Goal: Information Seeking & Learning: Learn about a topic

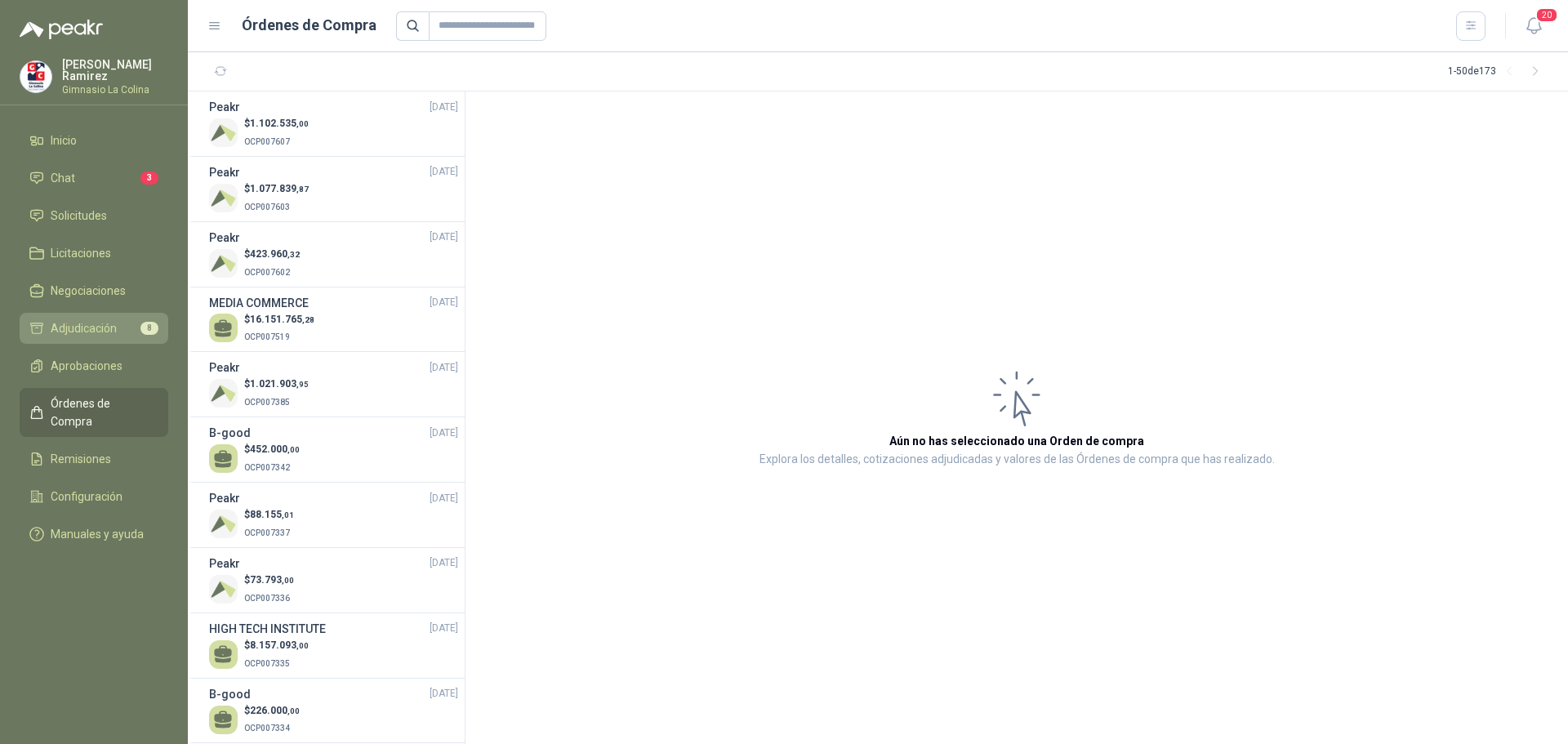
click at [107, 330] on span "Adjudicación" at bounding box center [83, 328] width 66 height 18
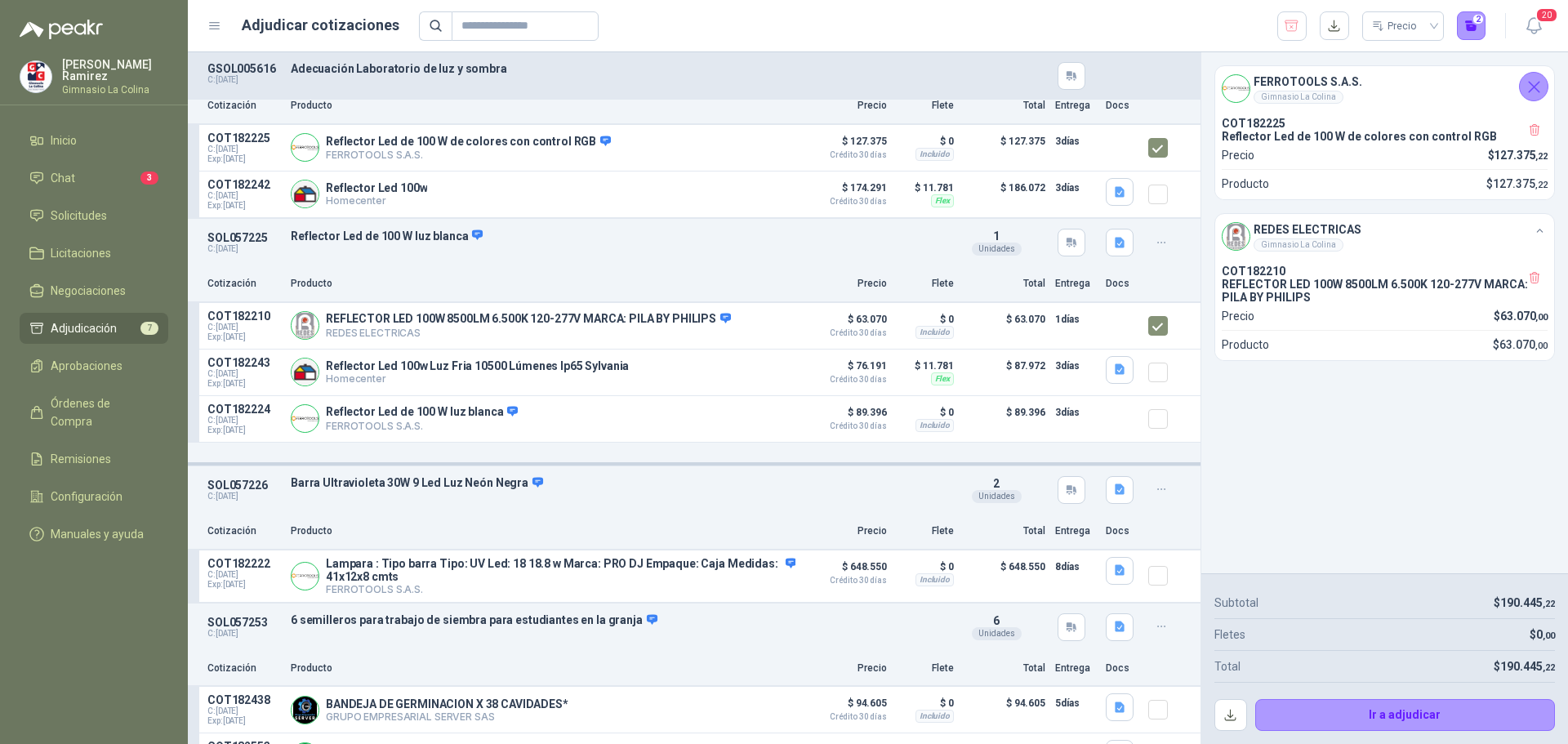
scroll to position [327, 0]
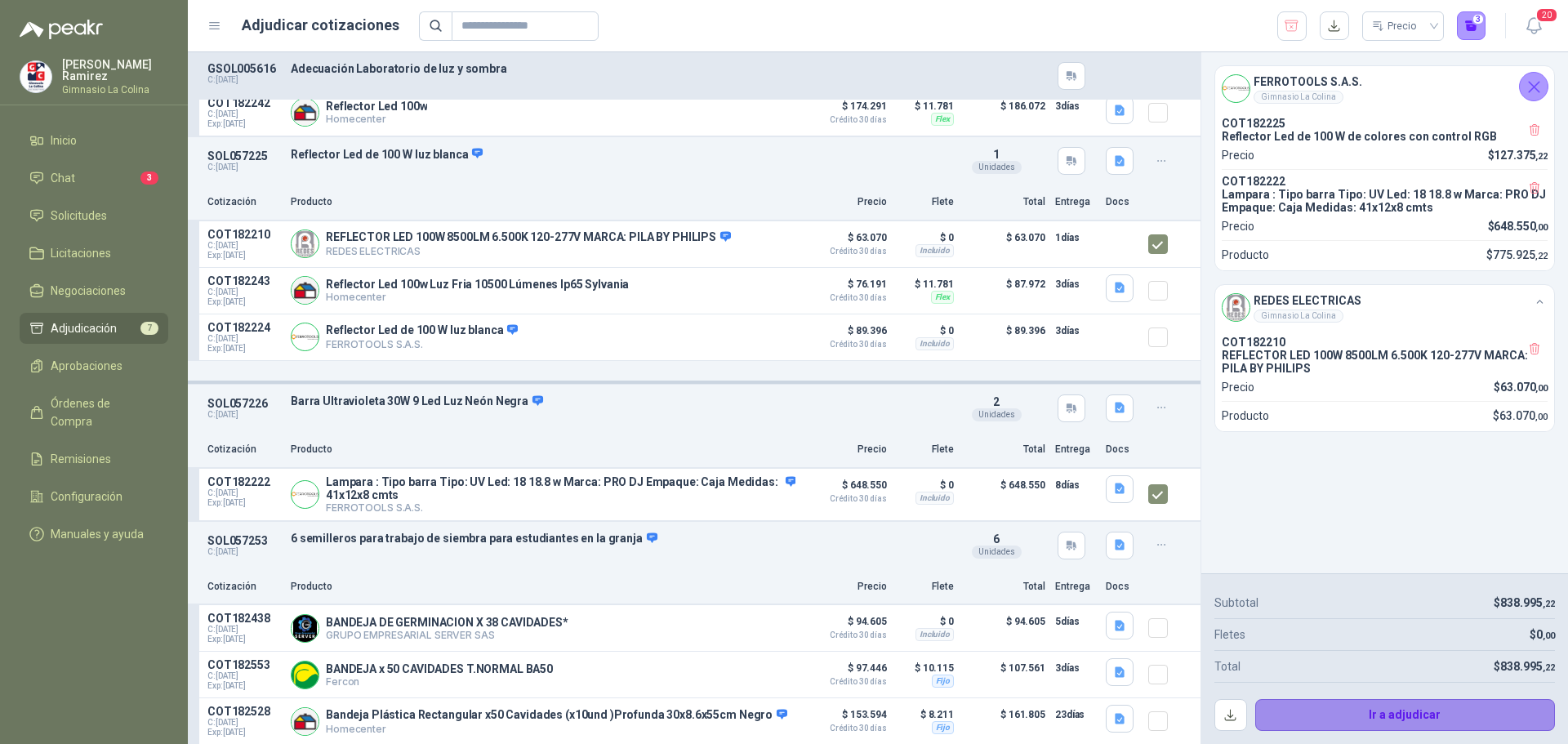
click at [1421, 710] on button "Ir a adjudicar" at bounding box center [1405, 716] width 301 height 33
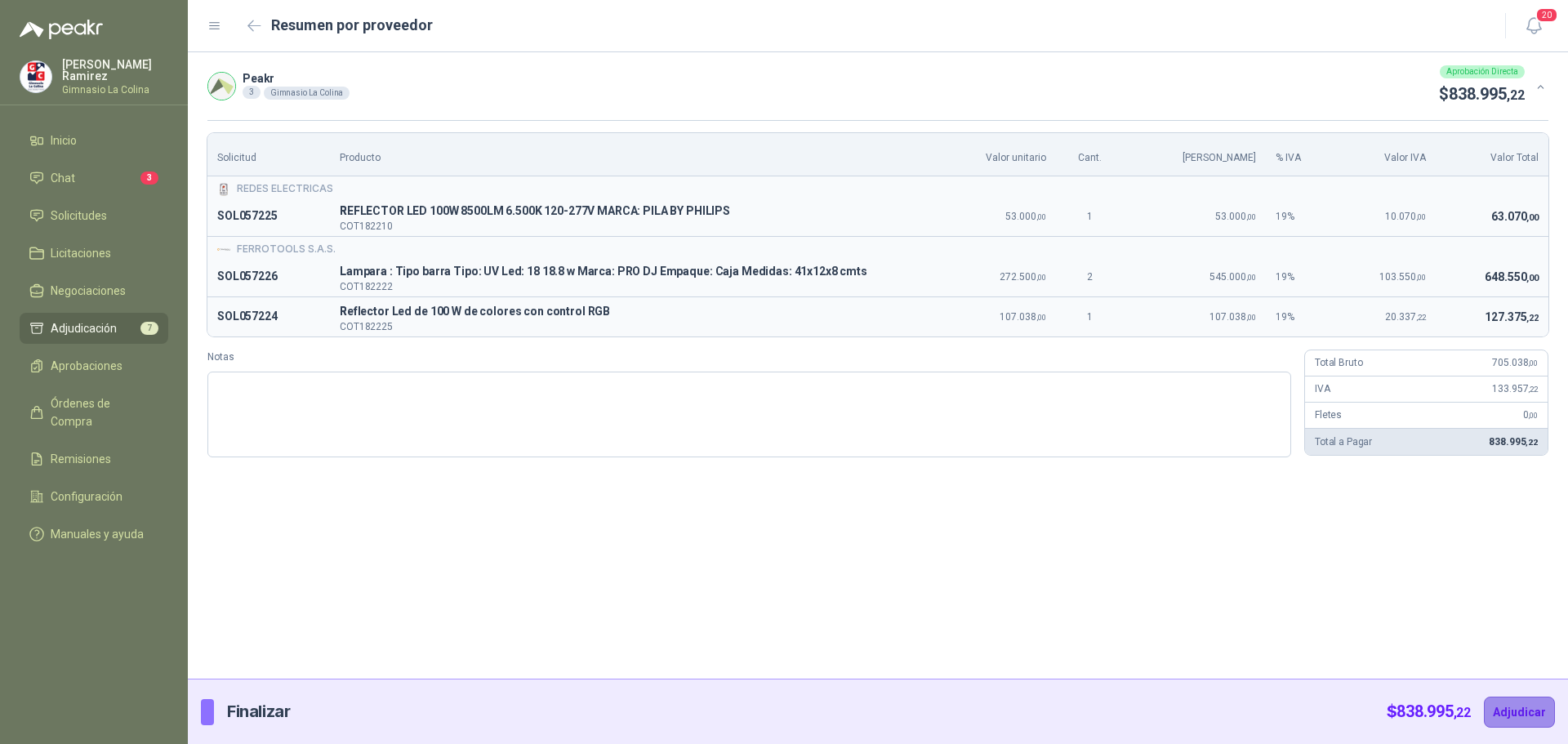
click at [1507, 708] on button "Adjudicar" at bounding box center [1519, 713] width 71 height 31
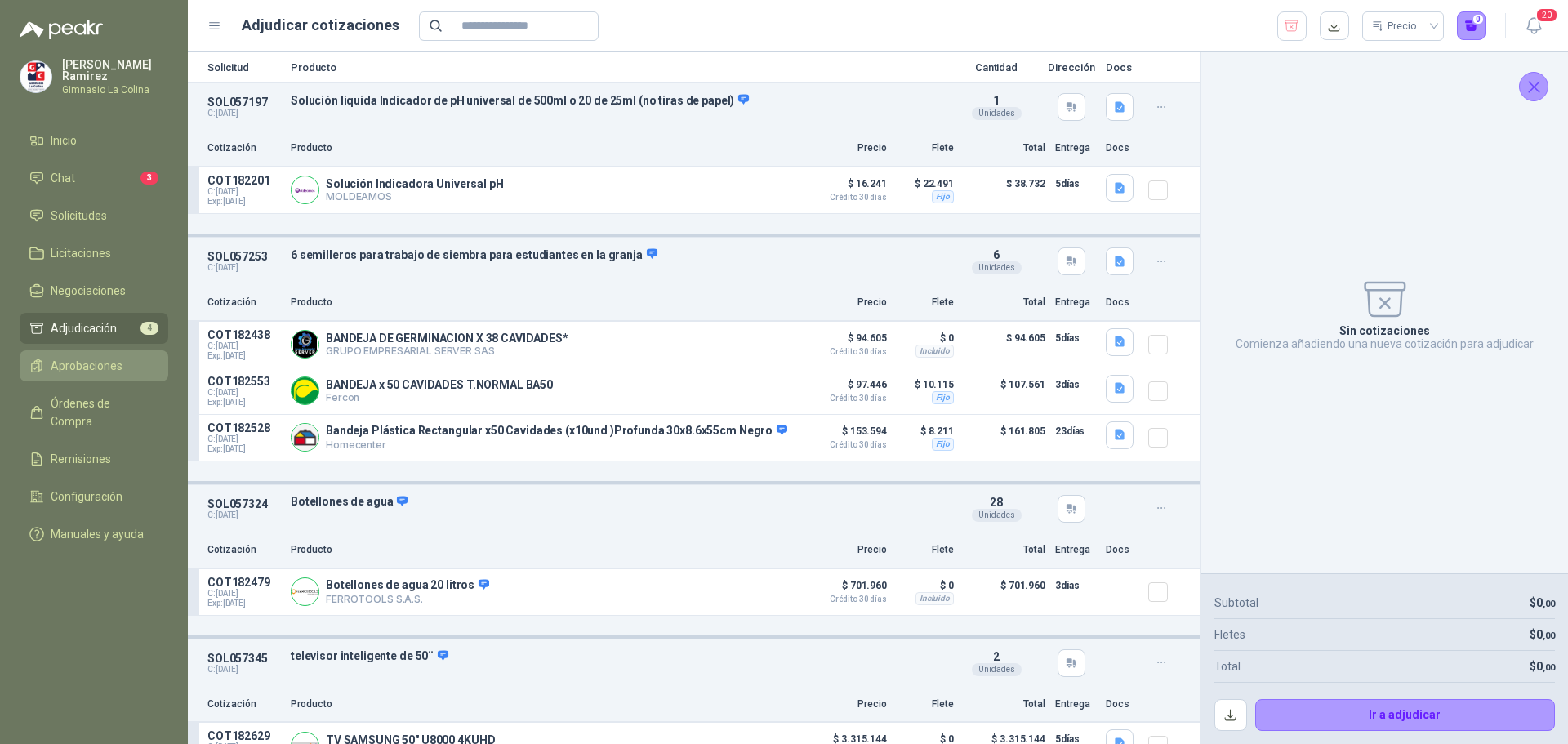
click at [100, 367] on span "Aprobaciones" at bounding box center [86, 366] width 72 height 18
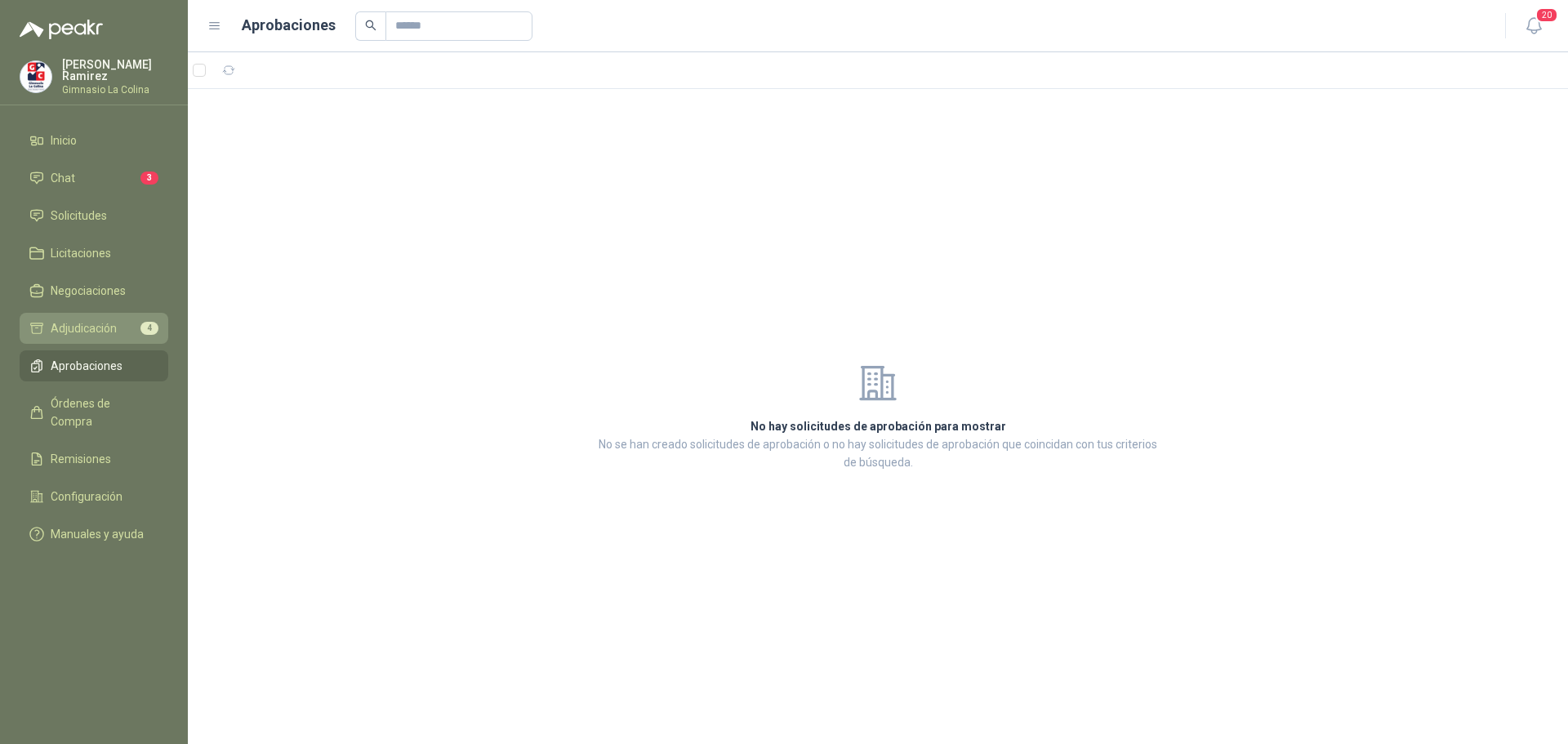
click at [88, 323] on span "Adjudicación" at bounding box center [83, 328] width 66 height 18
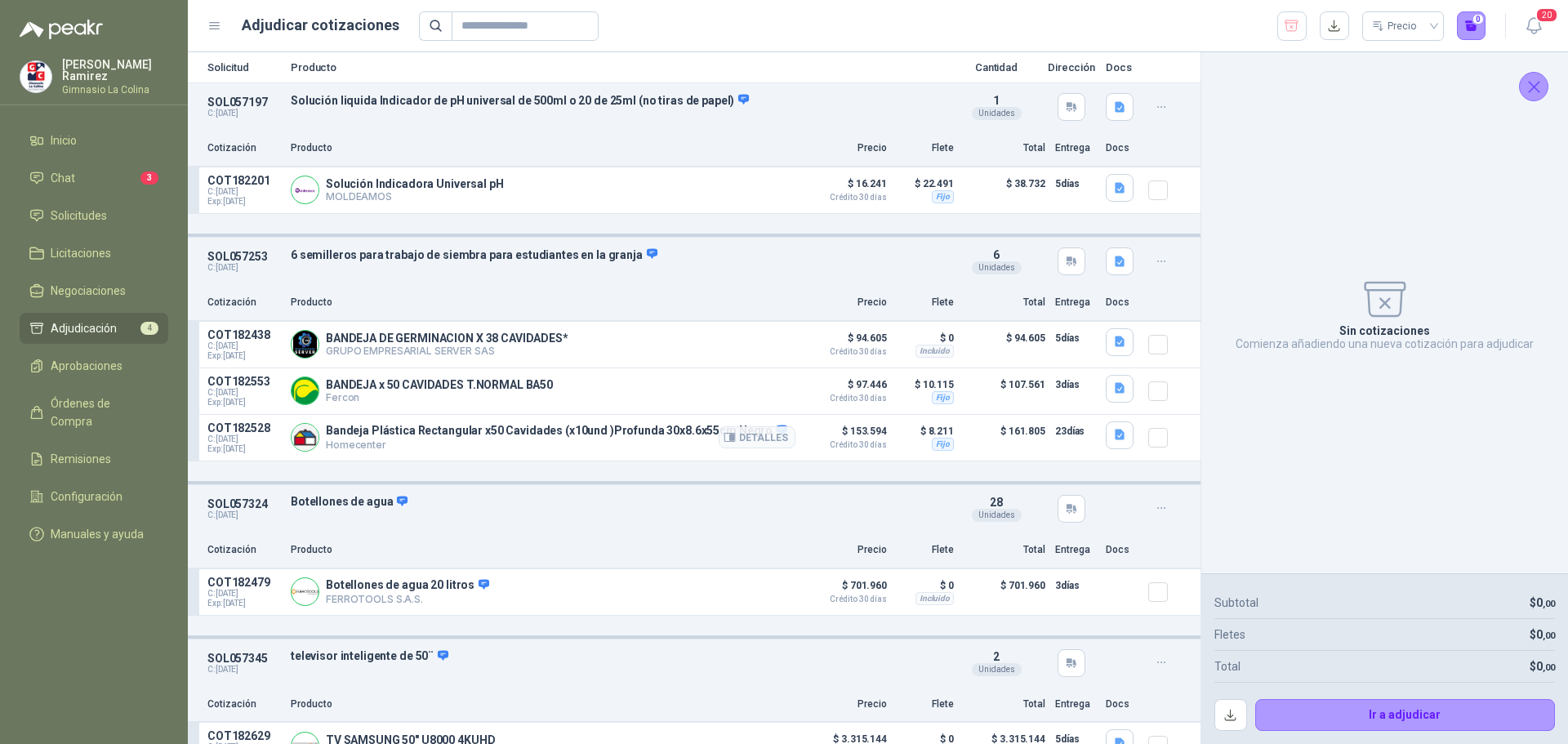
scroll to position [82, 0]
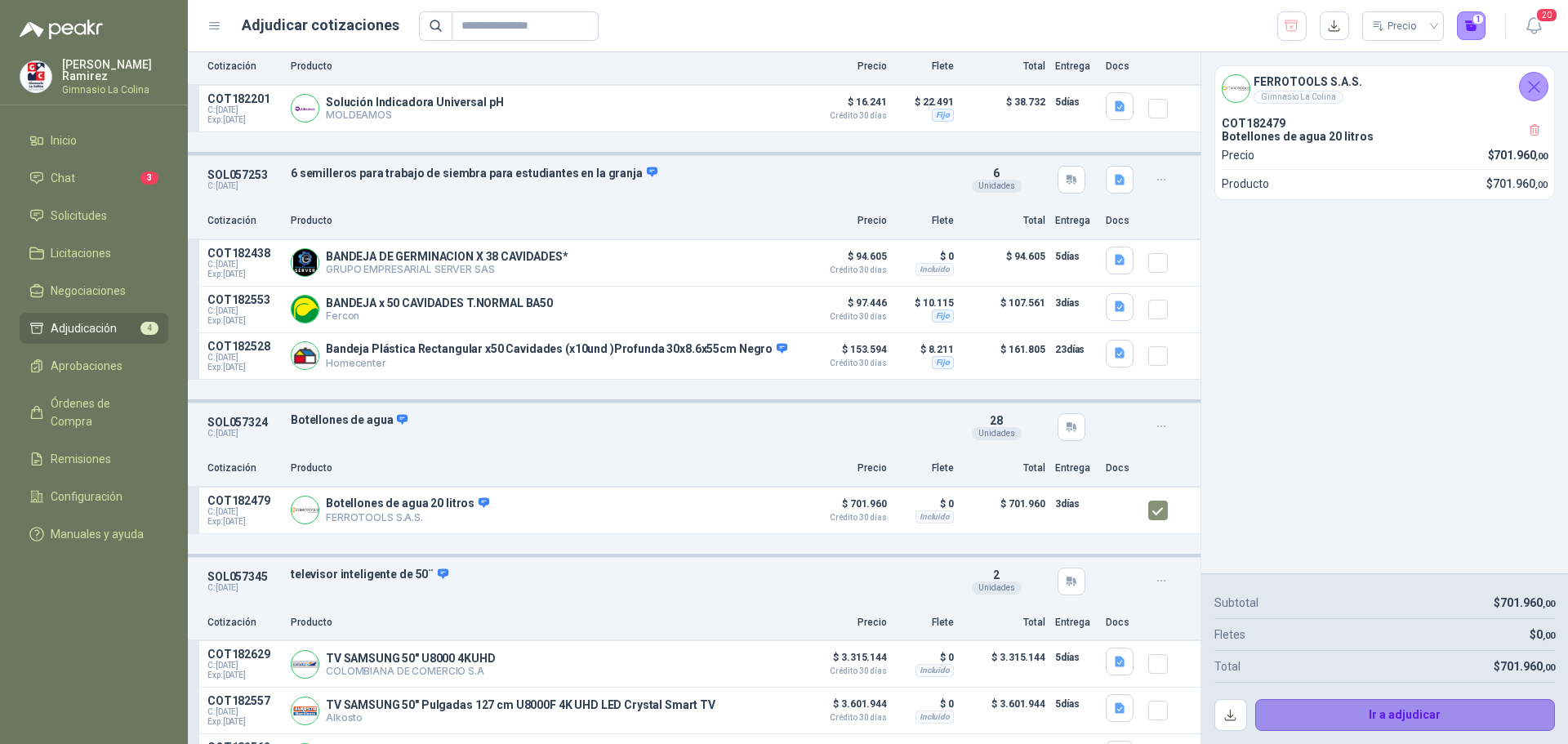
click at [1368, 706] on button "Ir a adjudicar" at bounding box center [1405, 716] width 301 height 33
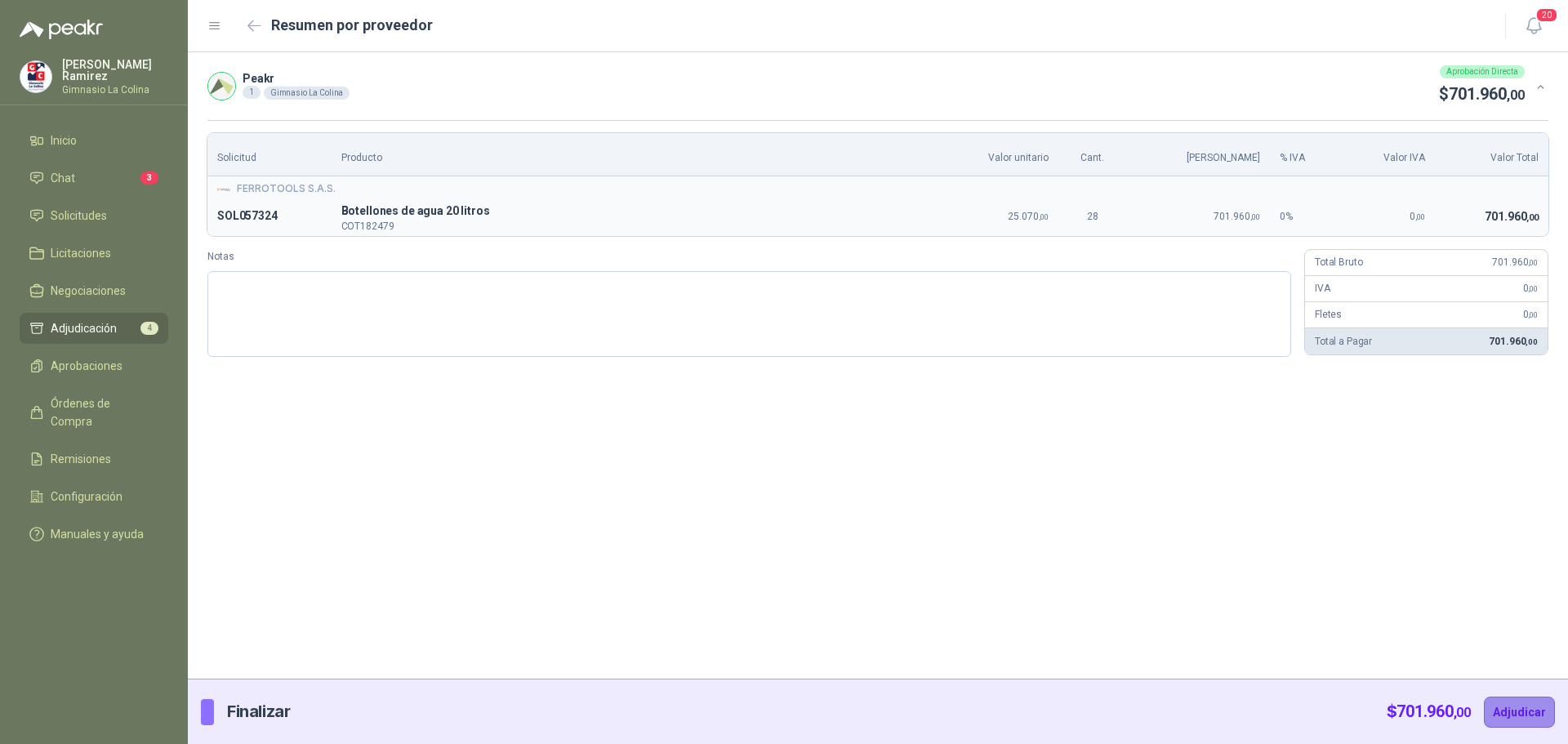
click at [1517, 701] on button "Adjudicar" at bounding box center [1519, 713] width 71 height 31
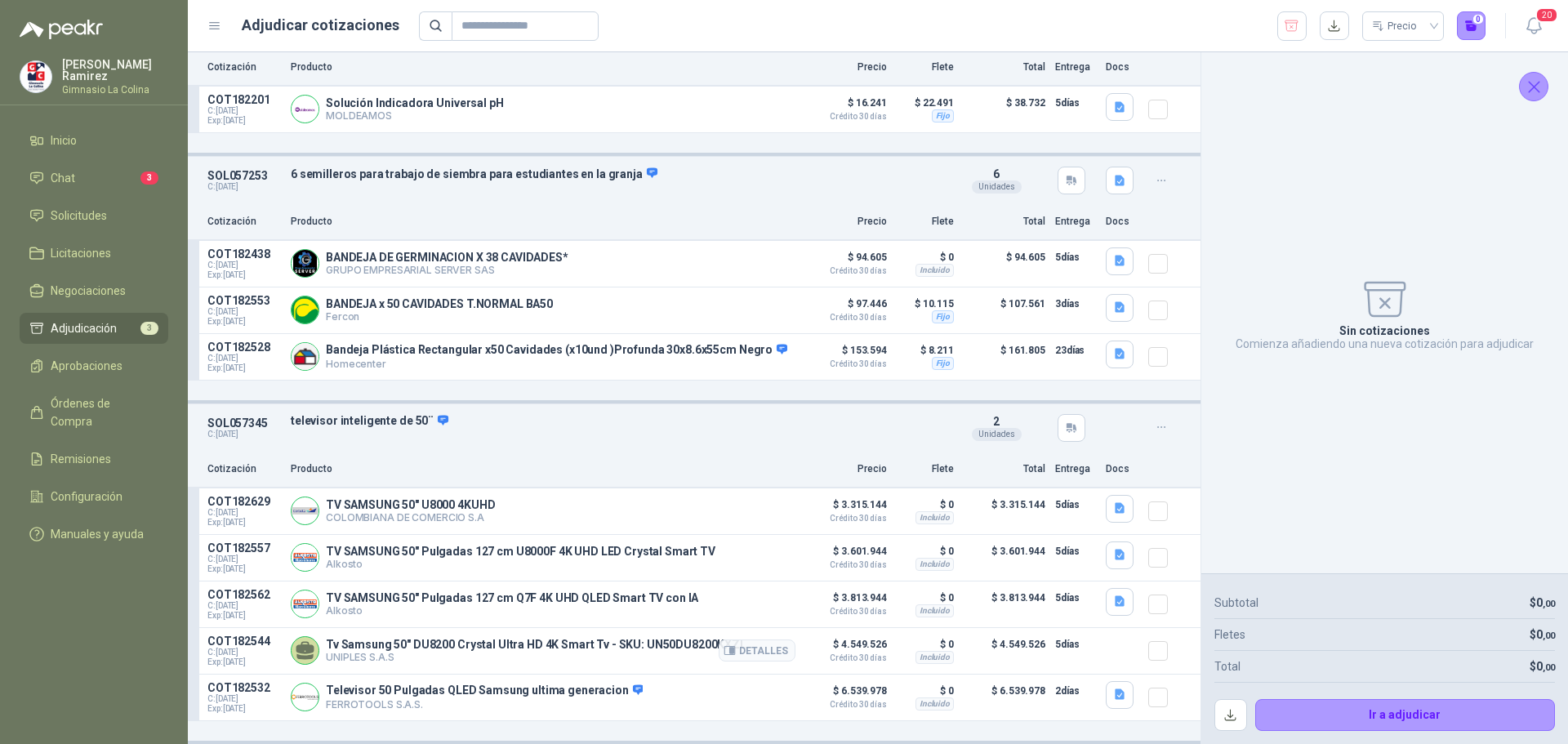
scroll to position [88, 0]
click at [1155, 421] on icon "button" at bounding box center [1161, 427] width 14 height 14
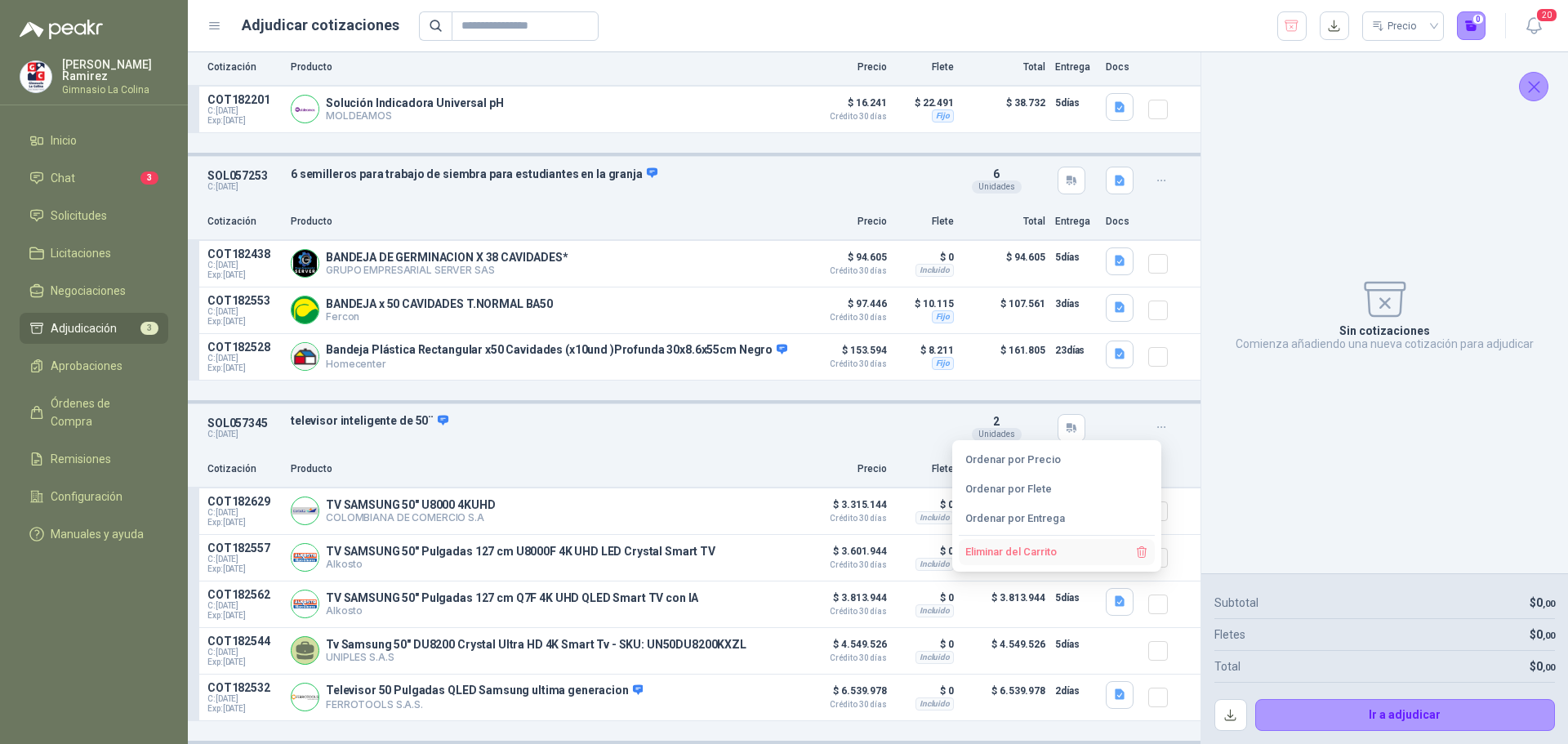
click at [1028, 547] on button "Eliminar del Carrito" at bounding box center [1056, 552] width 196 height 26
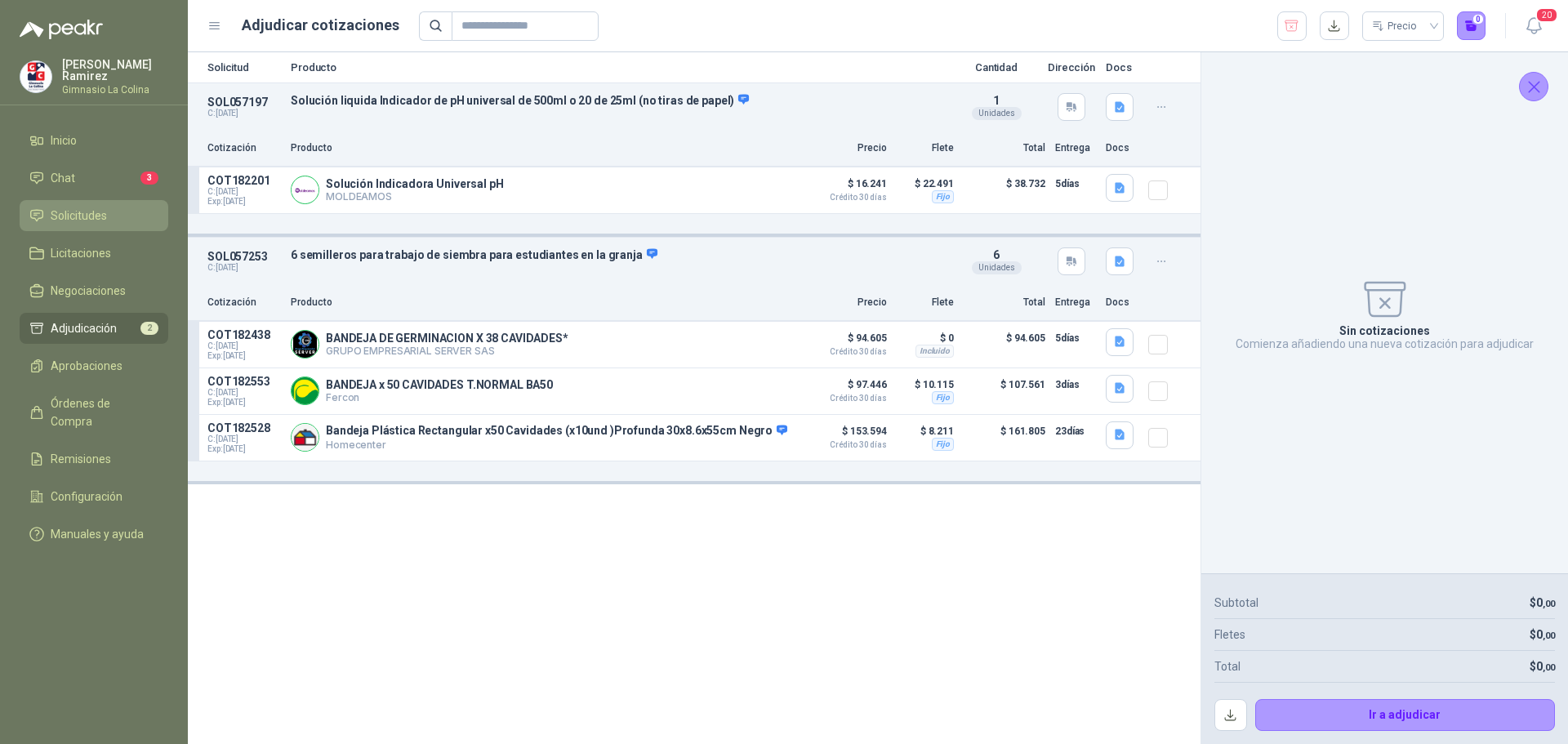
click at [72, 212] on span "Solicitudes" at bounding box center [79, 216] width 56 height 18
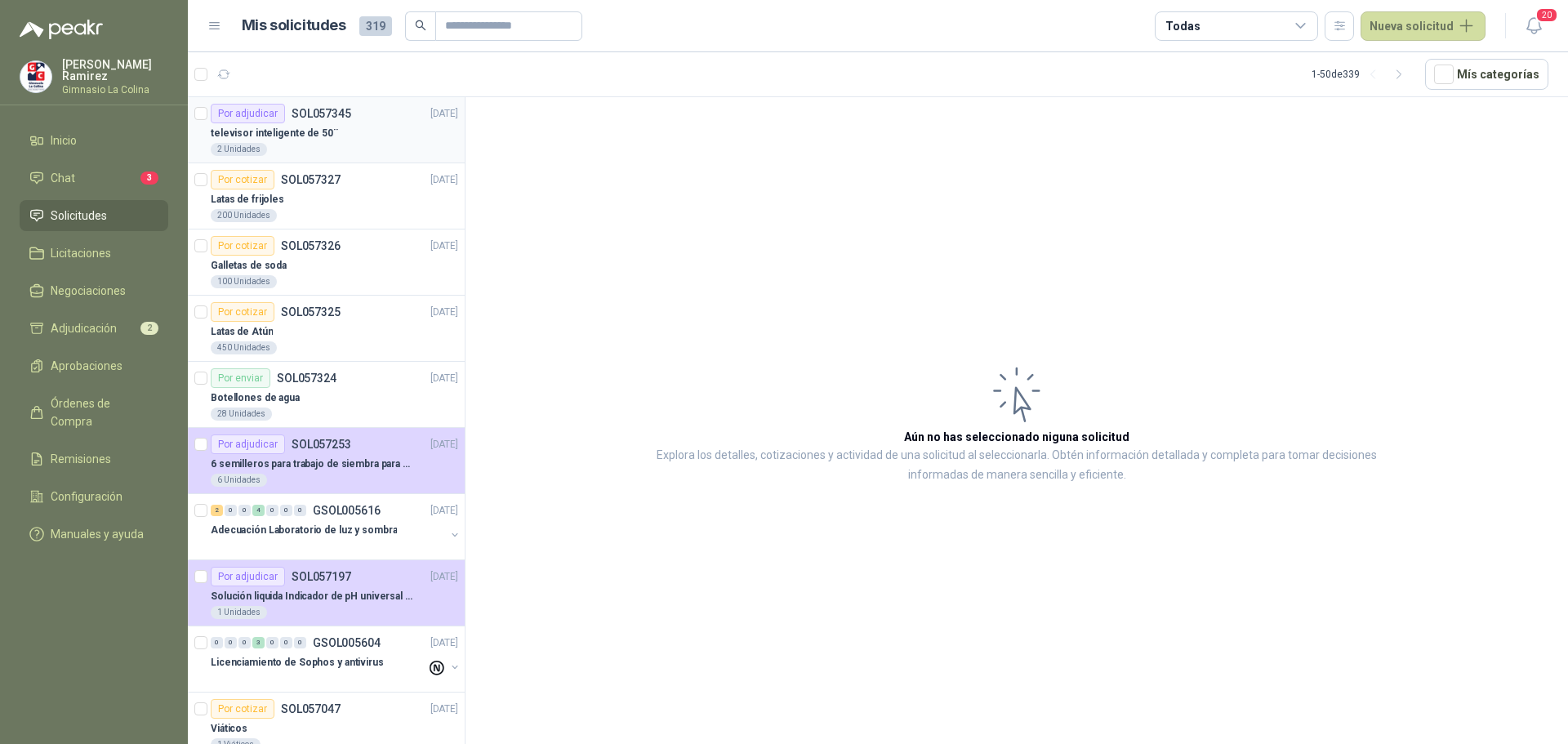
click at [298, 134] on p "televisor inteligente de 50¨" at bounding box center [274, 133] width 127 height 16
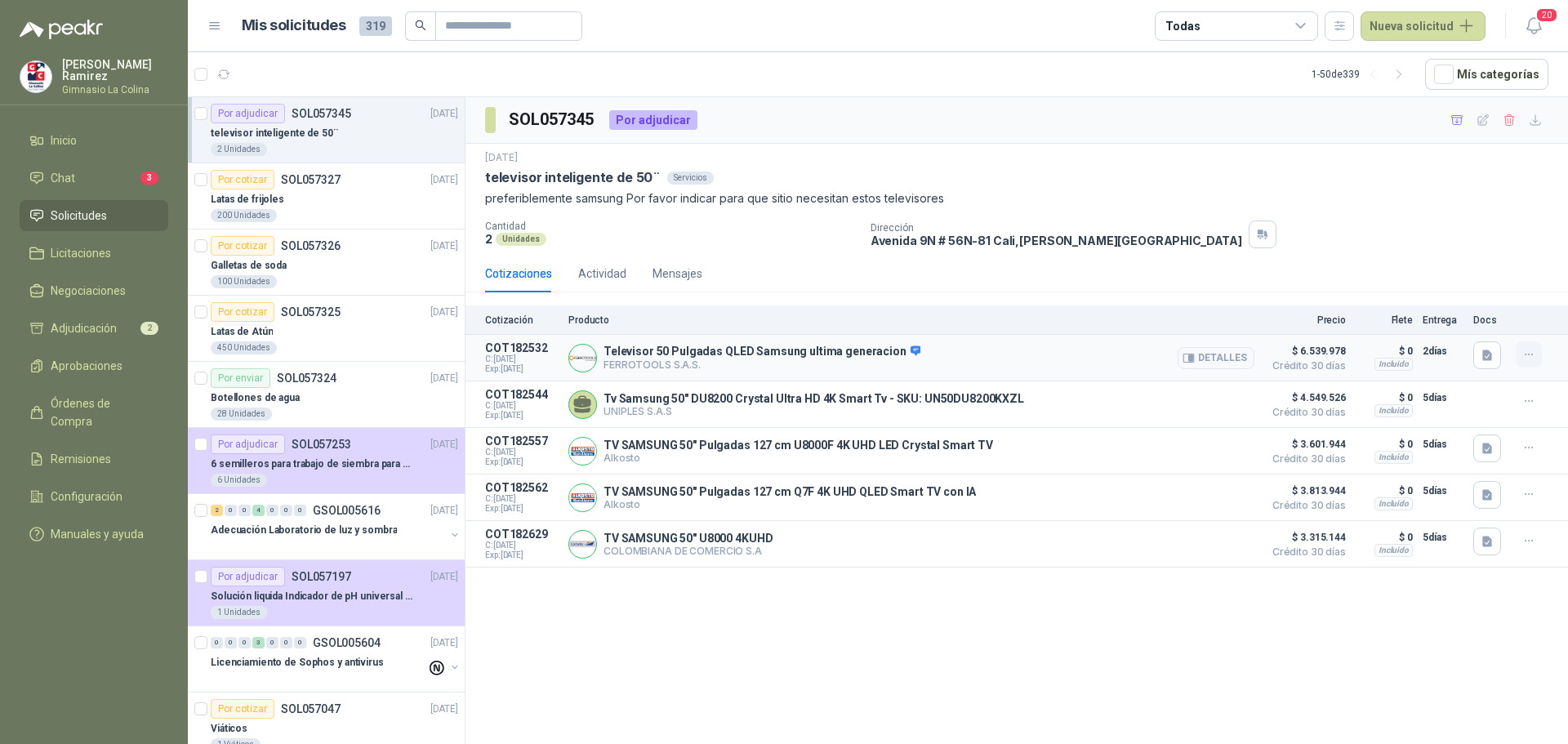
click at [1533, 353] on icon "button" at bounding box center [1528, 355] width 14 height 14
click at [1491, 321] on button "Ignorar" at bounding box center [1496, 318] width 131 height 26
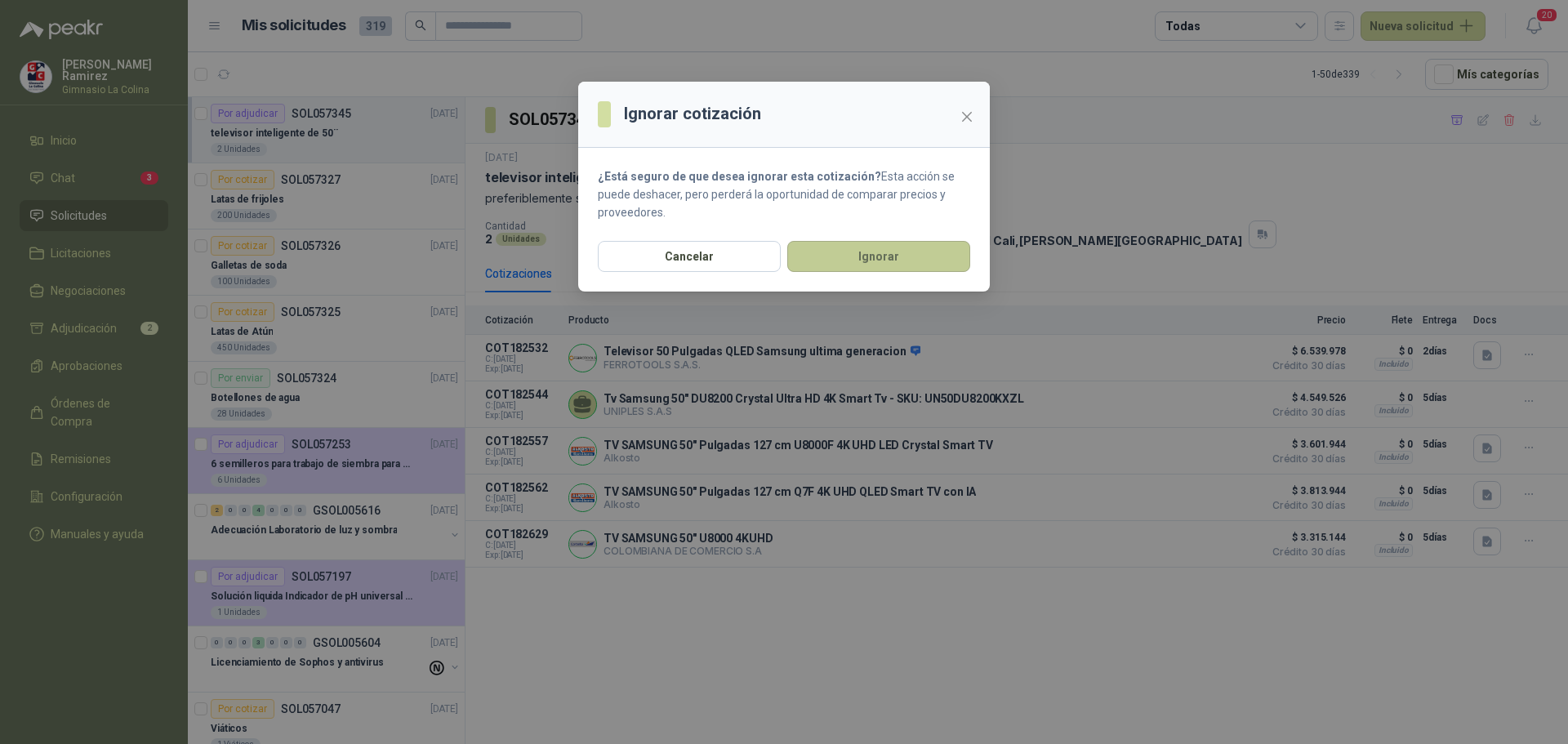
click at [924, 255] on button "Ignorar" at bounding box center [878, 256] width 183 height 31
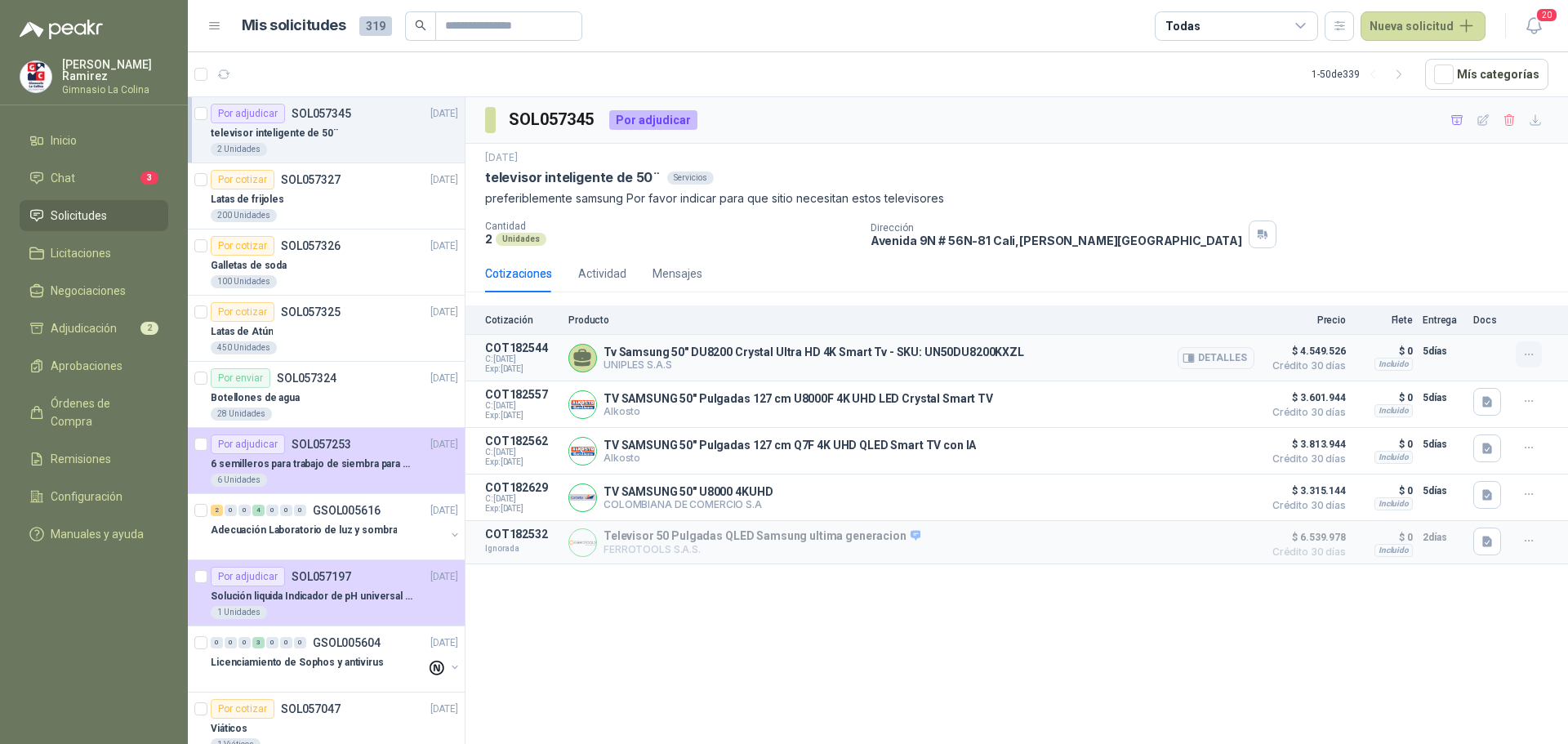
click at [1527, 359] on icon "button" at bounding box center [1528, 355] width 14 height 14
click at [1485, 317] on button "Ignorar" at bounding box center [1496, 318] width 131 height 26
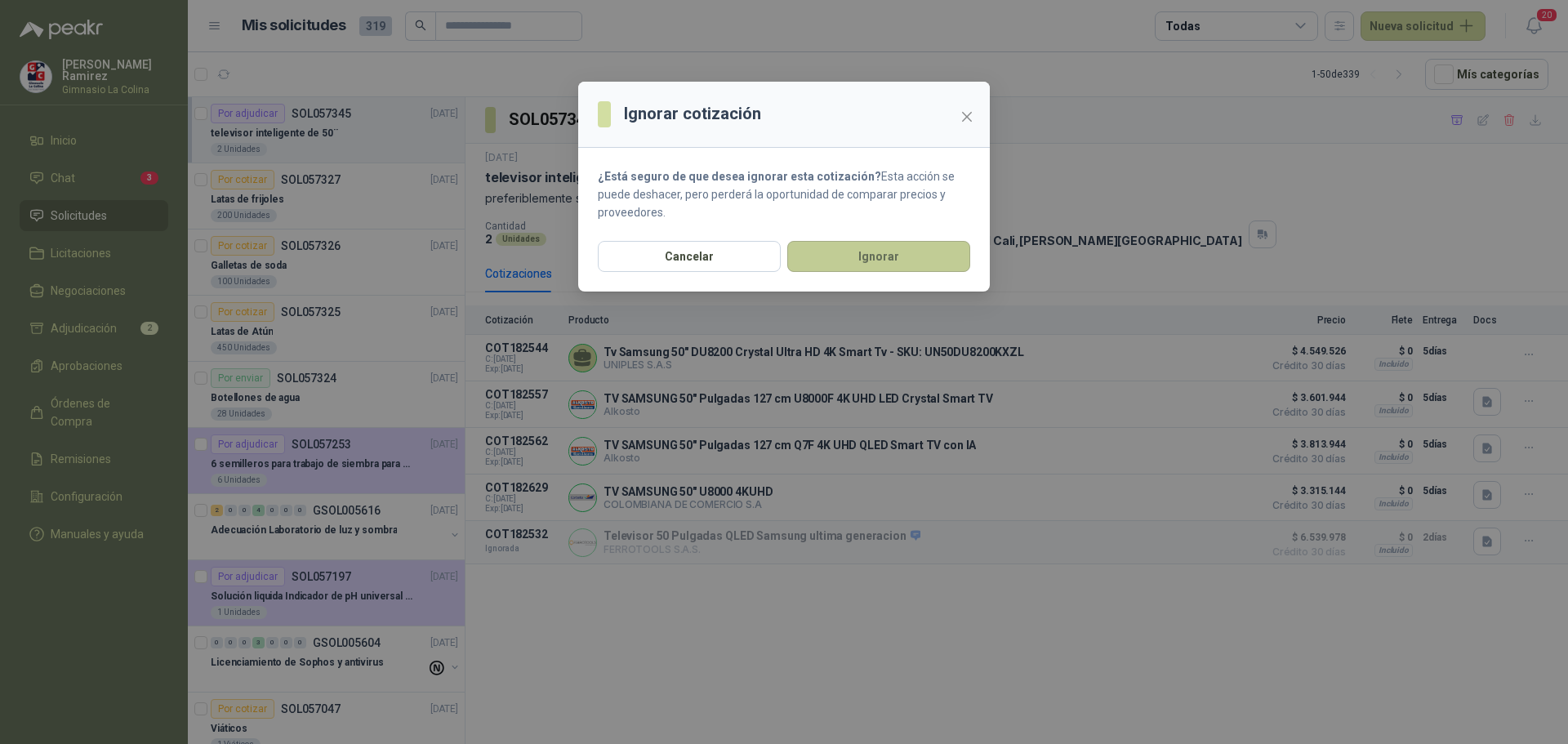
click at [862, 253] on button "Ignorar" at bounding box center [878, 256] width 183 height 31
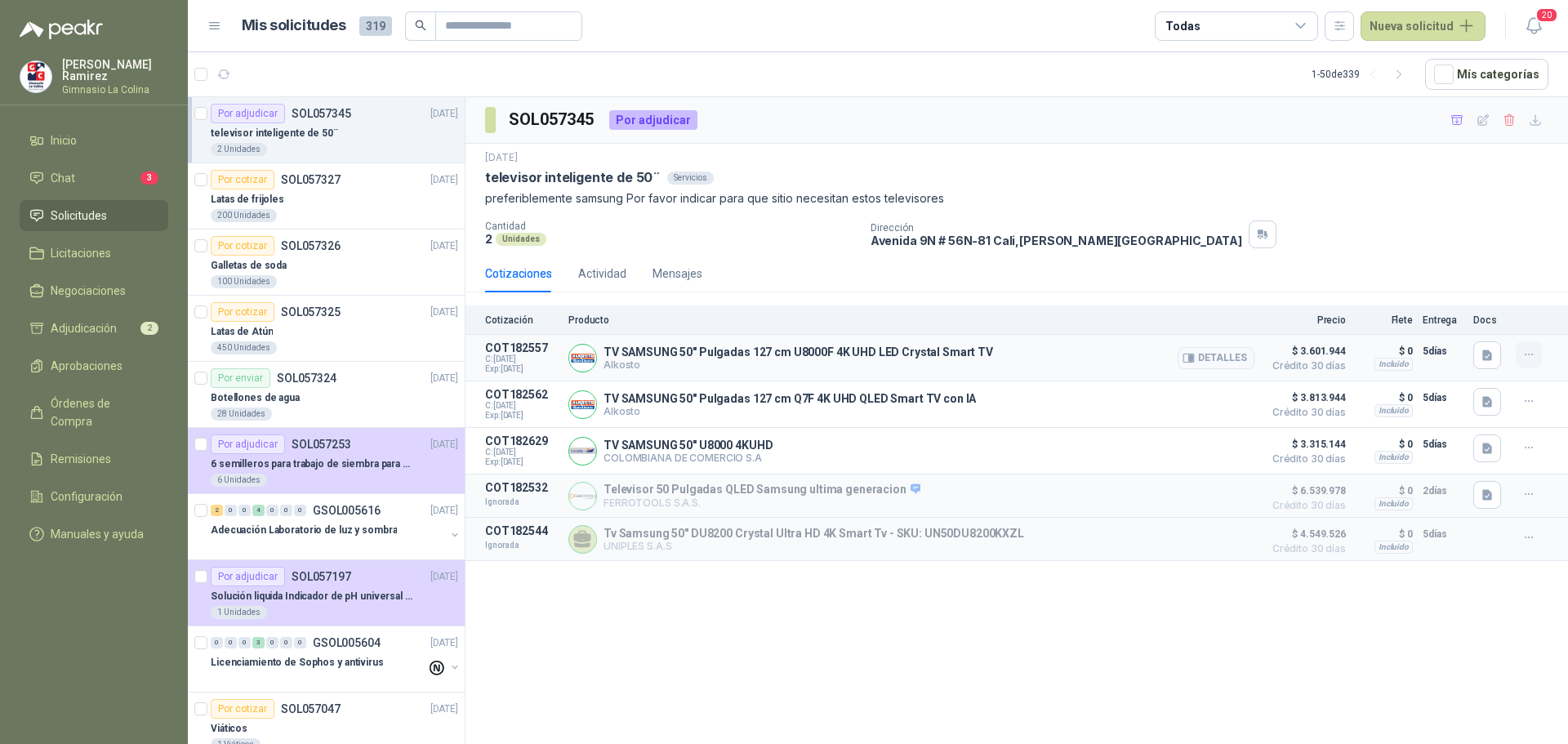
click at [1533, 355] on icon "button" at bounding box center [1528, 355] width 14 height 14
click at [1475, 312] on button "Ignorar" at bounding box center [1496, 318] width 131 height 26
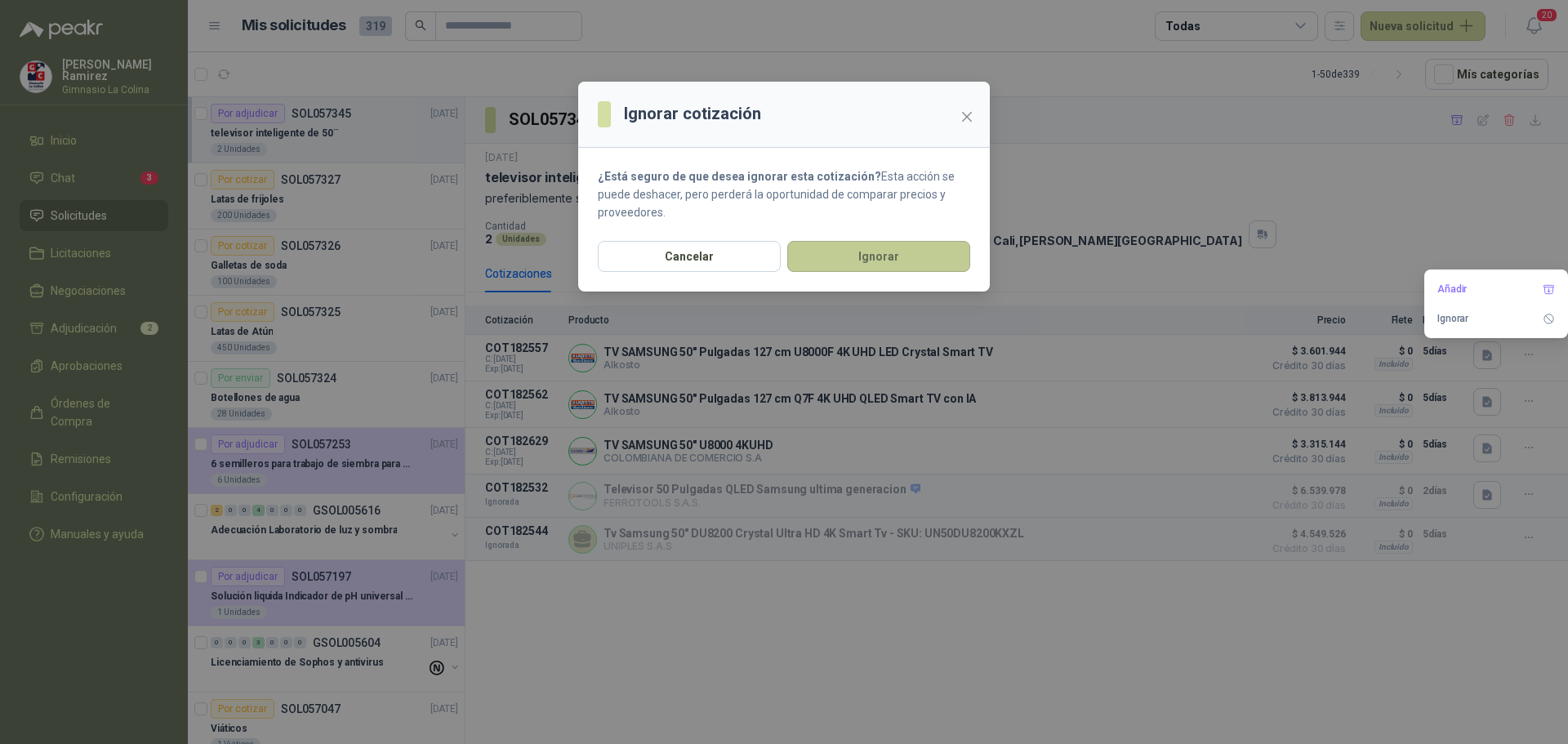
click at [835, 262] on button "Ignorar" at bounding box center [878, 256] width 183 height 31
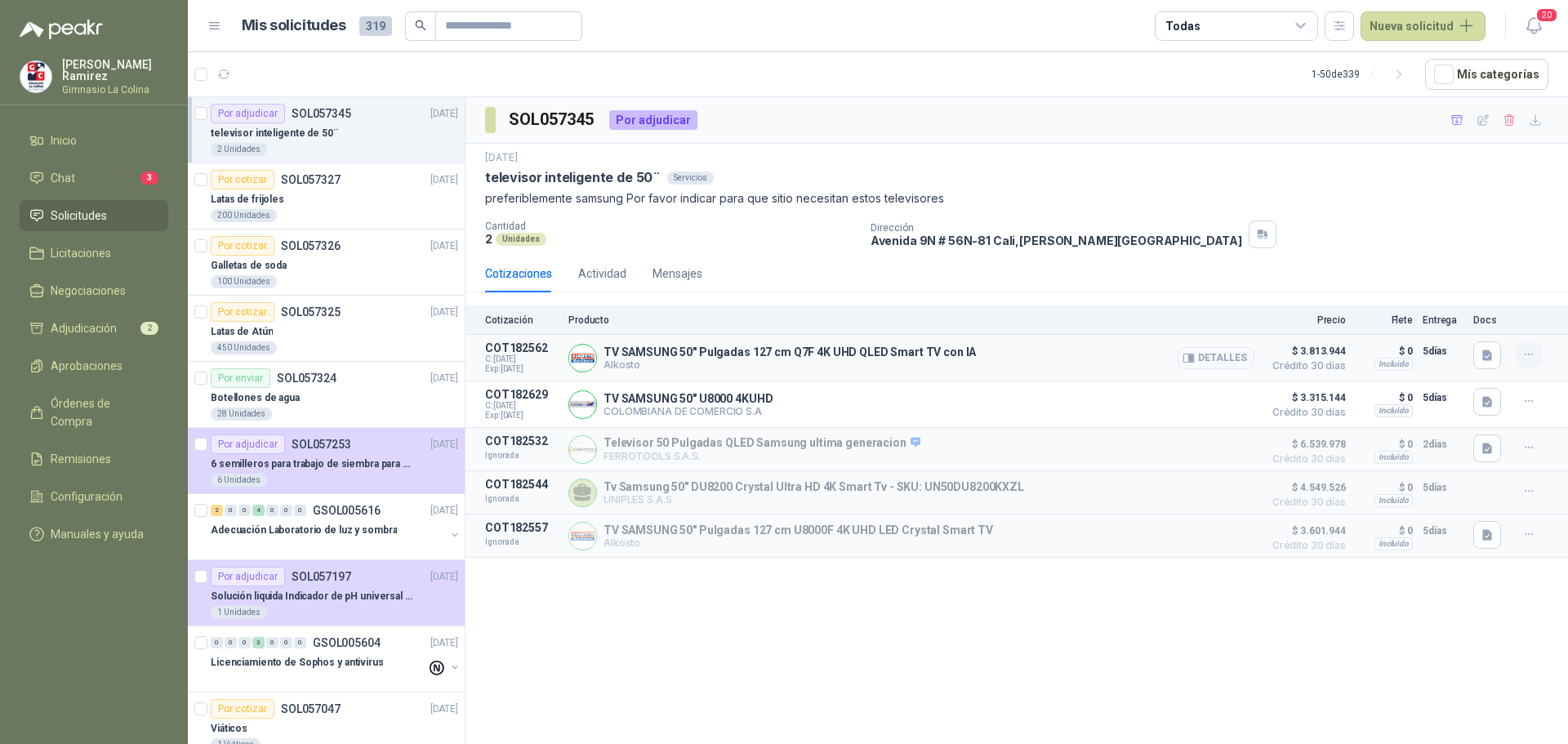
click at [1529, 352] on icon "button" at bounding box center [1528, 355] width 14 height 14
click at [1473, 318] on button "Ignorar" at bounding box center [1496, 318] width 131 height 26
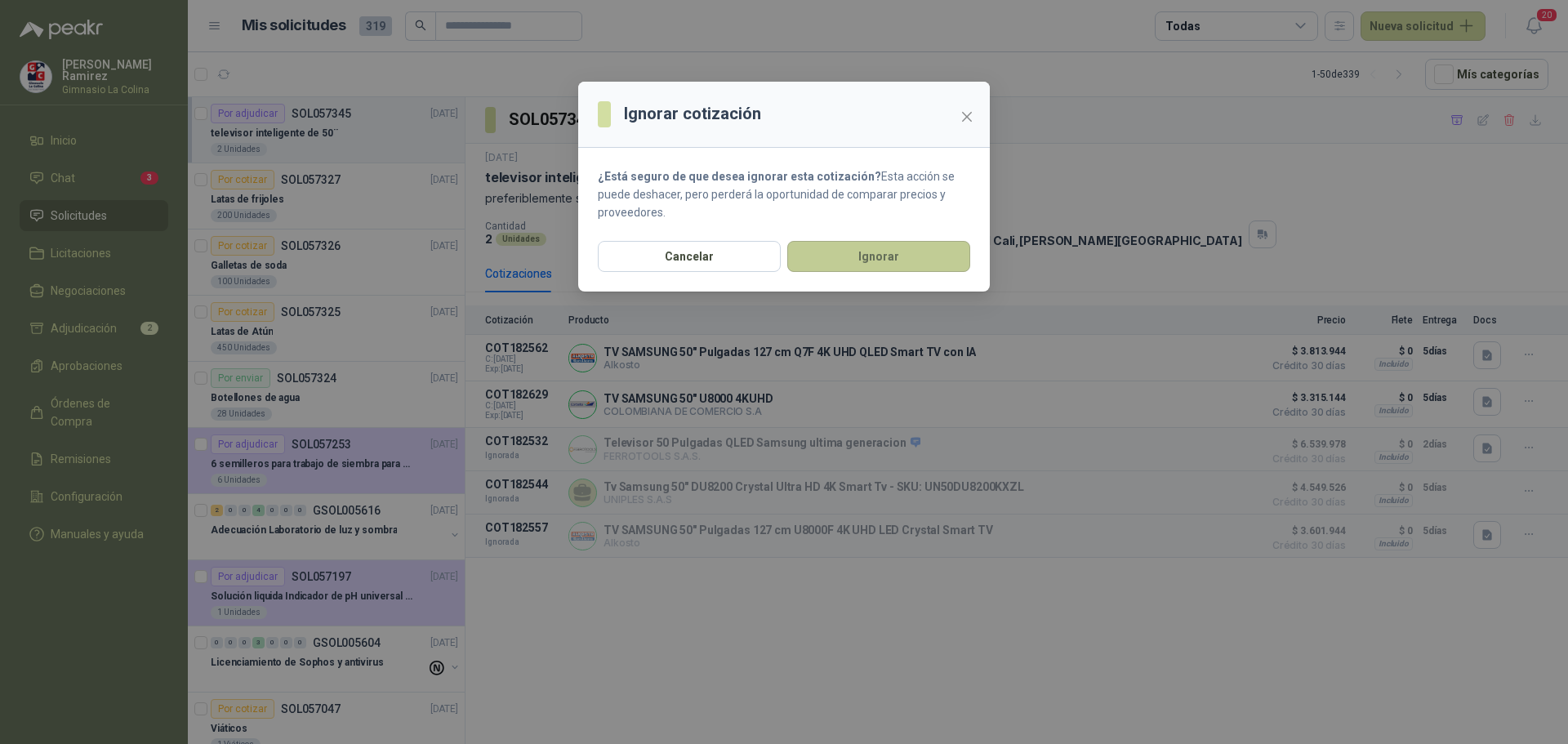
click at [864, 250] on button "Ignorar" at bounding box center [878, 256] width 183 height 31
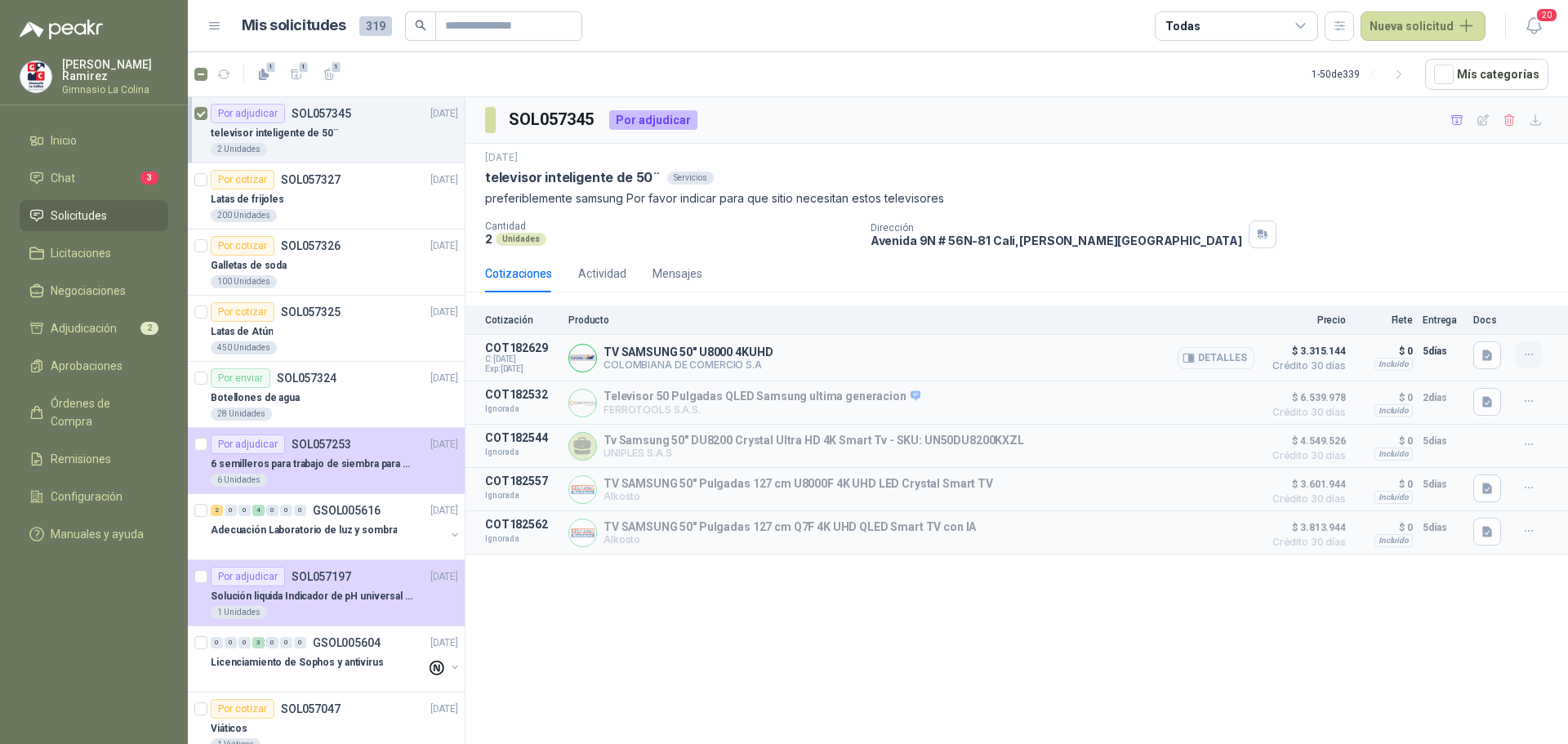
click at [1529, 351] on icon "button" at bounding box center [1528, 355] width 14 height 14
click at [1513, 319] on button "Ignorar" at bounding box center [1496, 318] width 131 height 26
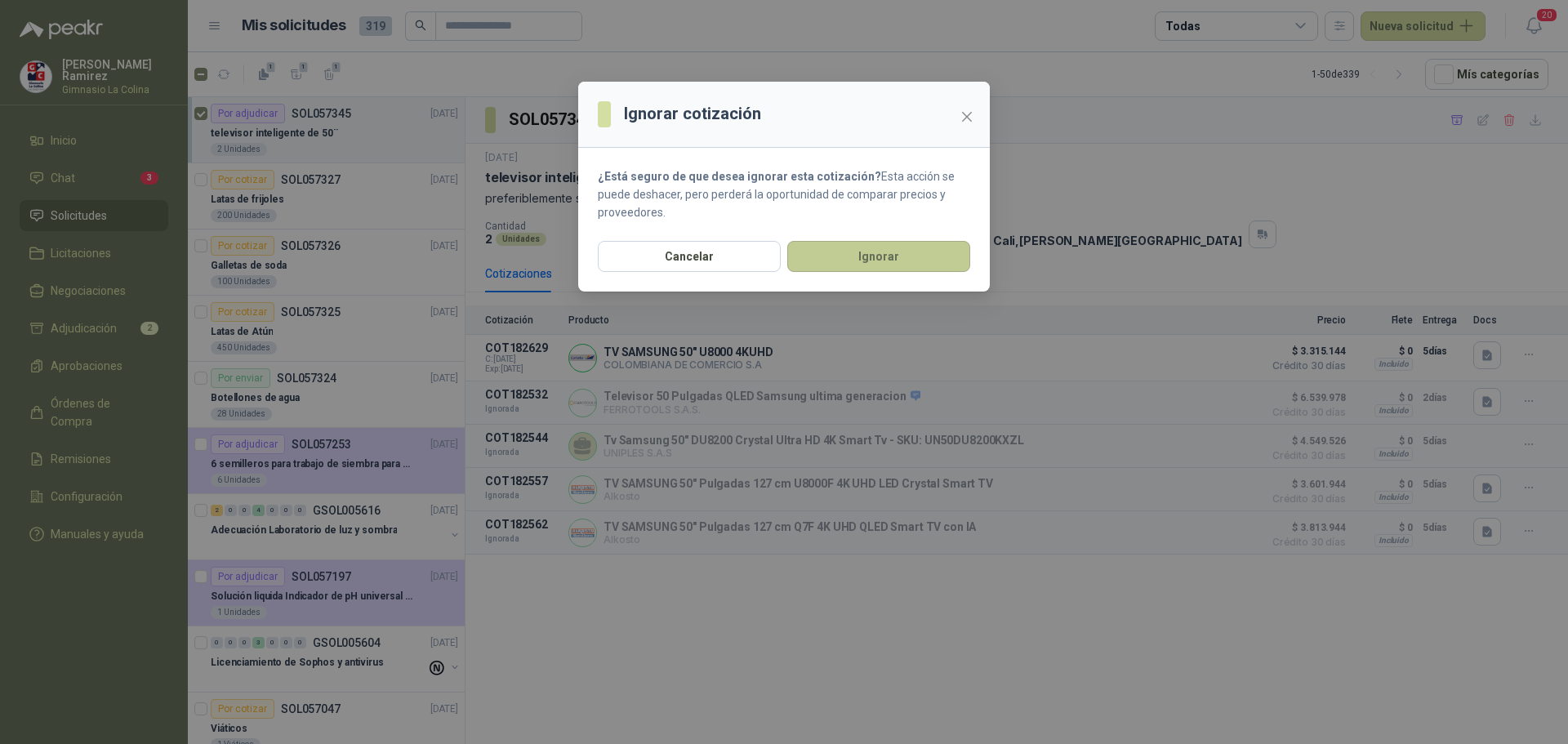
click at [868, 259] on button "Ignorar" at bounding box center [878, 256] width 183 height 31
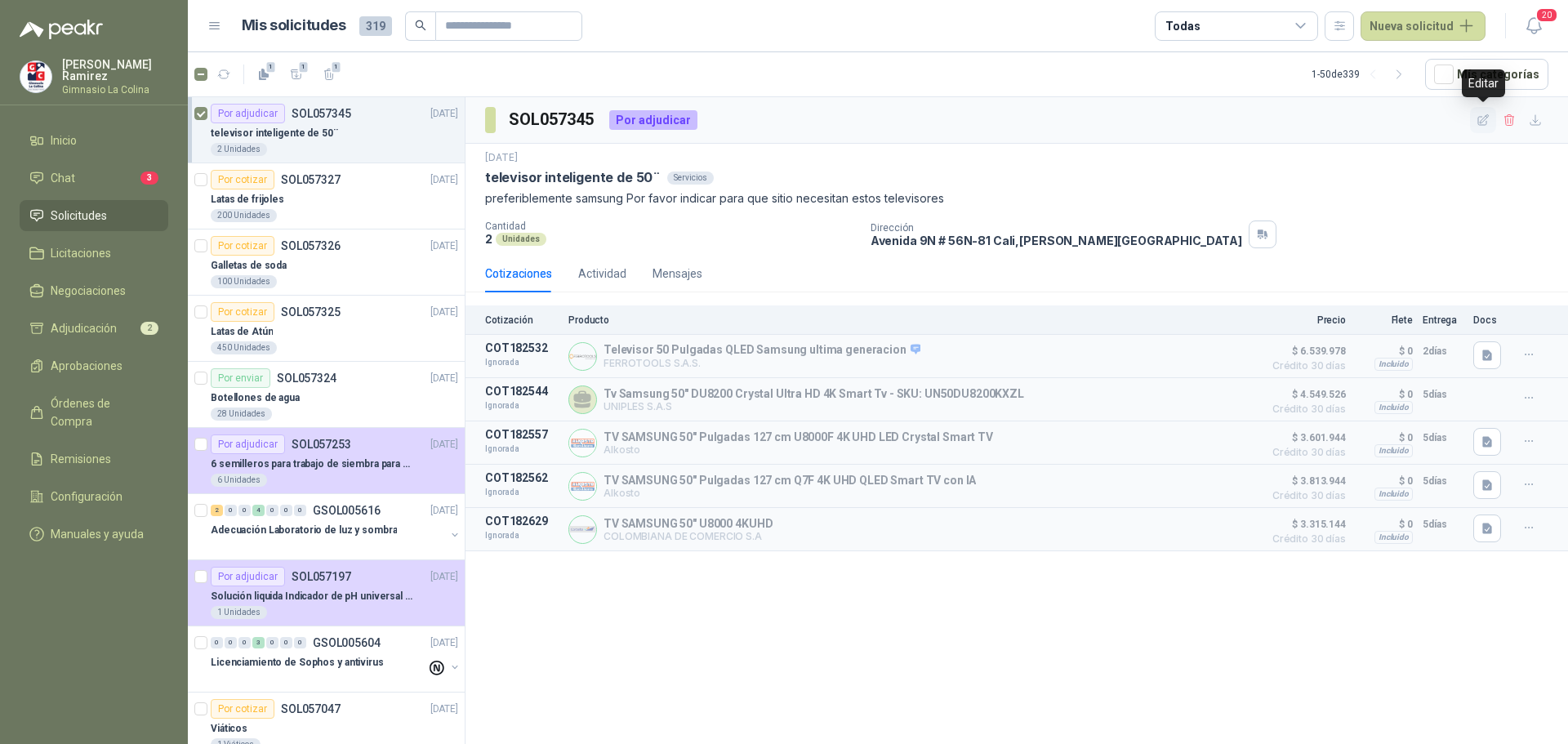
click at [1479, 121] on icon "button" at bounding box center [1483, 120] width 14 height 14
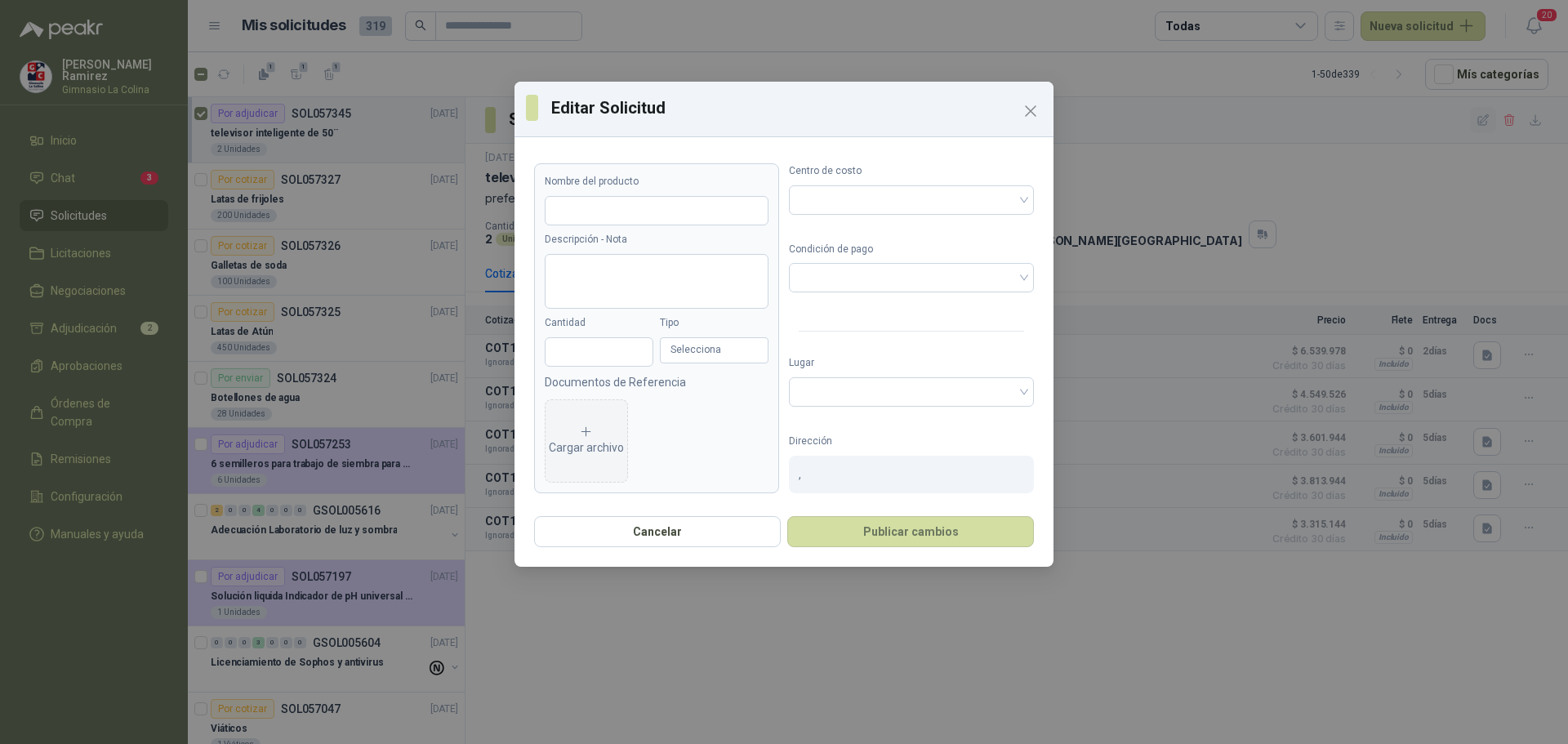
type input "**********"
type textarea "**********"
type input "*"
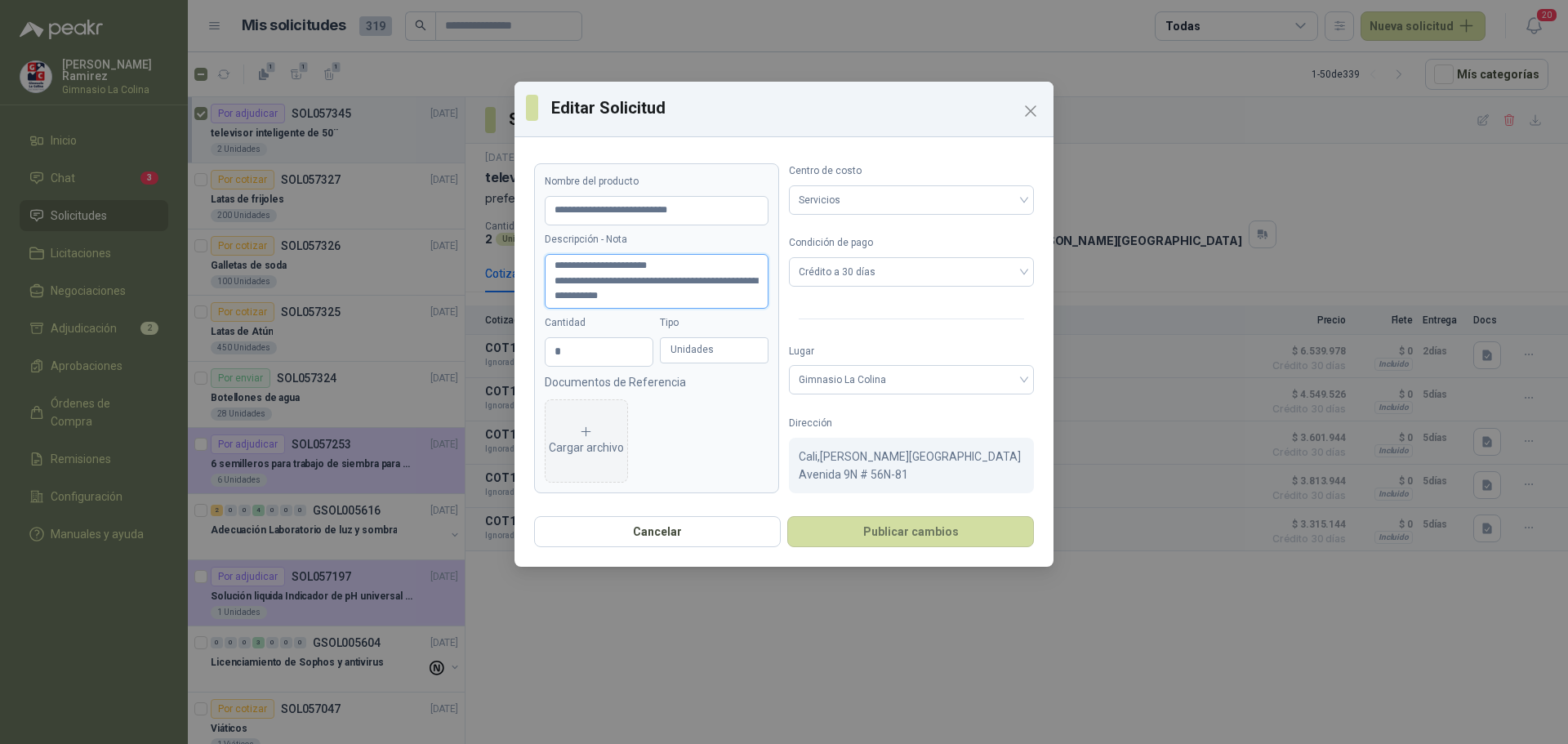
click at [636, 291] on textarea "**********" at bounding box center [656, 281] width 224 height 55
type textarea "**********"
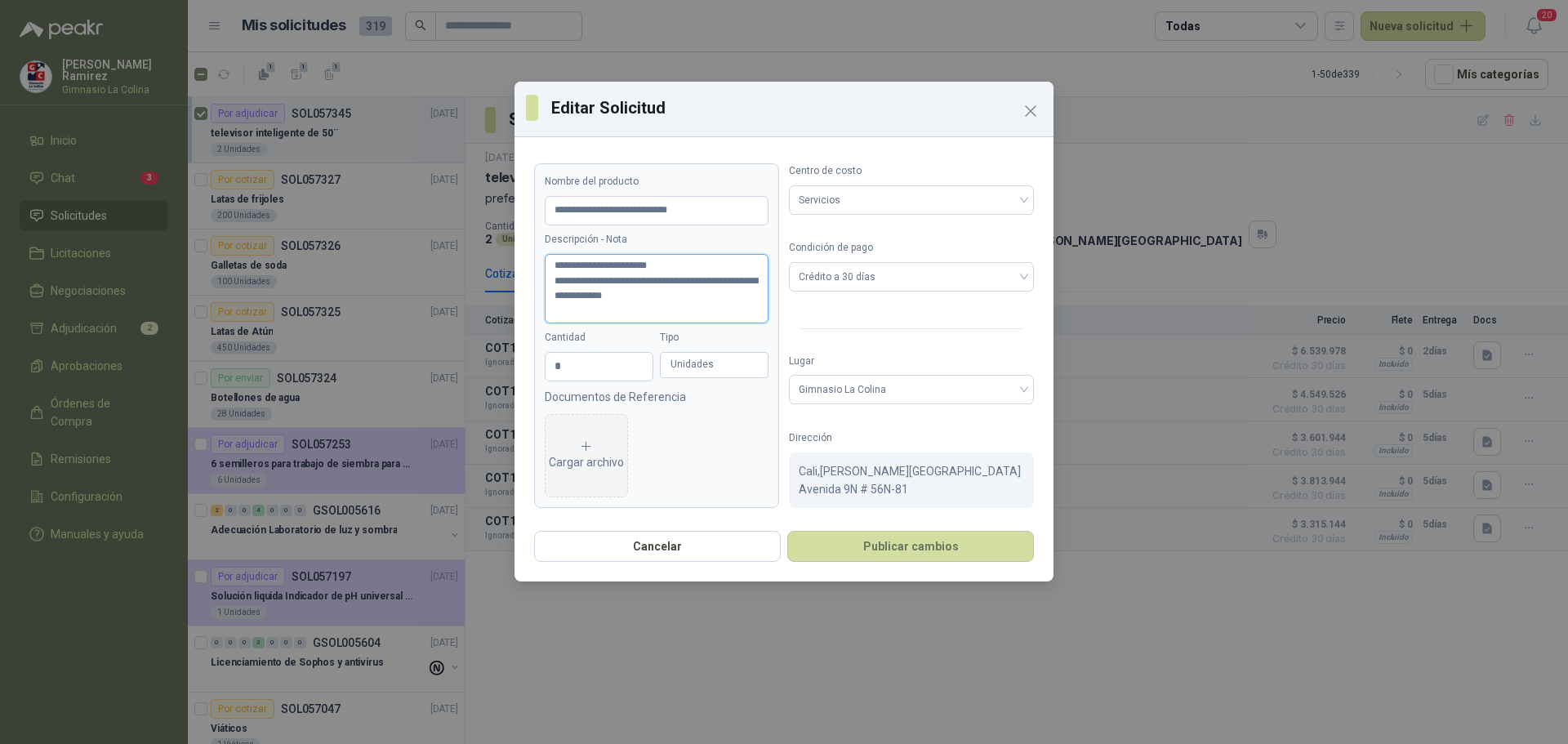
type textarea "**********"
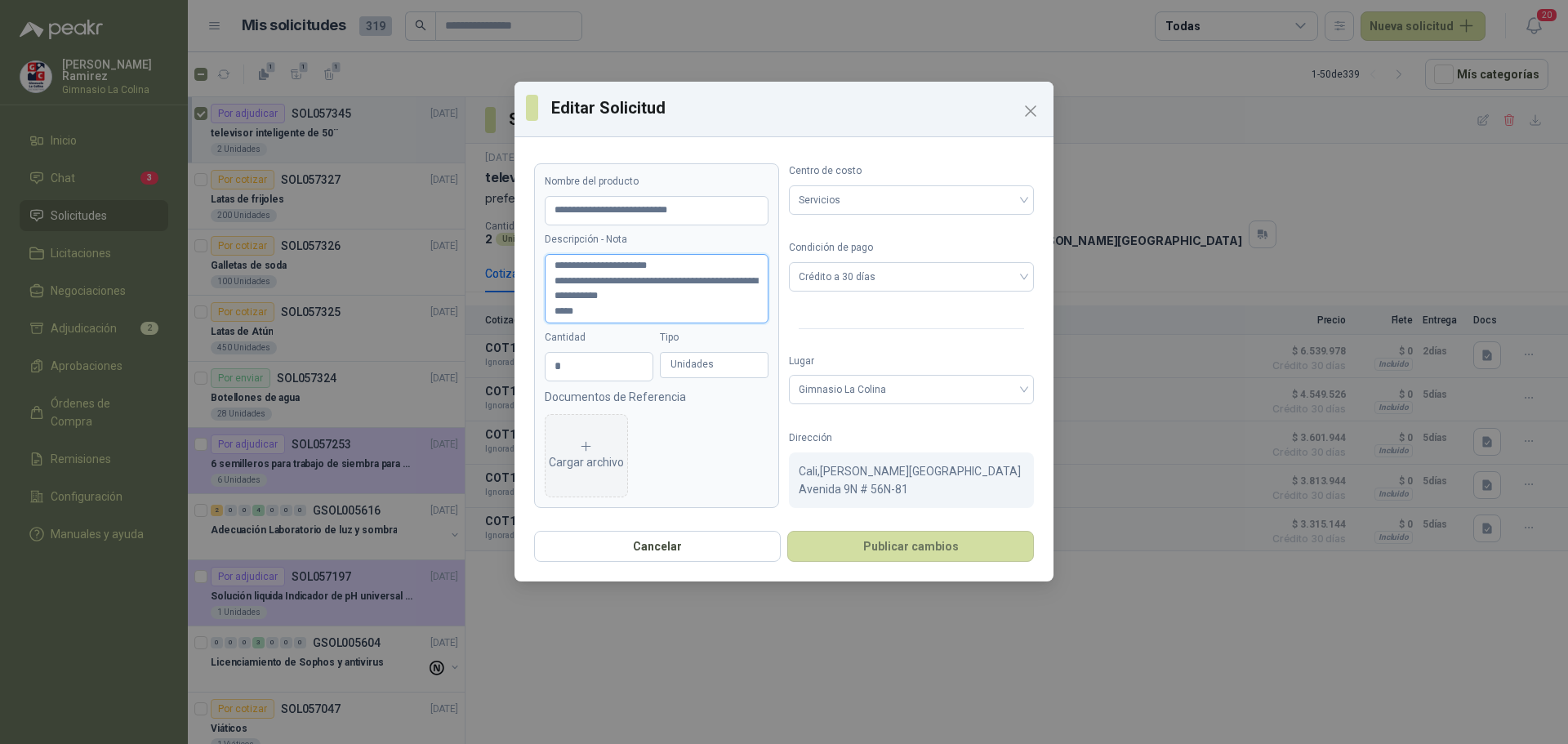
type textarea "**********"
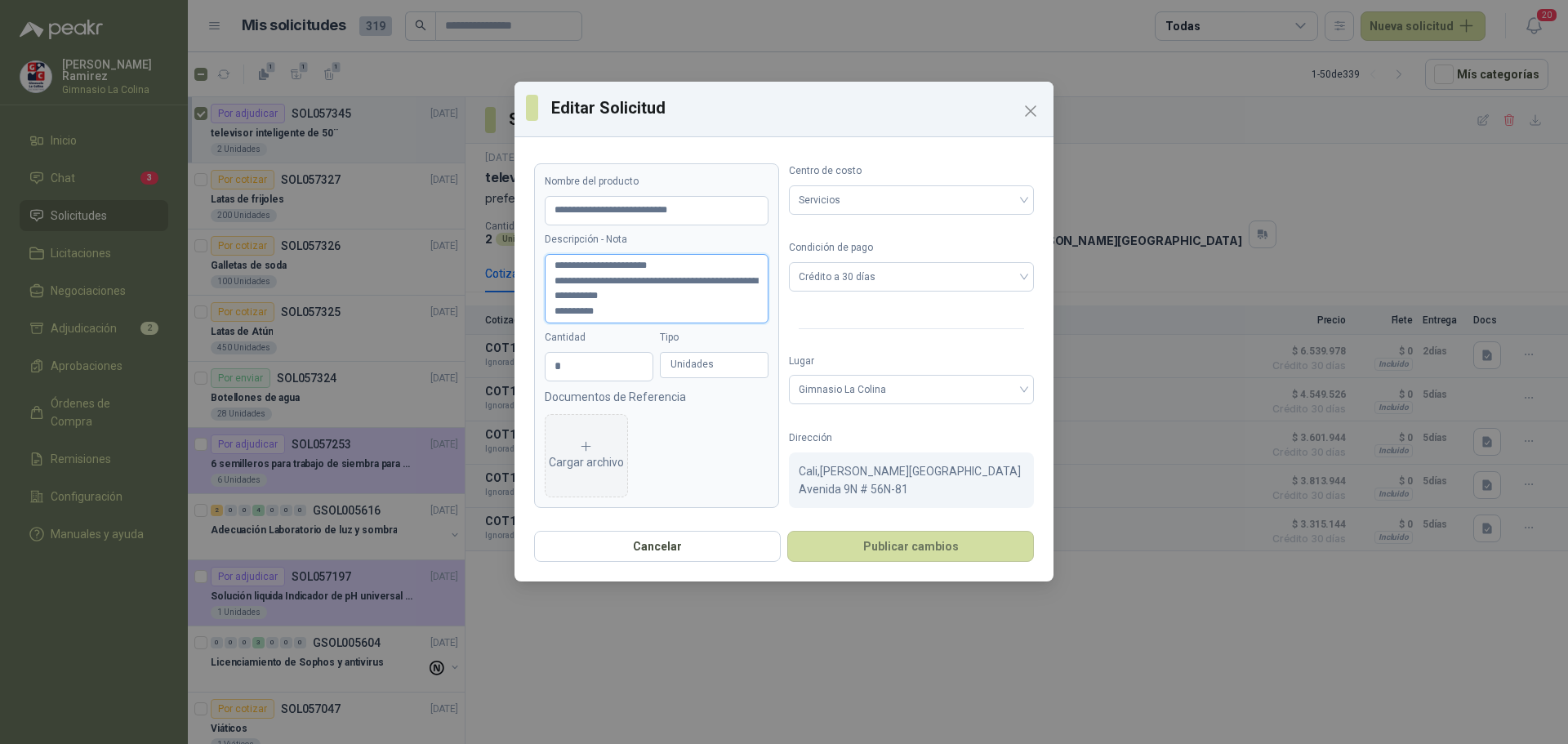
type textarea "**********"
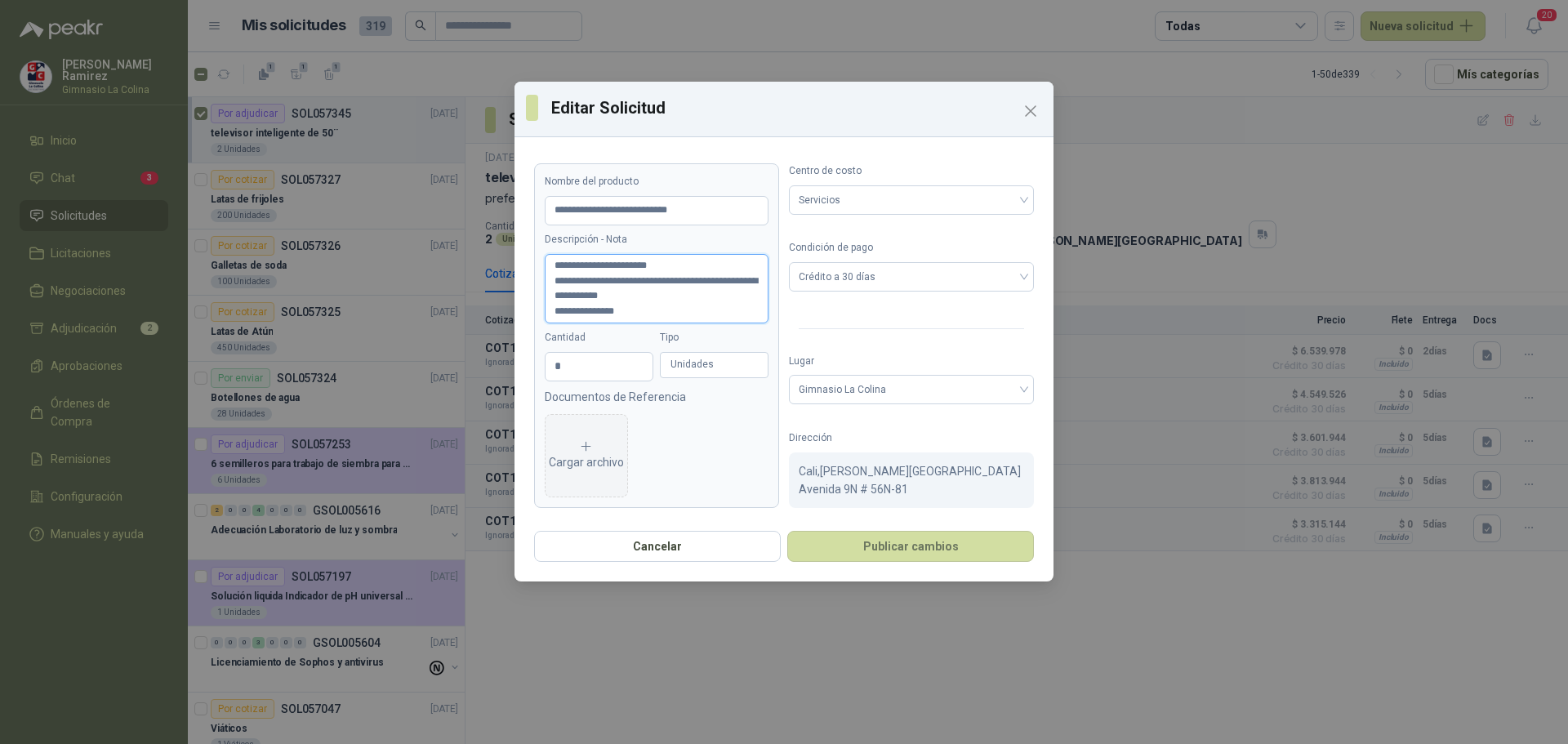
type textarea "**********"
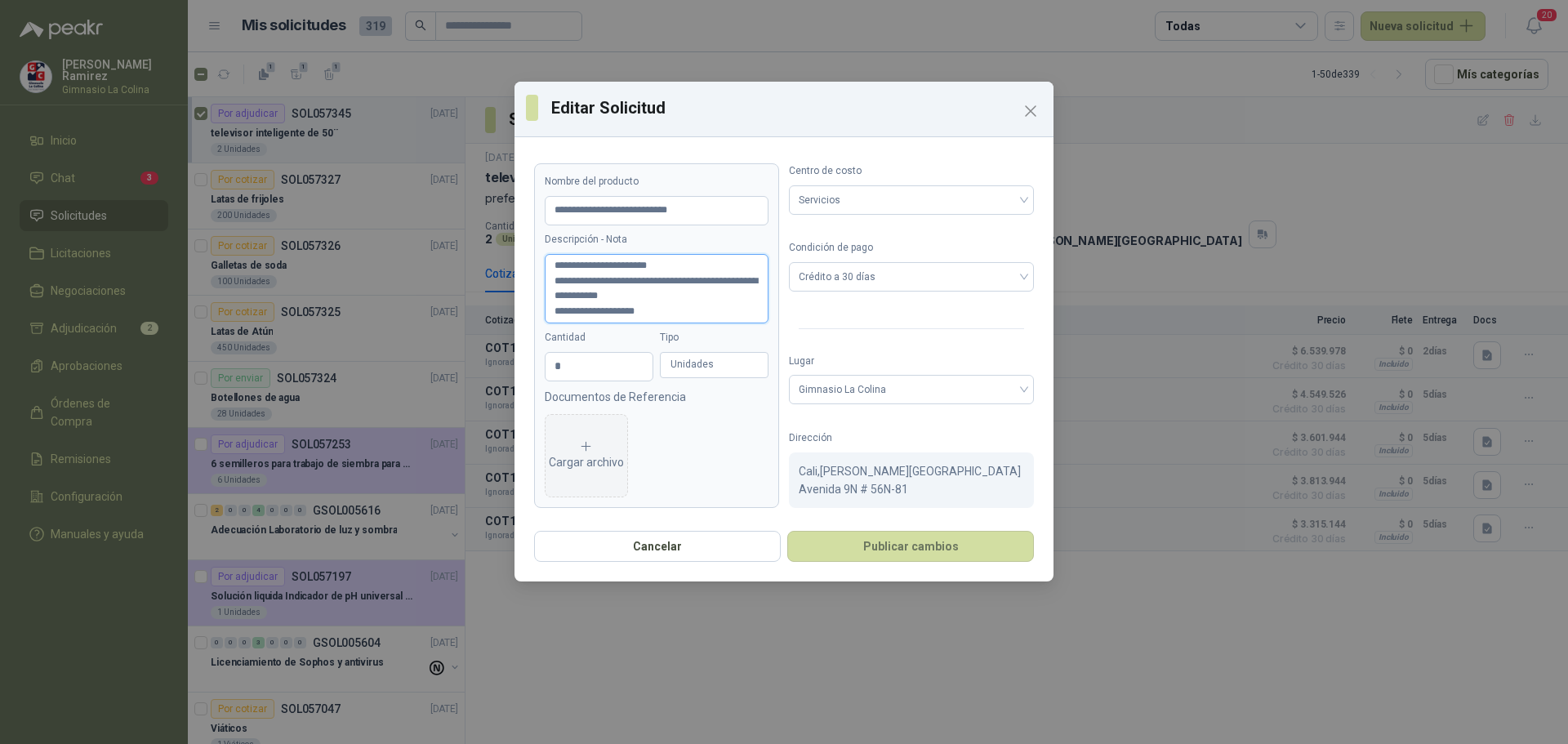
type textarea "**********"
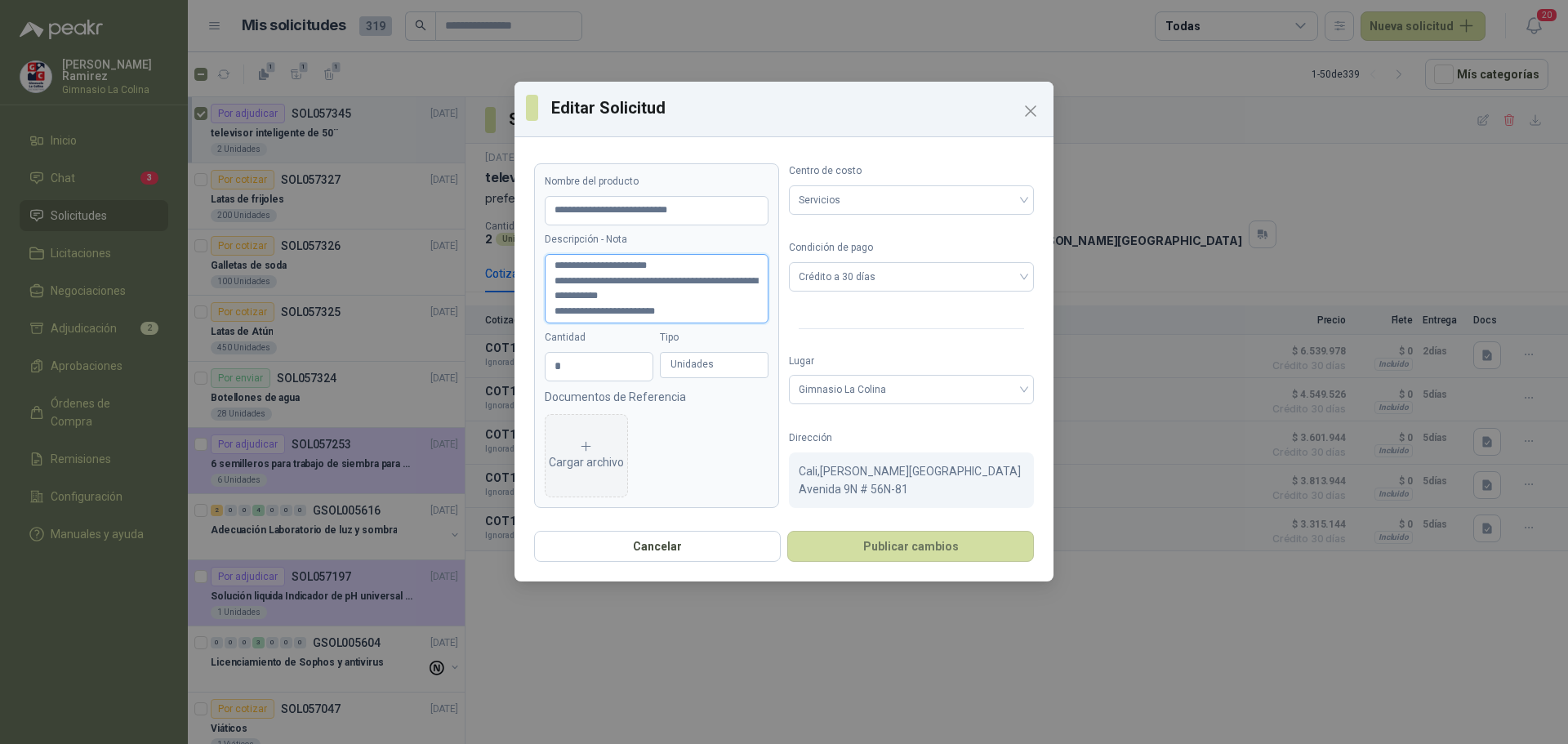
type textarea "**********"
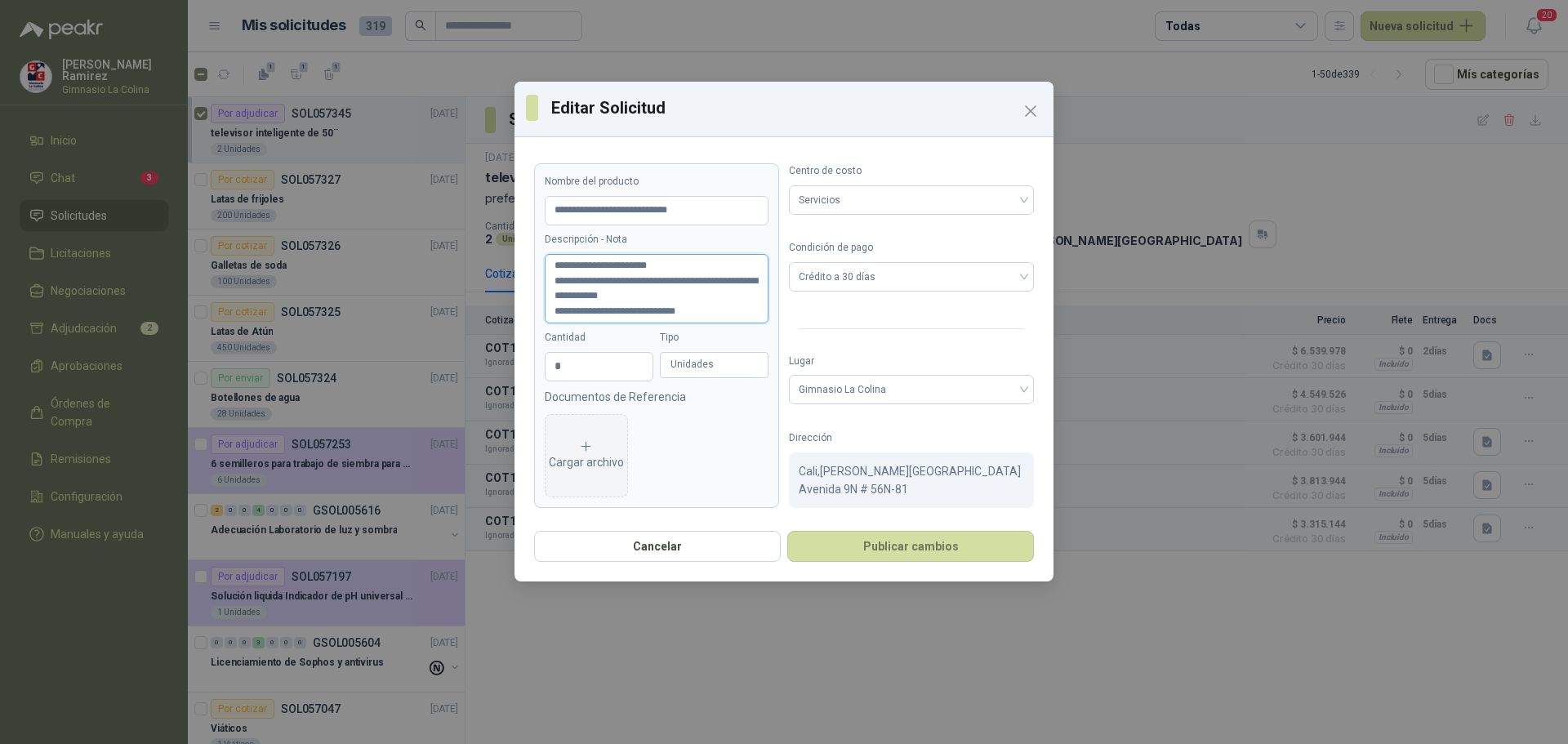
type textarea "**********"
click at [873, 560] on button "Publicar cambios" at bounding box center [910, 546] width 246 height 31
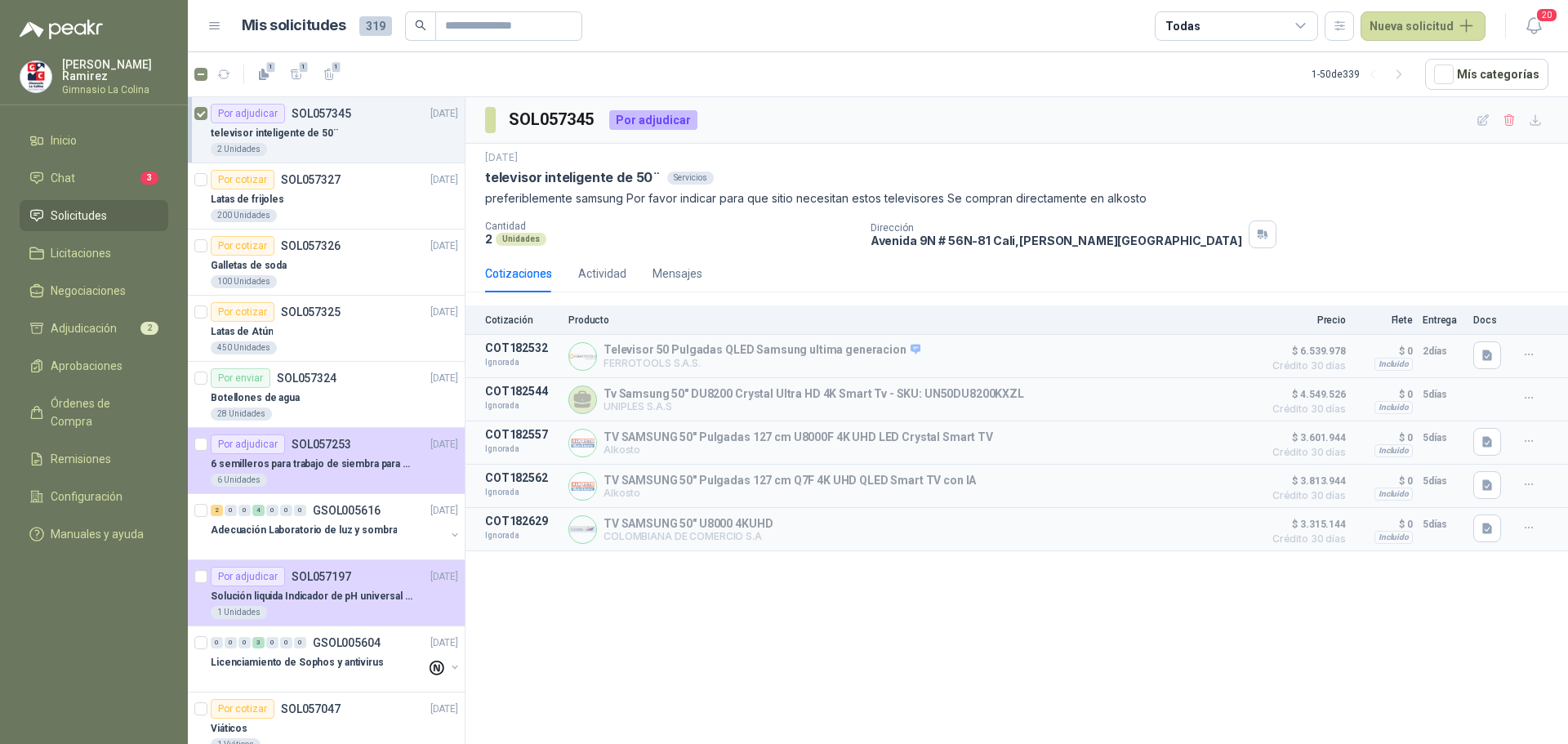
click at [1306, 26] on icon at bounding box center [1301, 26] width 15 height 15
click at [232, 112] on div "Por adjudicar" at bounding box center [248, 113] width 74 height 20
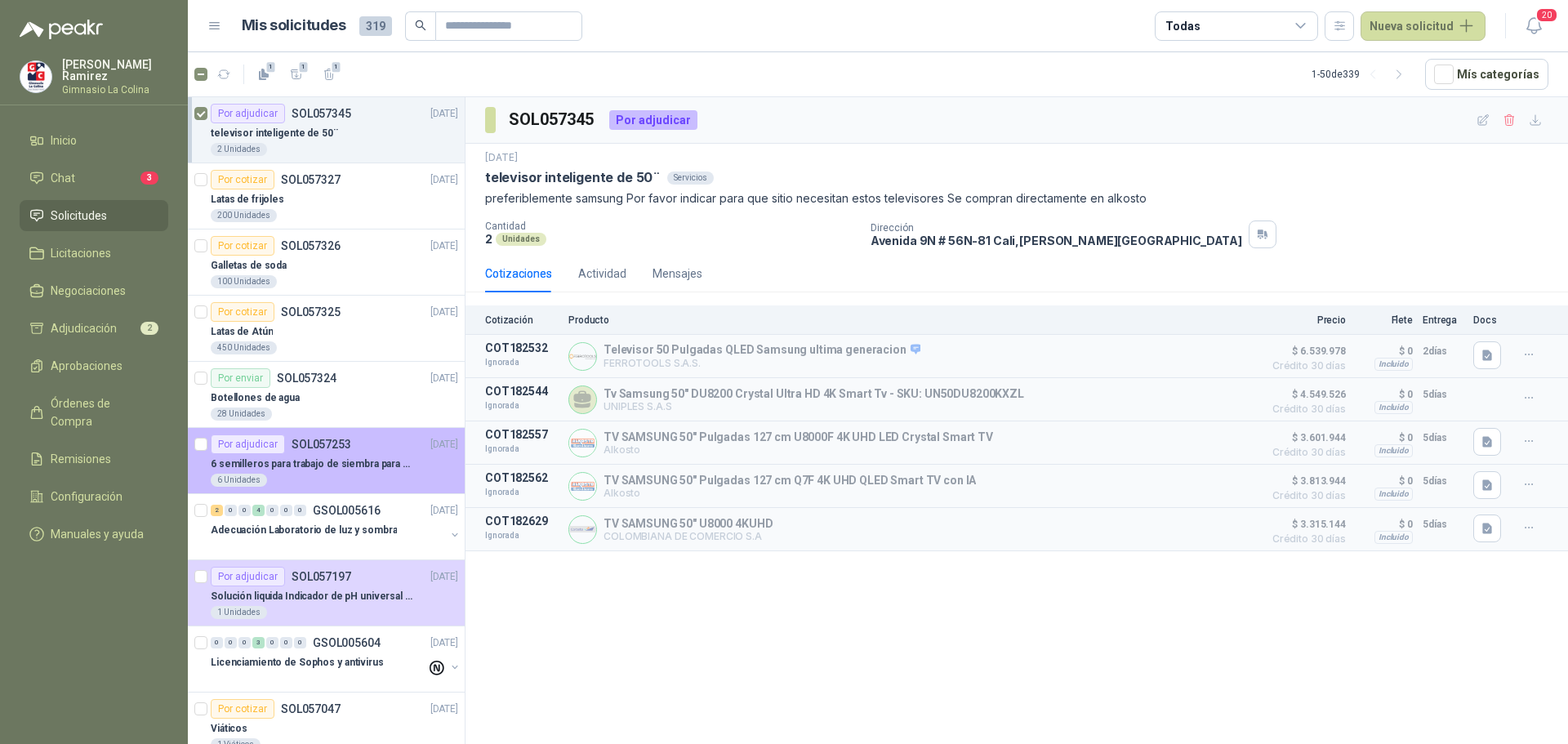
click at [296, 476] on div "6 Unidades" at bounding box center [334, 480] width 247 height 13
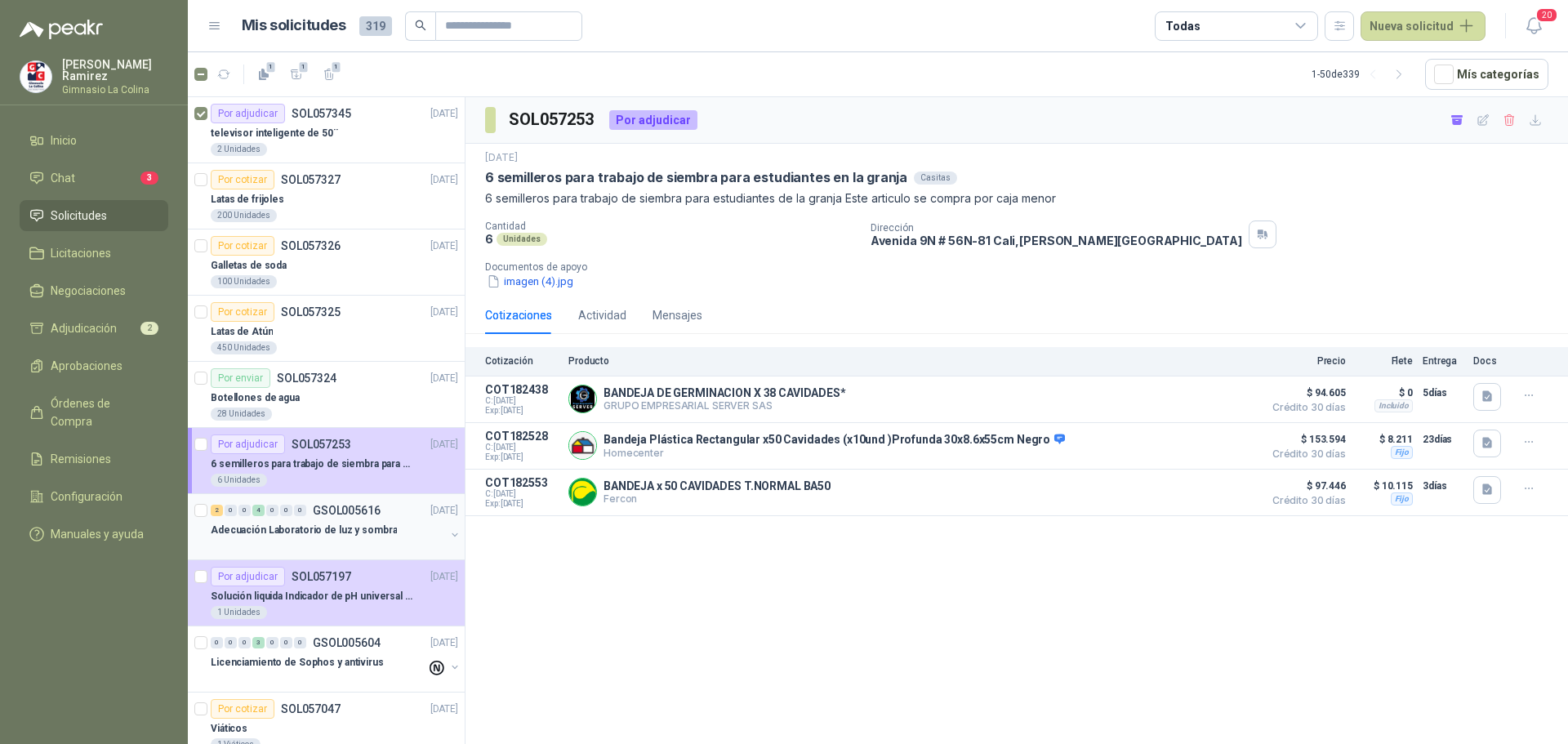
click at [277, 536] on p "Adecuación Laboratorio de luz y sombra" at bounding box center [303, 530] width 186 height 16
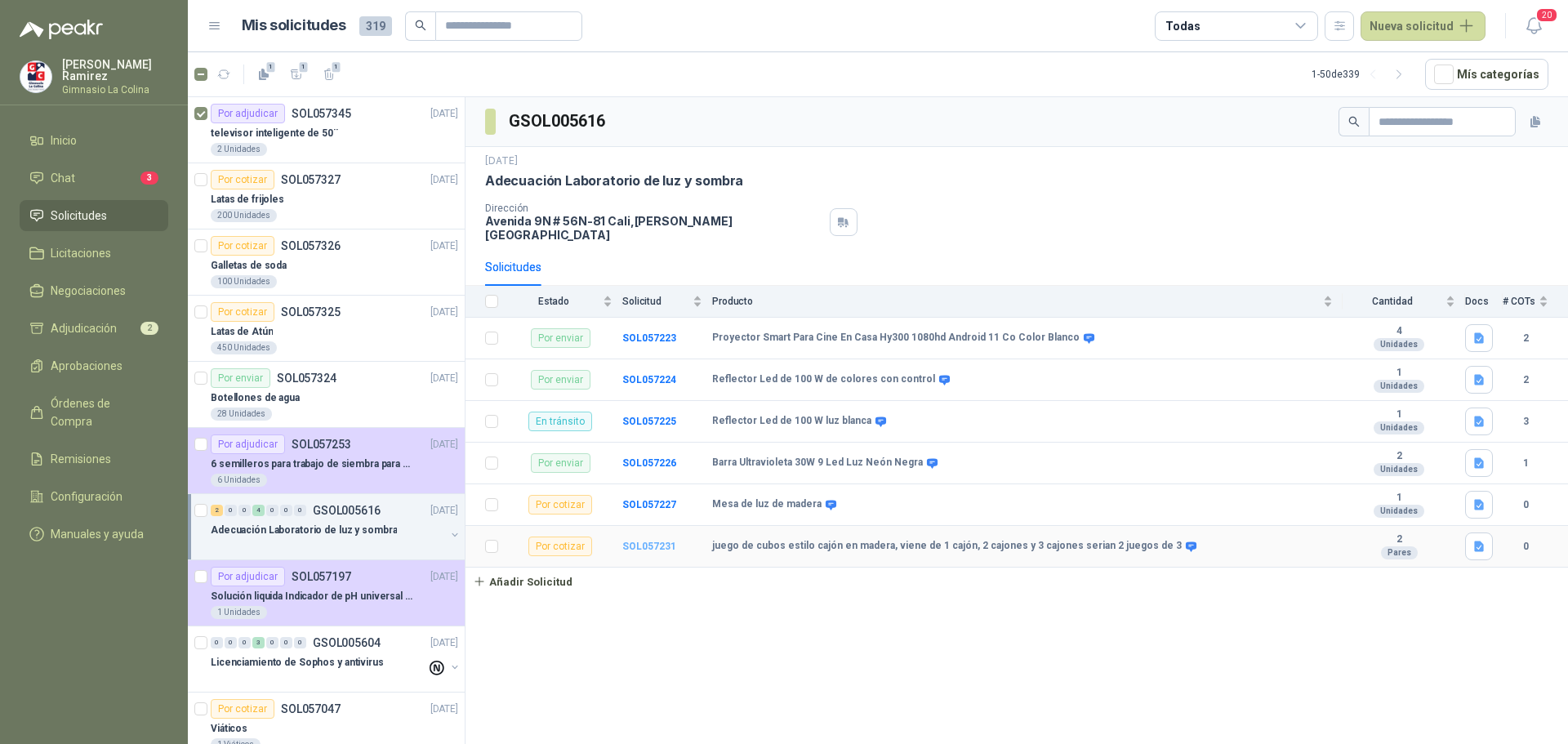
click at [655, 541] on b "SOL057231" at bounding box center [649, 546] width 54 height 12
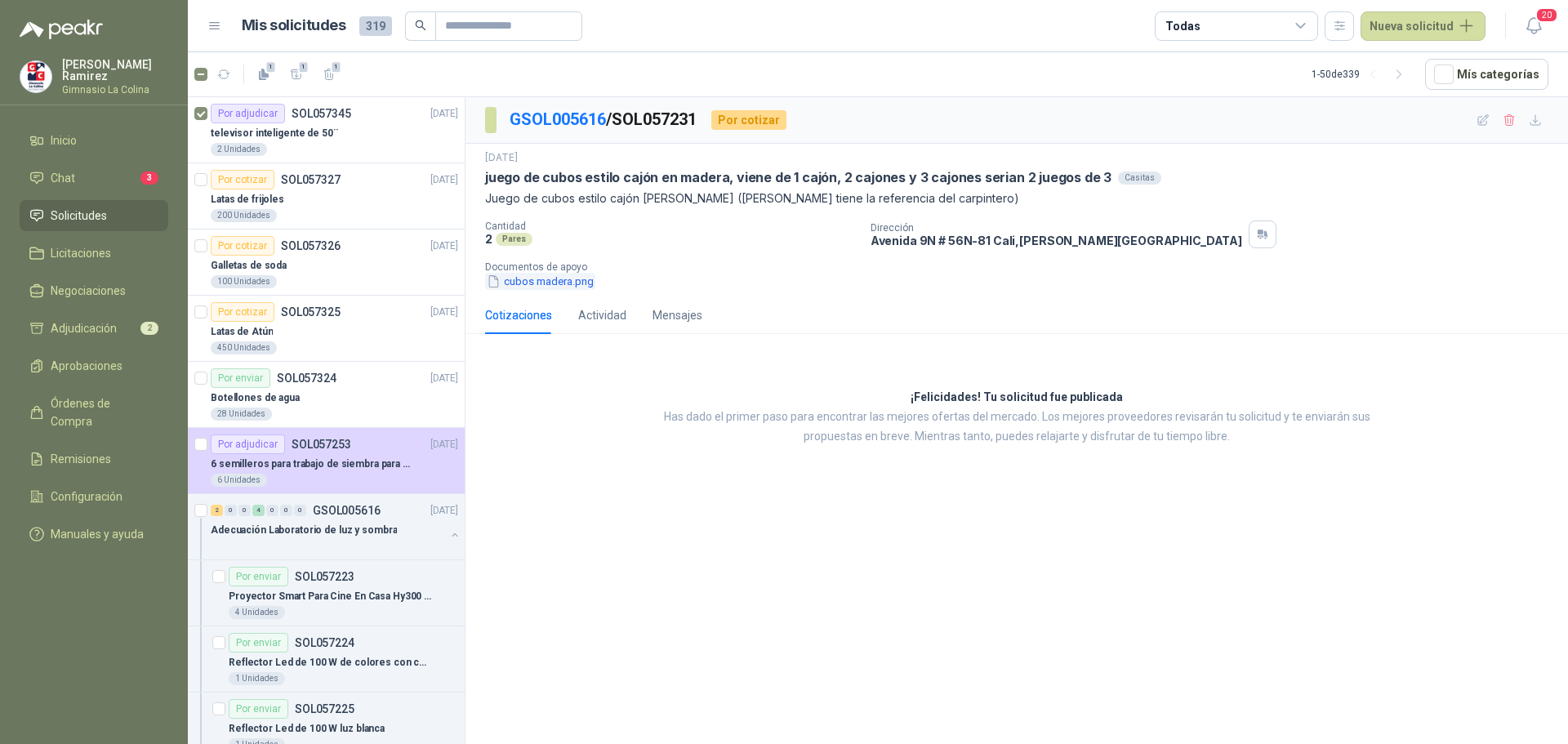
click at [523, 282] on button "cubos madera.png" at bounding box center [540, 281] width 110 height 17
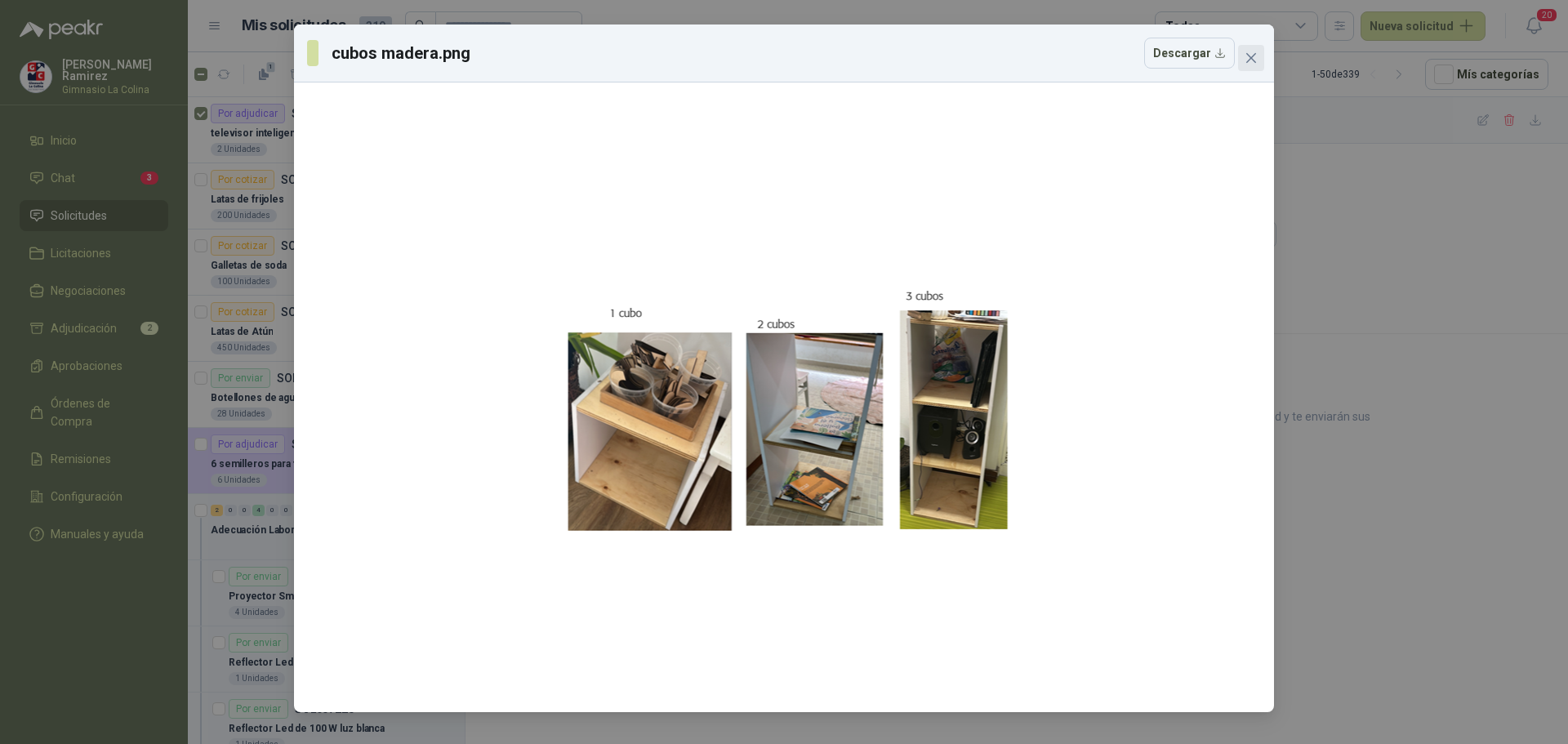
click at [1251, 60] on icon "close" at bounding box center [1251, 58] width 10 height 10
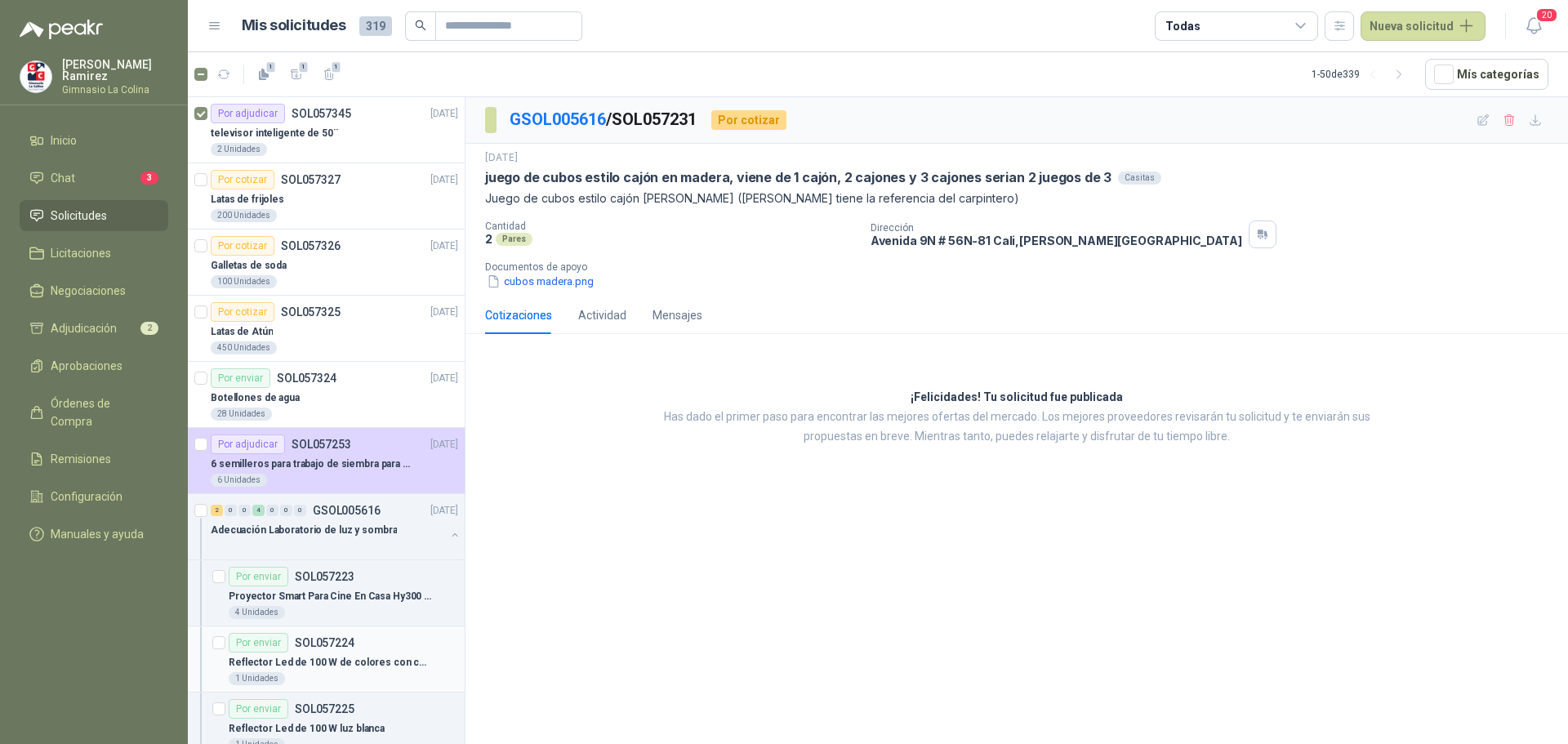
scroll to position [82, 0]
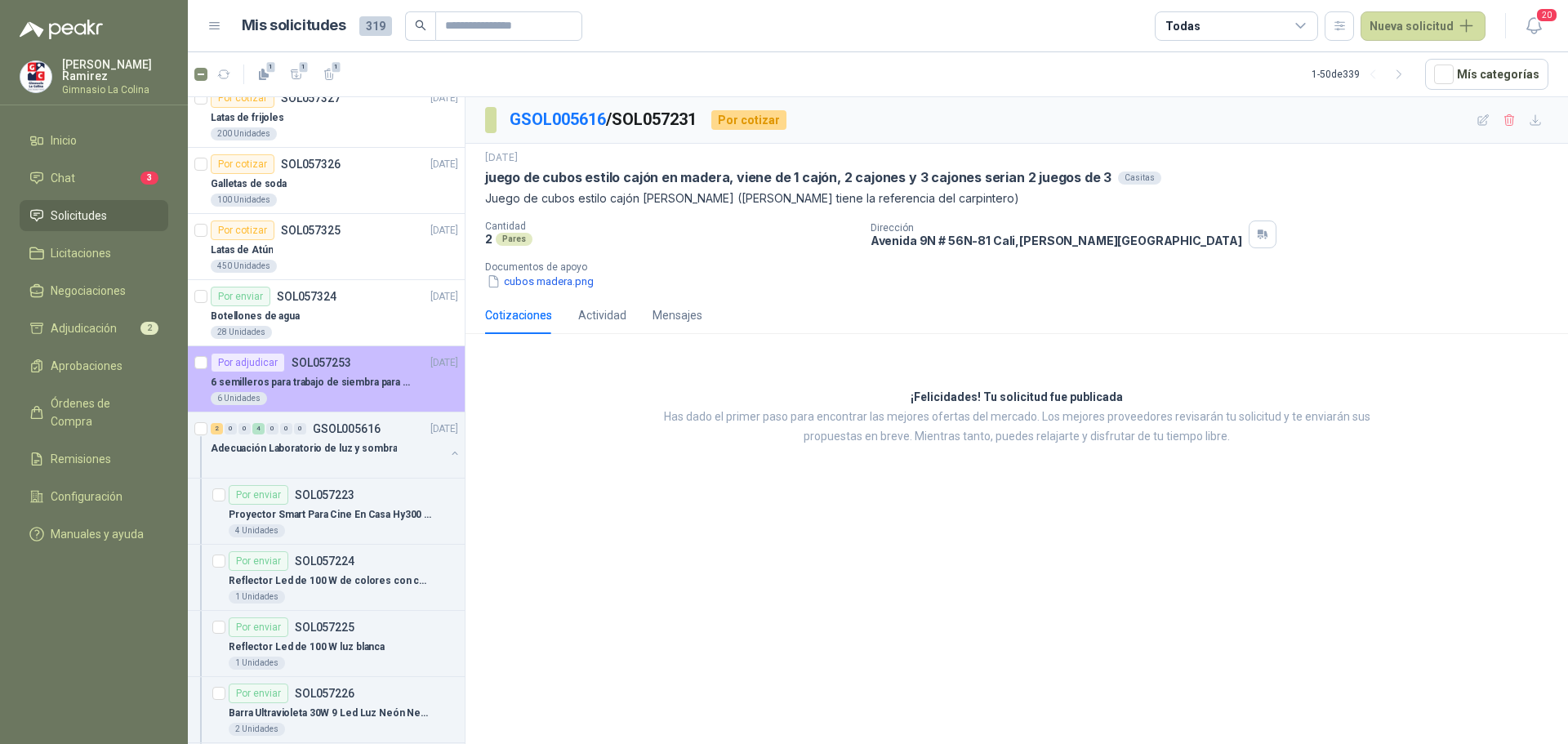
click at [288, 376] on p "6 semilleros para trabajo de siembra para estudiantes en la granja" at bounding box center [312, 382] width 203 height 16
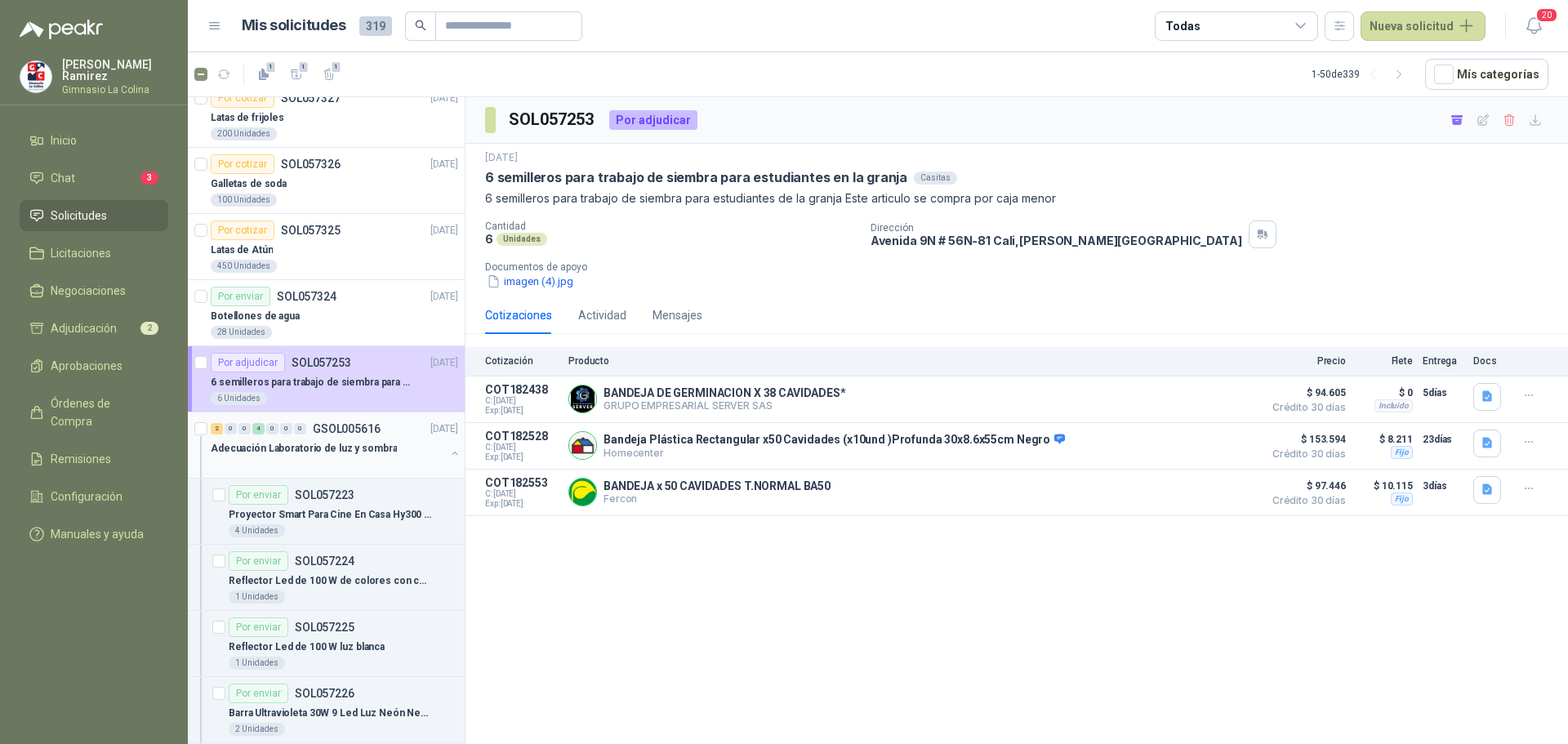
click at [278, 463] on div at bounding box center [327, 465] width 234 height 13
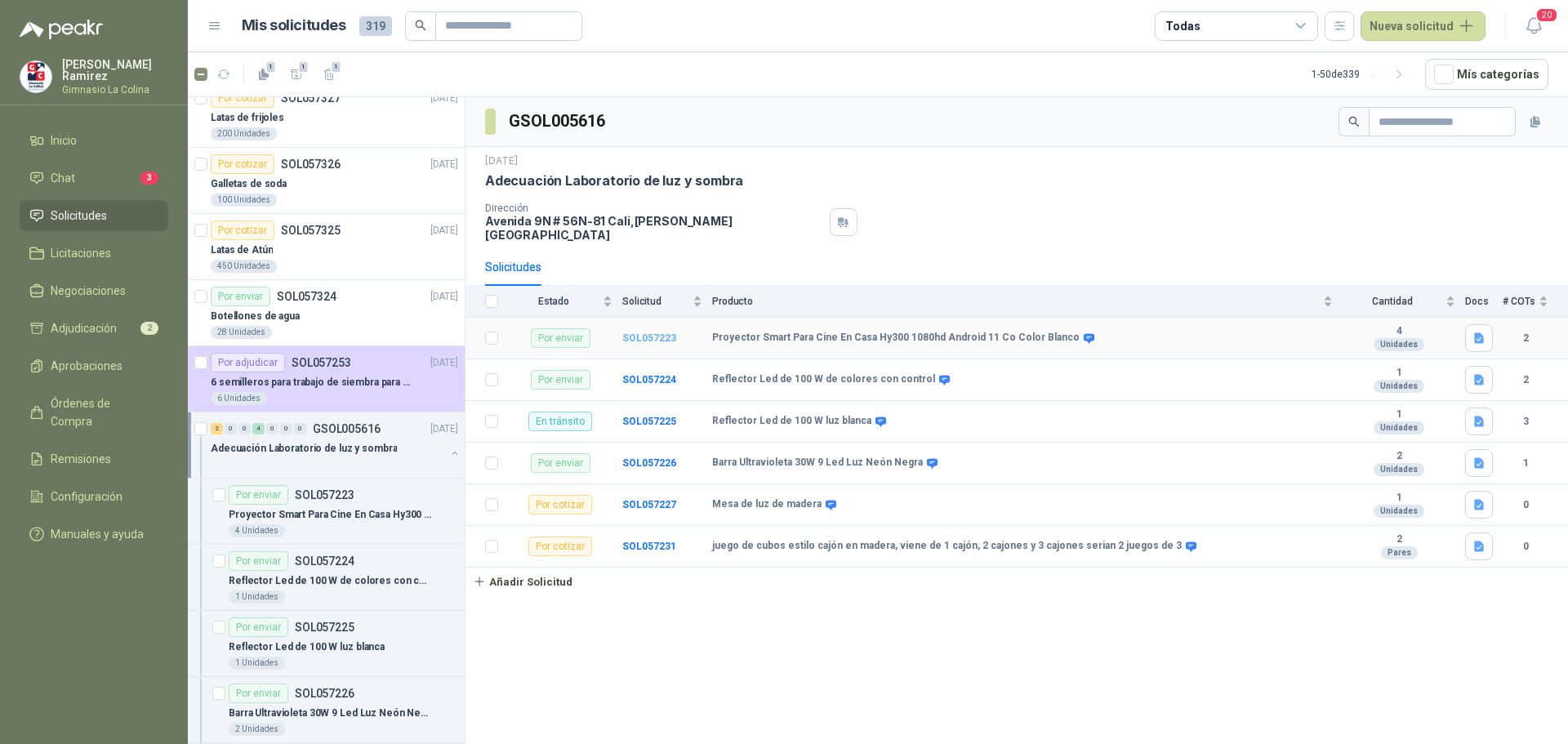
click at [656, 332] on b "SOL057223" at bounding box center [649, 338] width 54 height 12
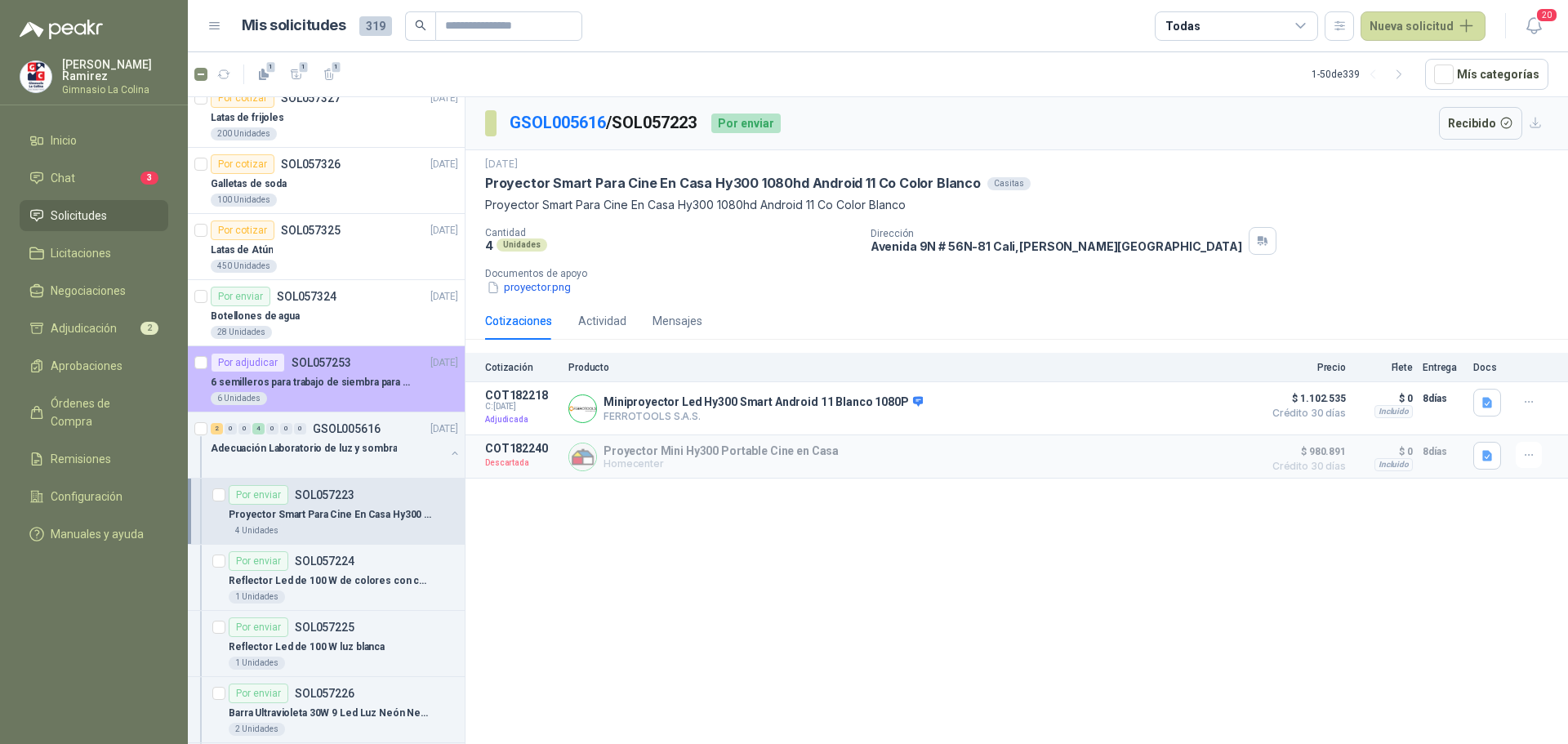
click at [238, 380] on p "6 semilleros para trabajo de siembra para estudiantes en la granja" at bounding box center [312, 382] width 203 height 16
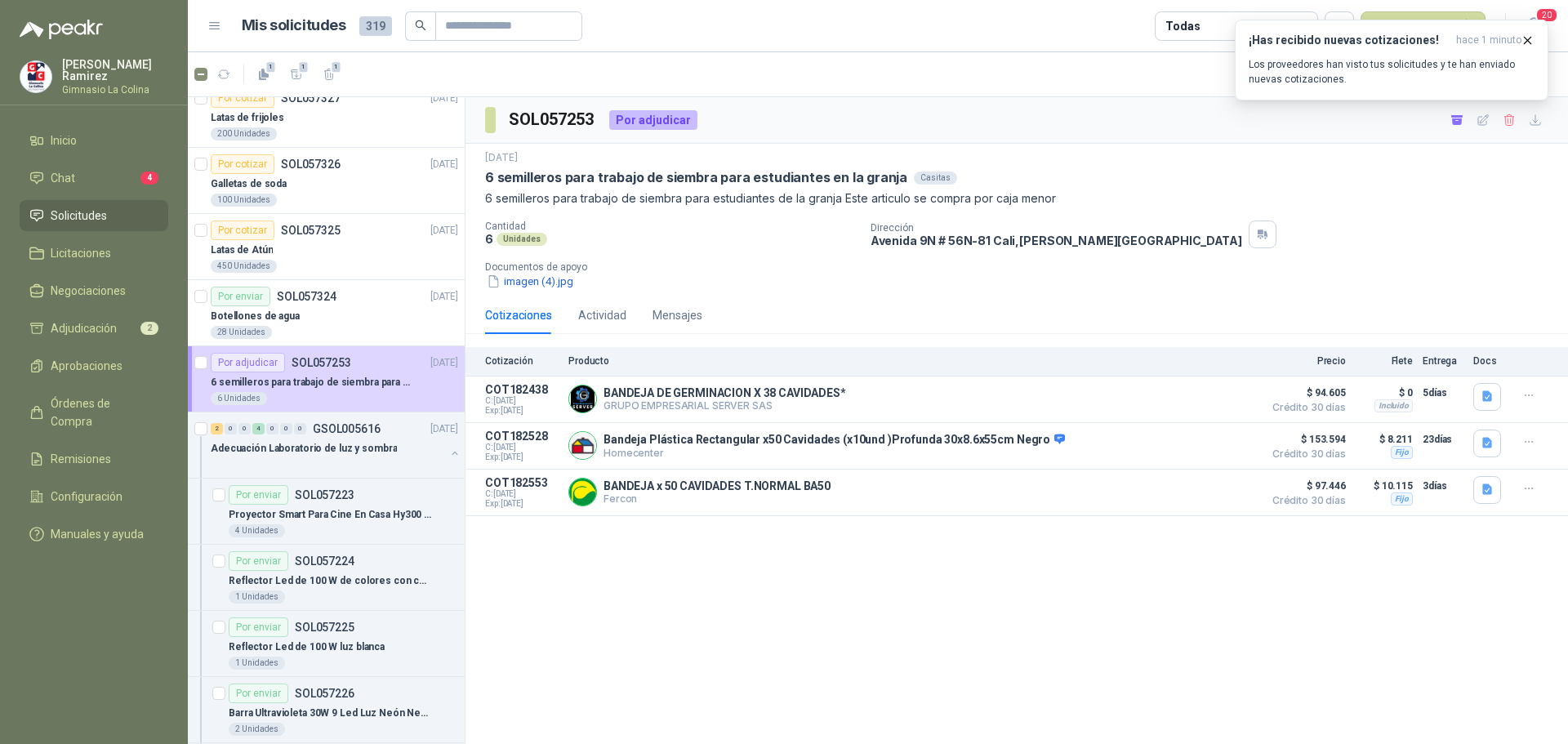
click at [84, 212] on span "Solicitudes" at bounding box center [79, 216] width 56 height 18
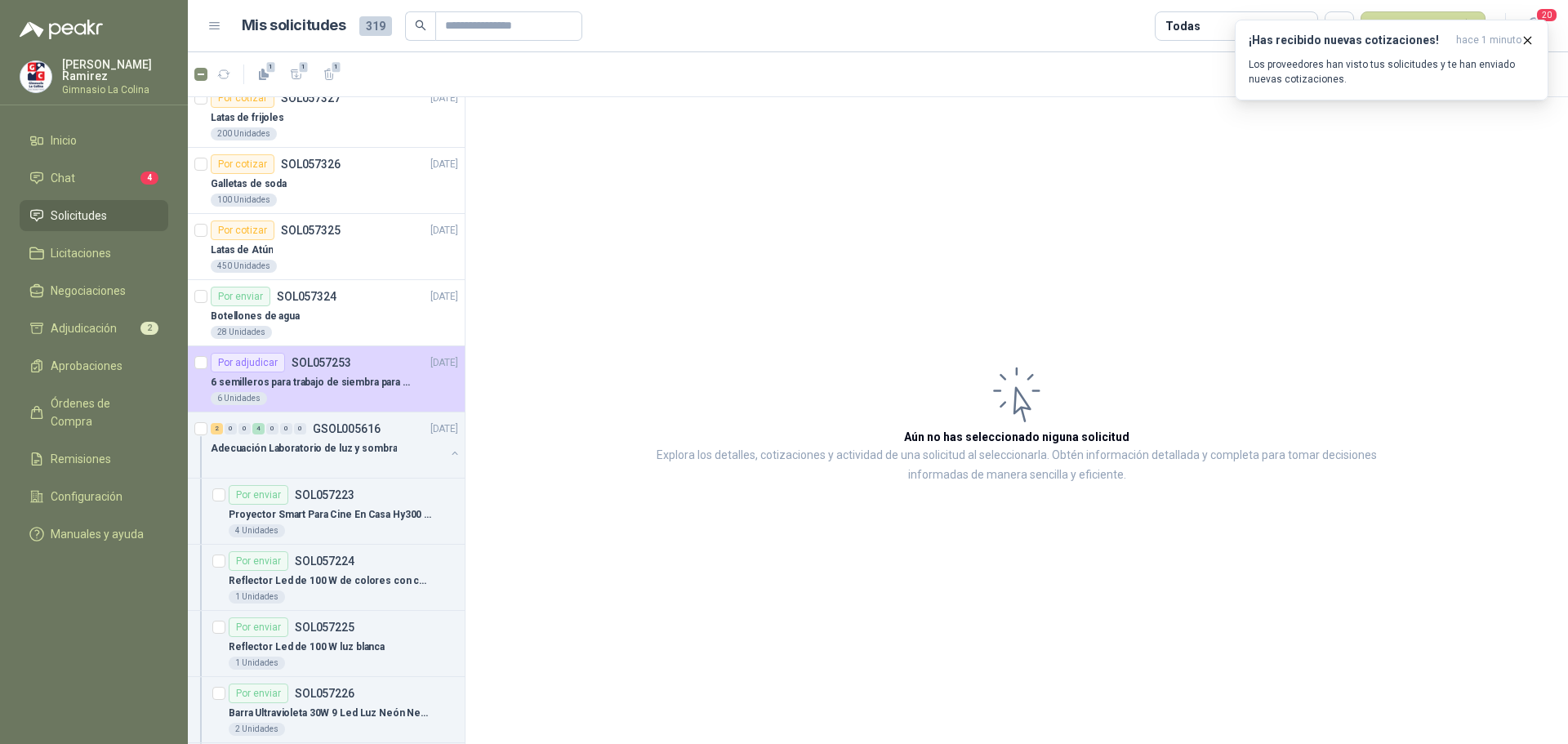
click at [56, 209] on span "Solicitudes" at bounding box center [79, 216] width 56 height 18
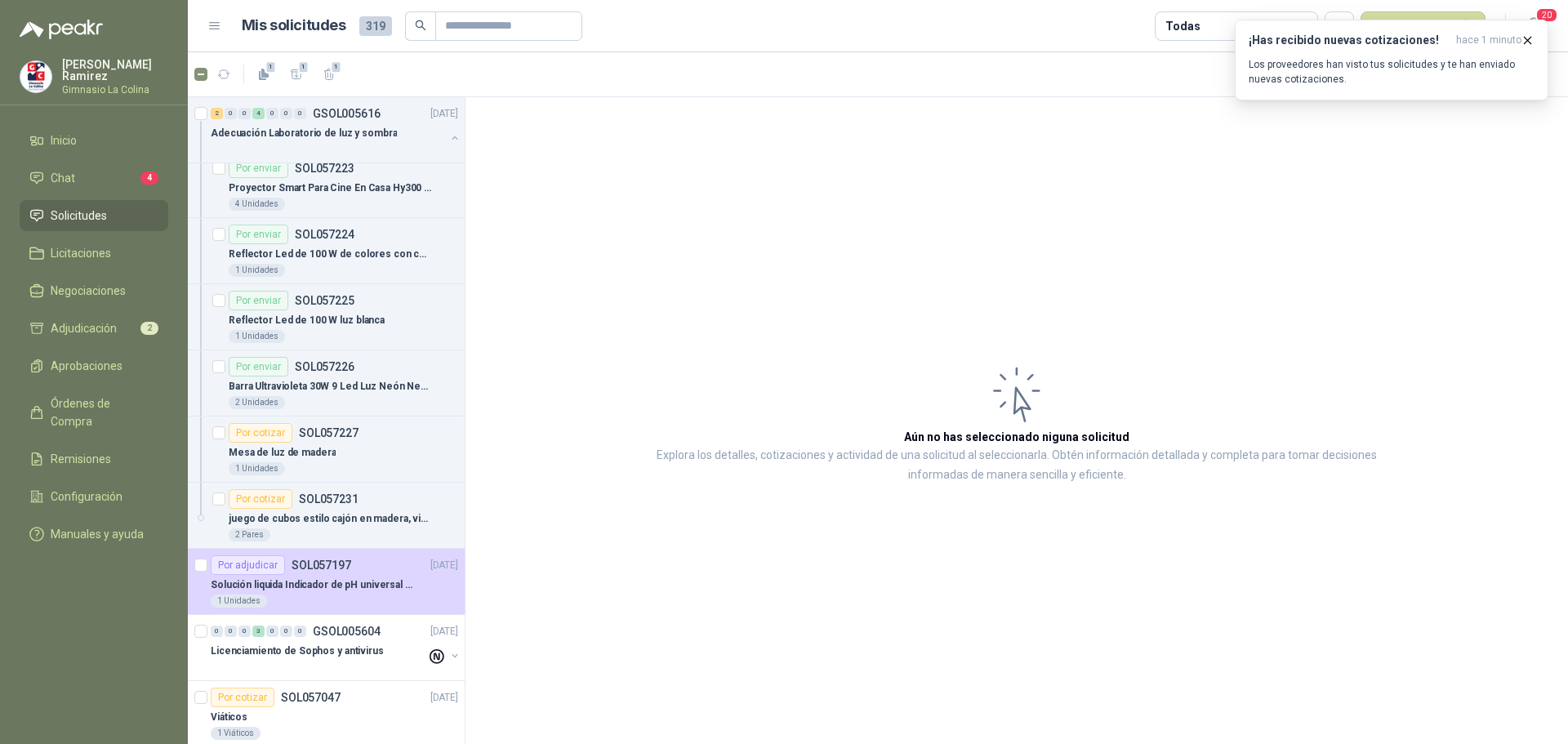
scroll to position [653, 0]
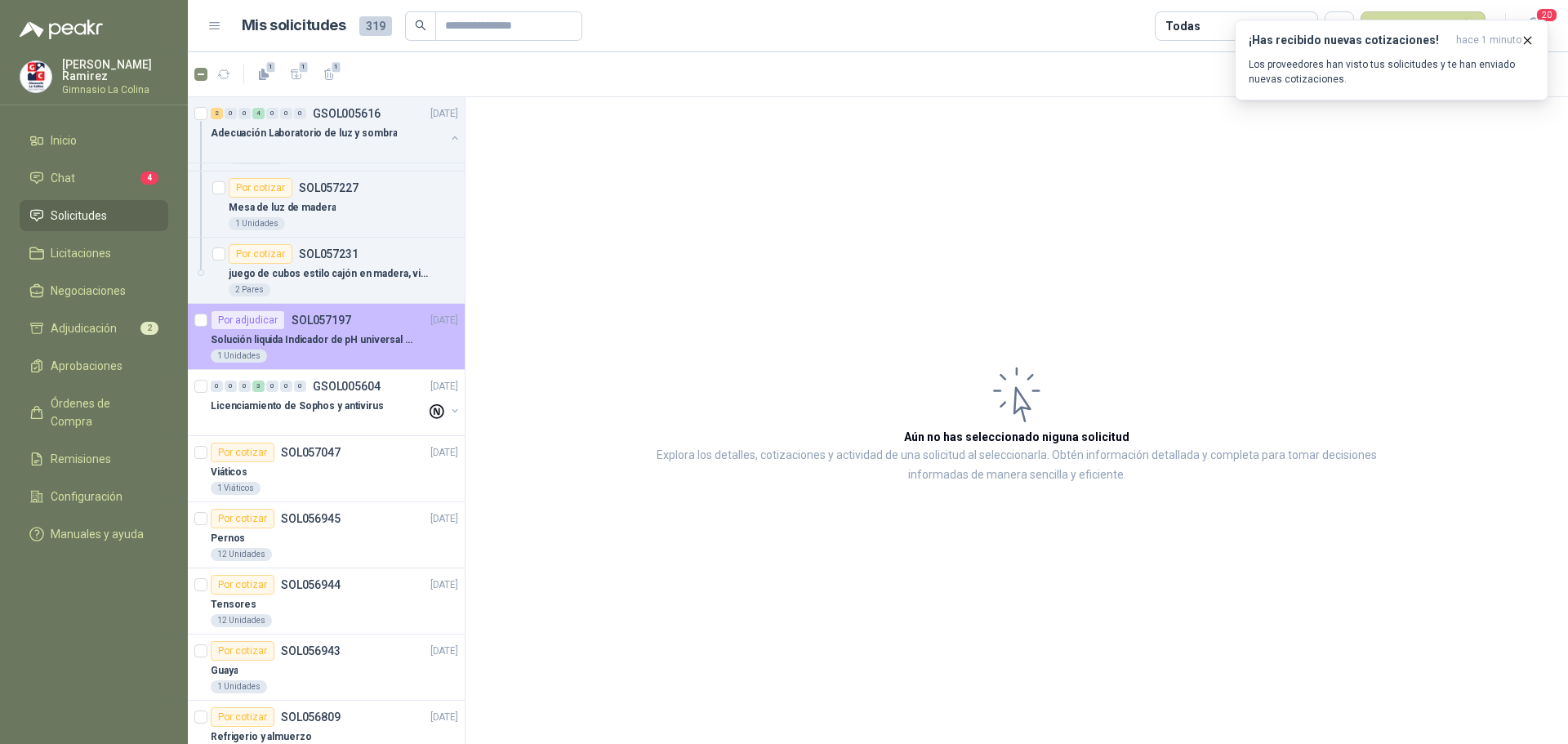
click at [318, 342] on p "Solución liquida Indicador de pH universal de 500ml o 20 de 25ml (no tiras de p…" at bounding box center [312, 340] width 203 height 16
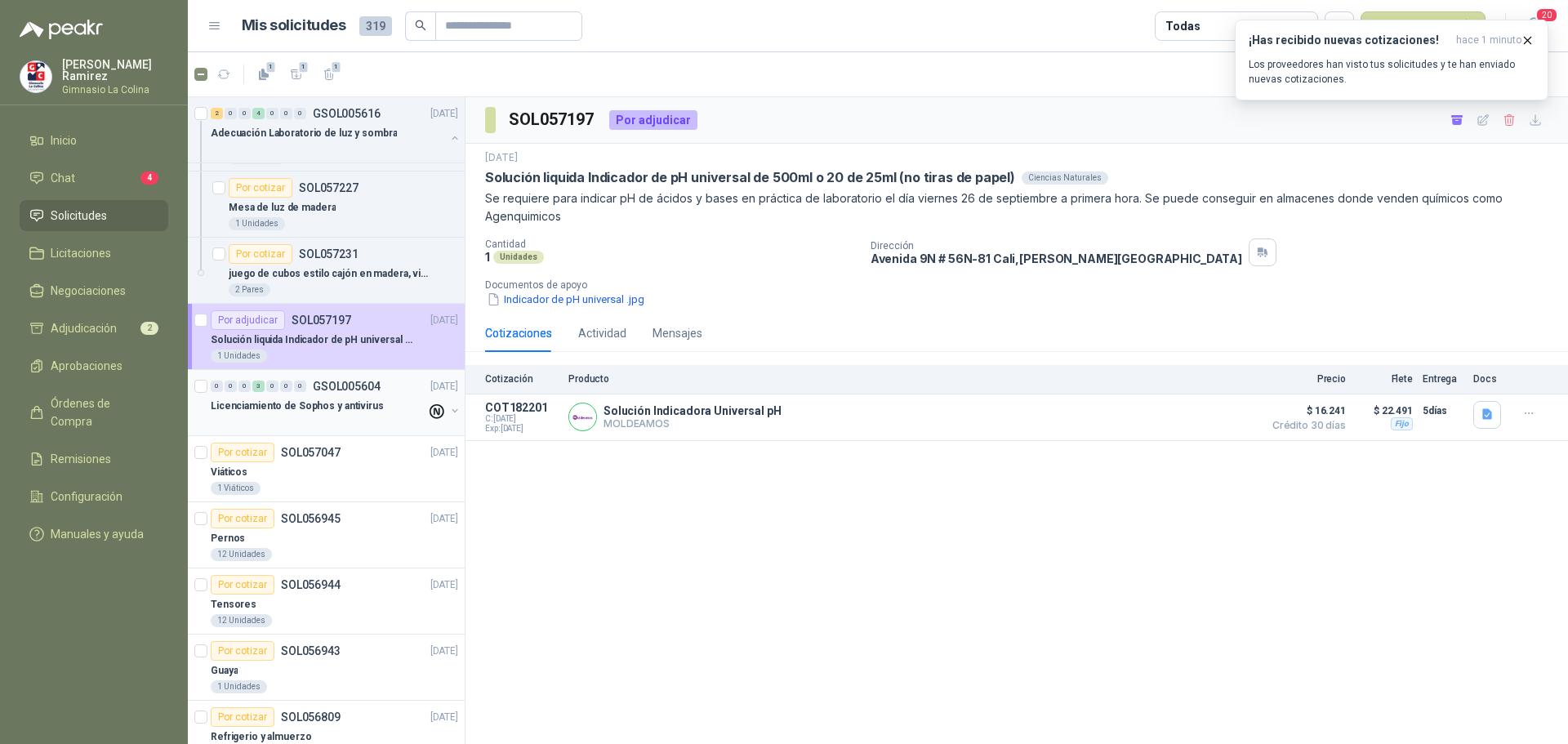
click at [234, 399] on p "Licenciamiento de Sophos y antivirus" at bounding box center [297, 406] width 173 height 16
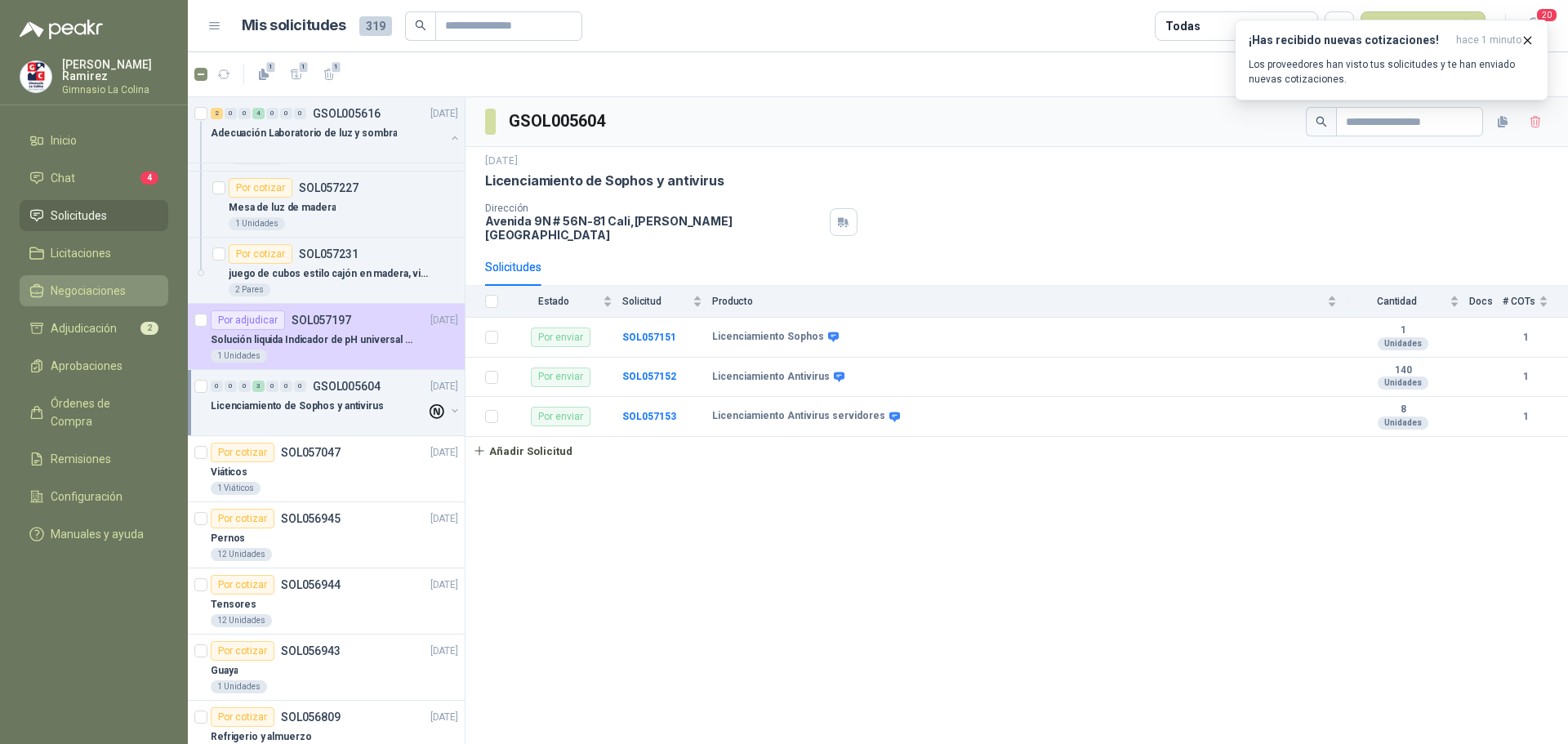
click at [97, 283] on span "Negociaciones" at bounding box center [88, 291] width 75 height 18
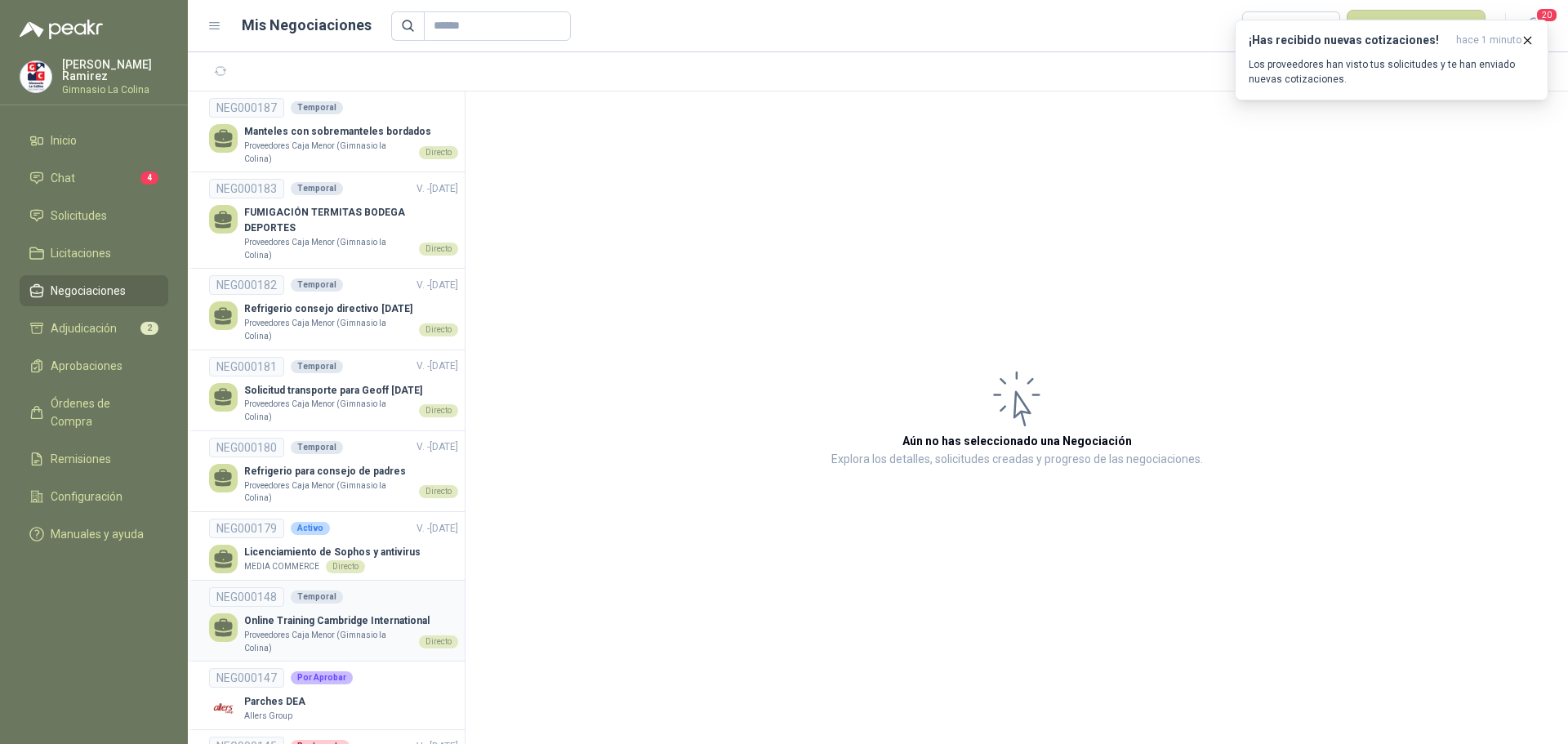
scroll to position [82, 0]
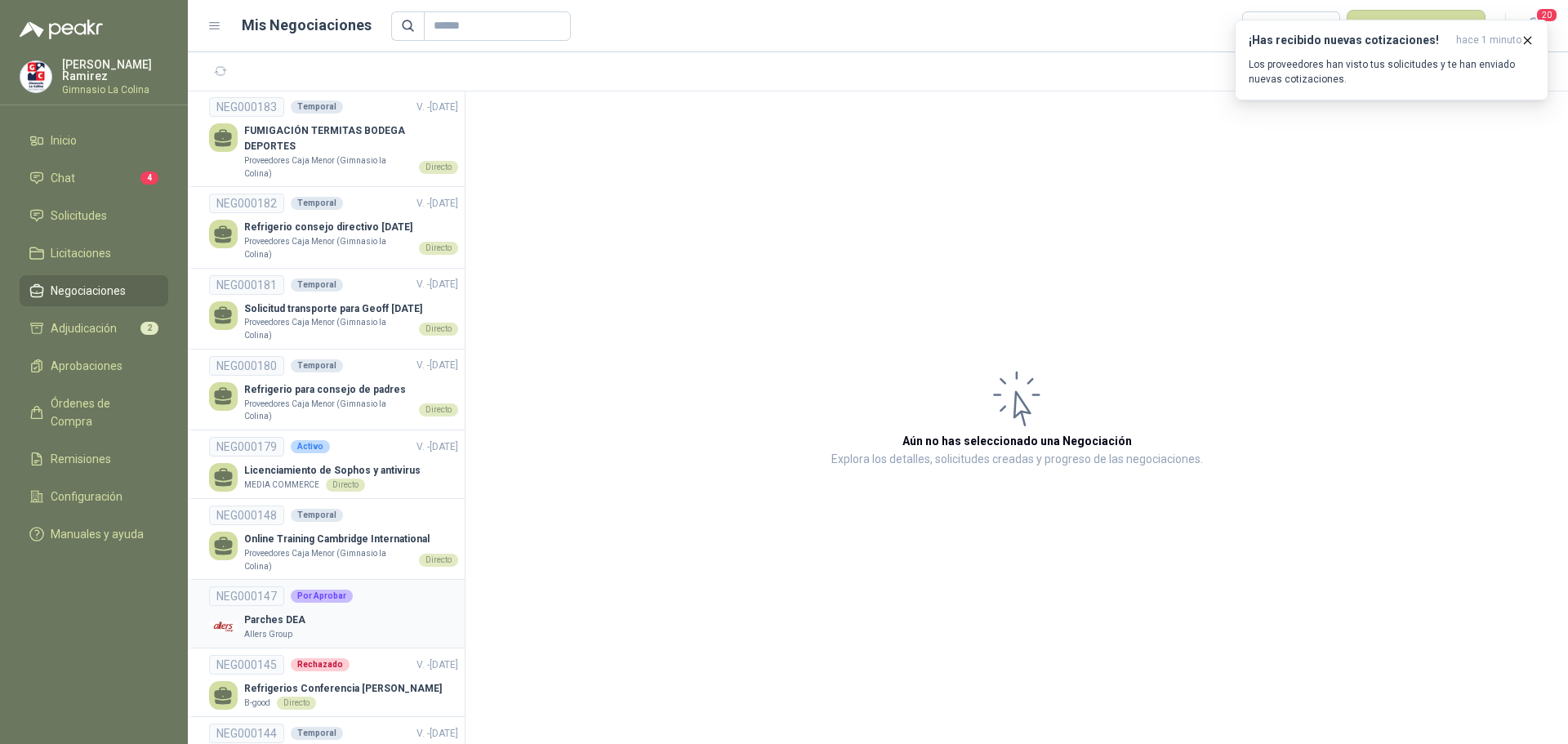
click at [368, 613] on div "Parches [PERSON_NAME] Group" at bounding box center [333, 627] width 249 height 29
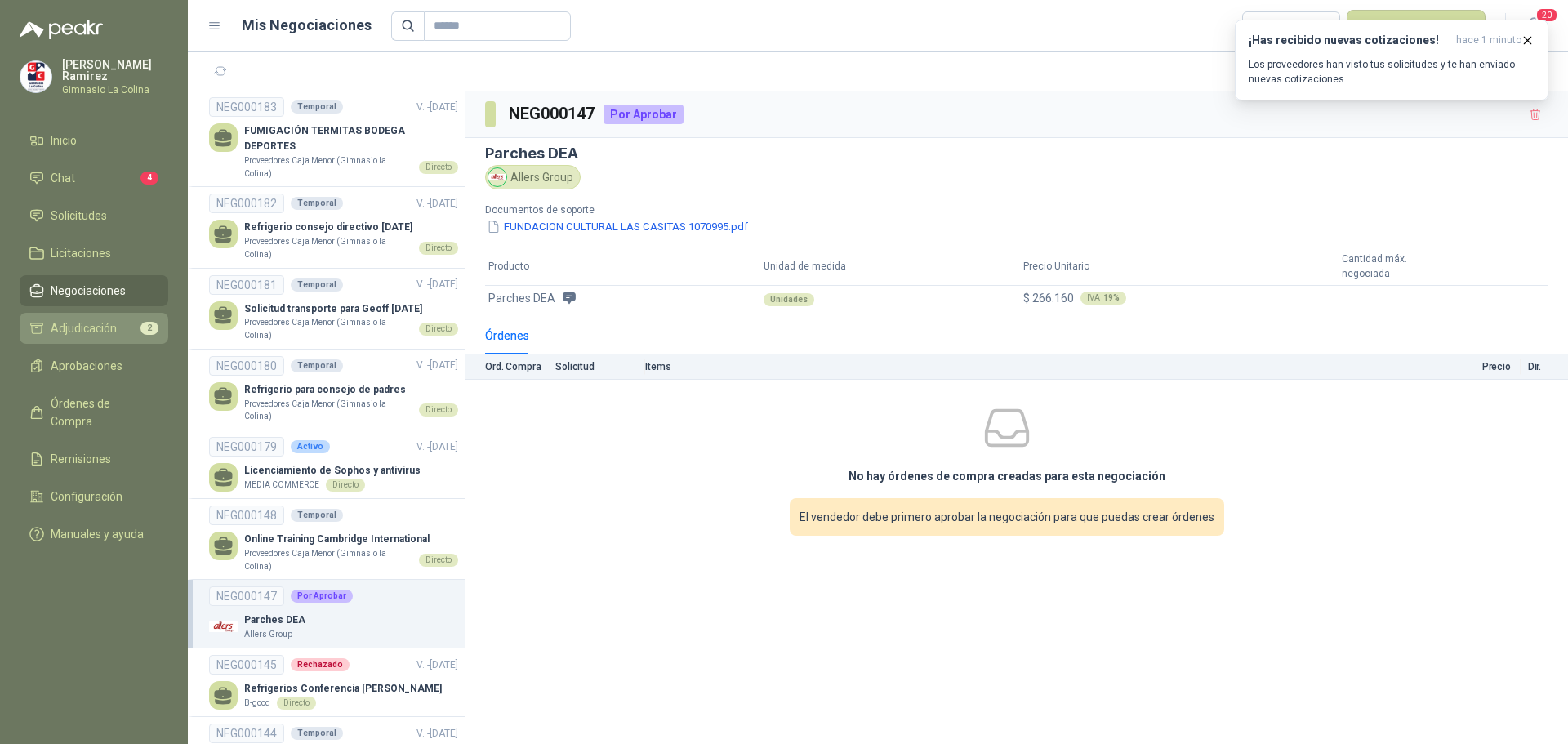
click at [76, 326] on span "Adjudicación" at bounding box center [83, 328] width 66 height 18
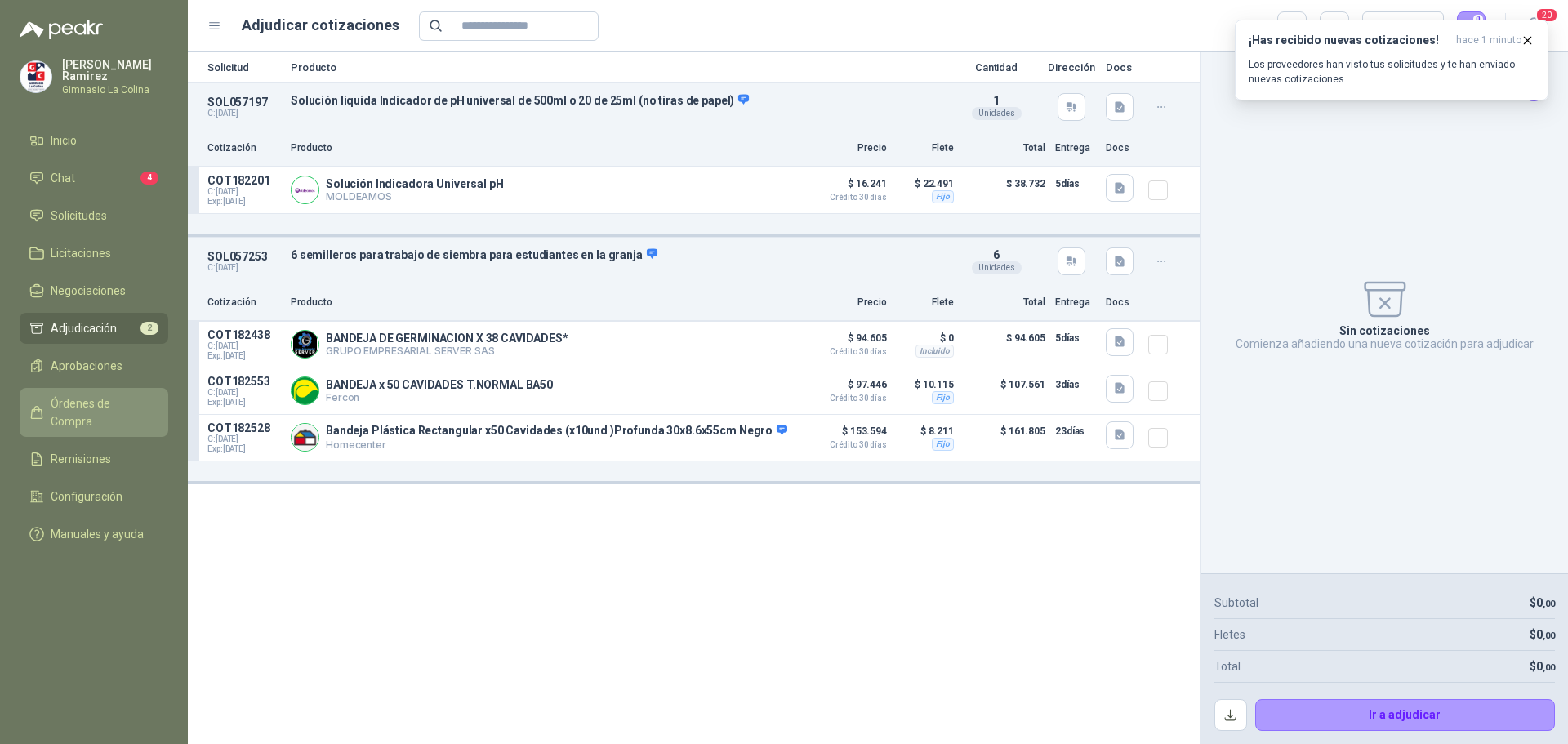
click at [88, 390] on link "Órdenes de Compra" at bounding box center [94, 412] width 149 height 49
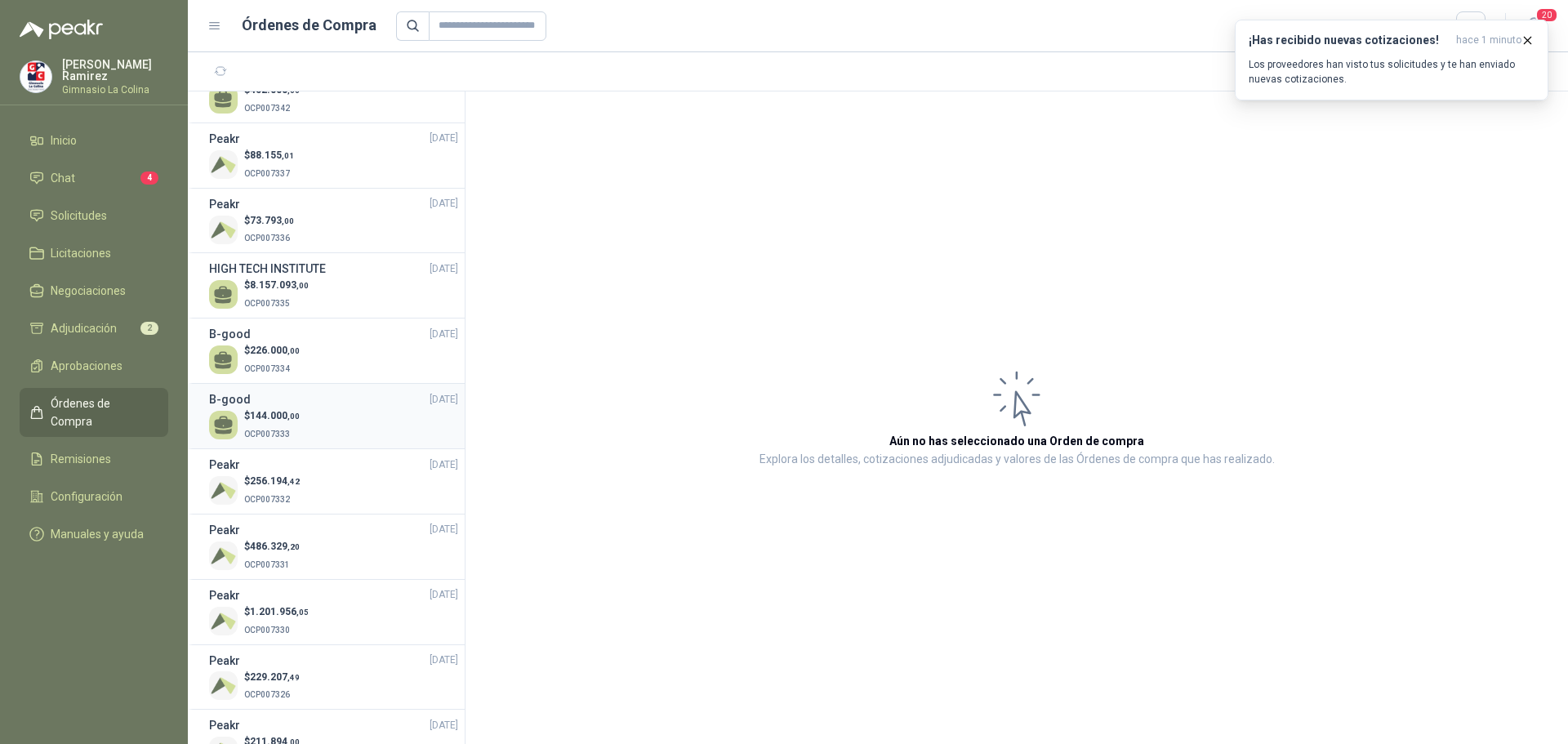
scroll to position [571, 0]
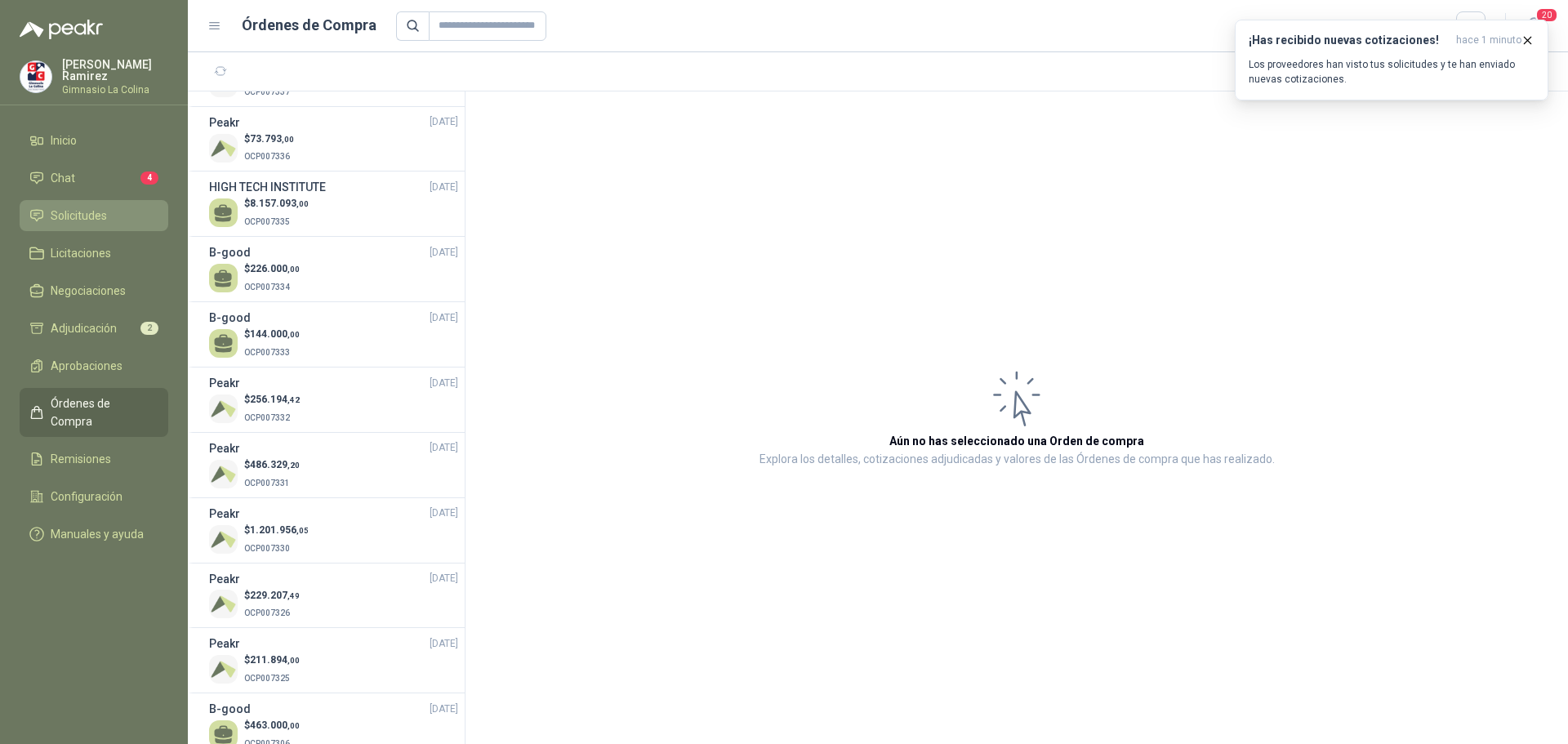
click at [72, 207] on span "Solicitudes" at bounding box center [79, 216] width 56 height 18
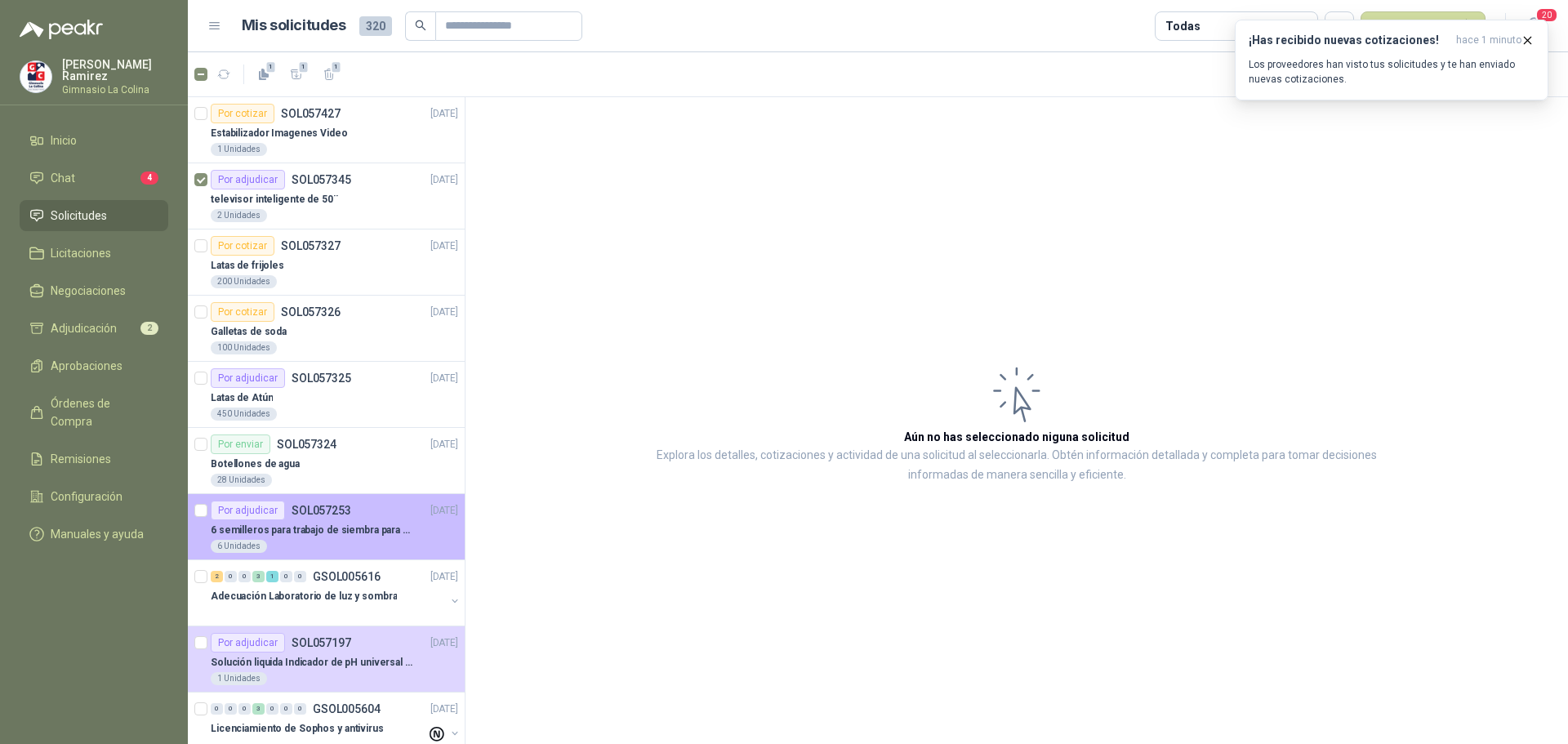
click at [260, 539] on div "6 semilleros para trabajo de siembra para estudiantes en la granja" at bounding box center [334, 530] width 247 height 20
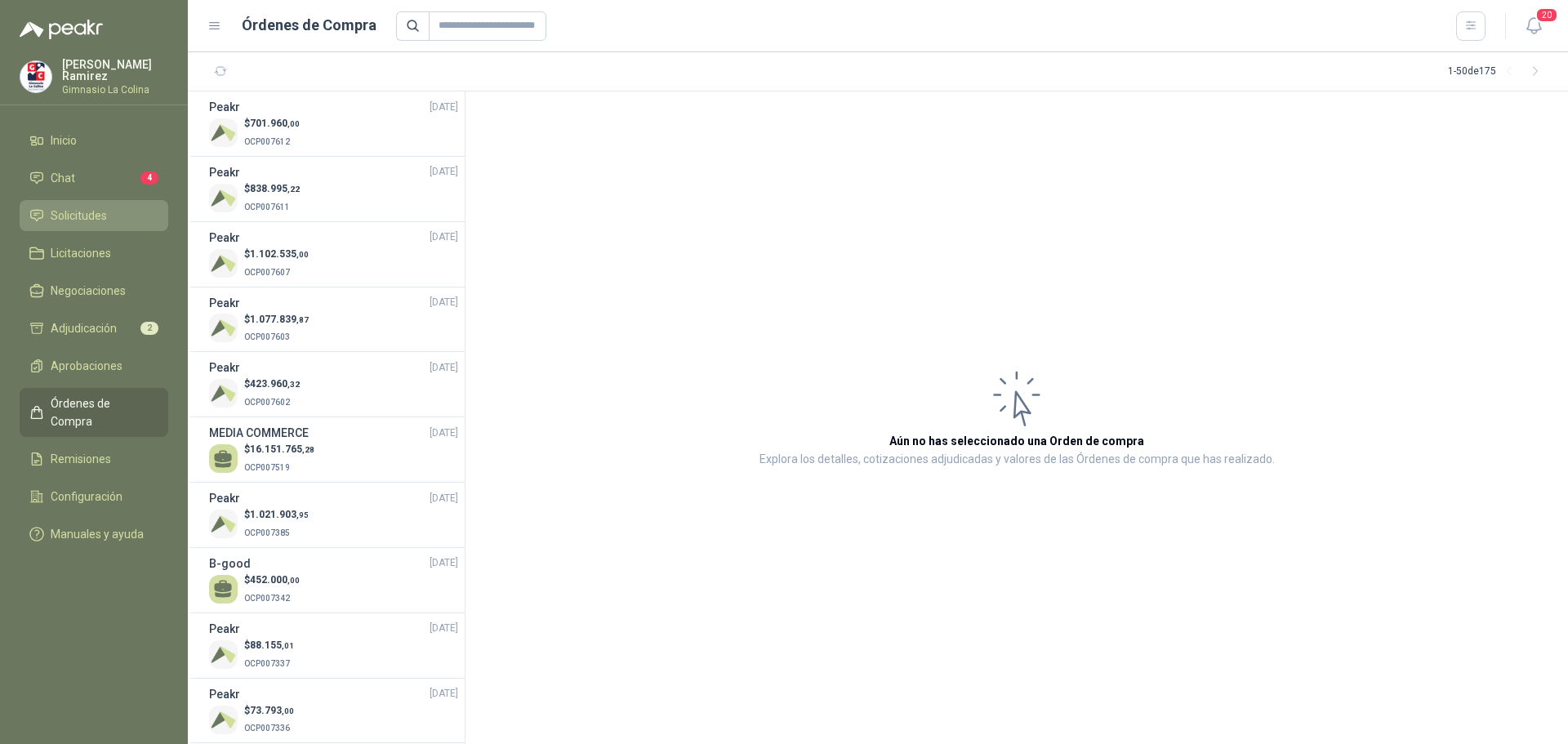
click at [80, 212] on span "Solicitudes" at bounding box center [79, 216] width 56 height 18
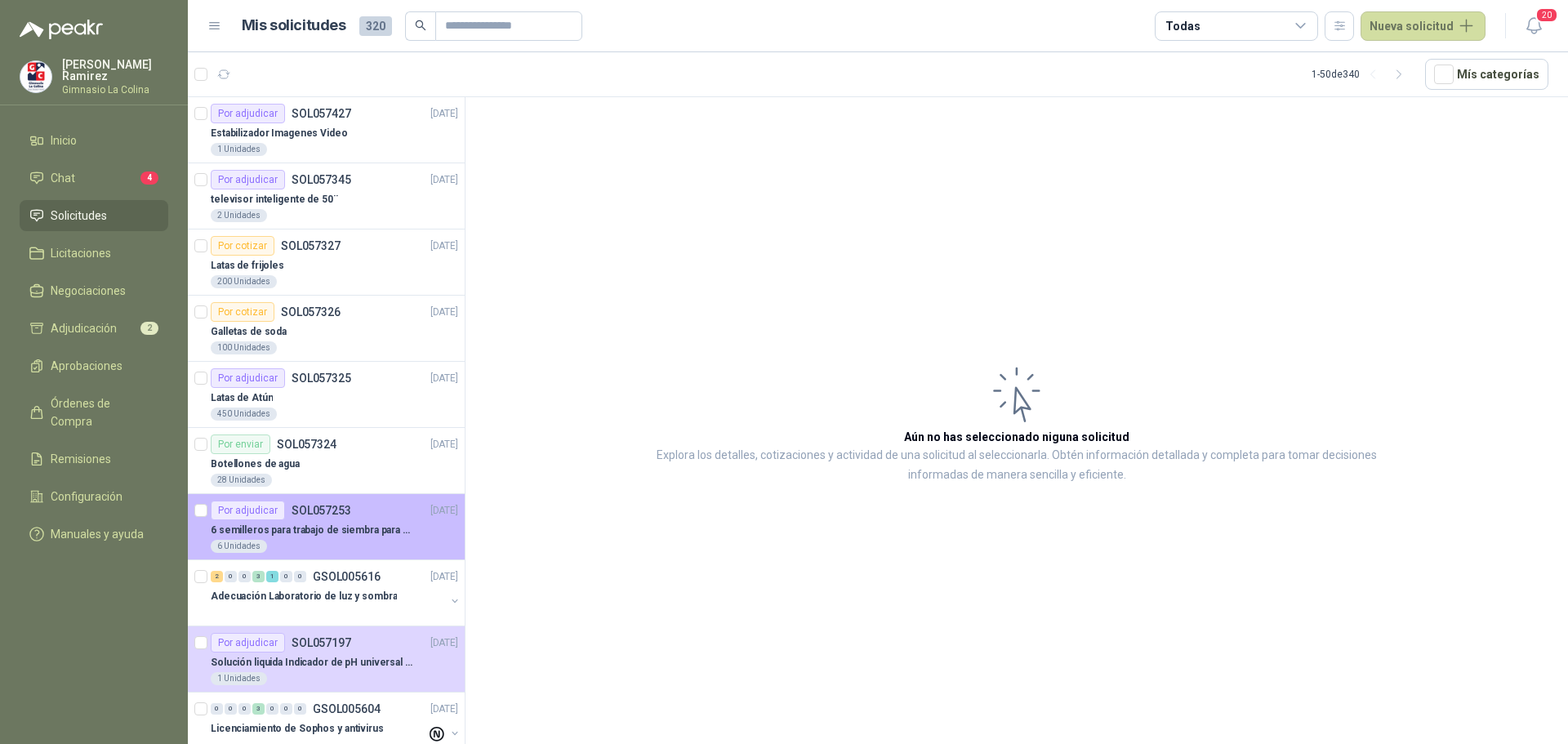
click at [346, 526] on p "6 semilleros para trabajo de siembra para estudiantes en la granja" at bounding box center [312, 530] width 203 height 16
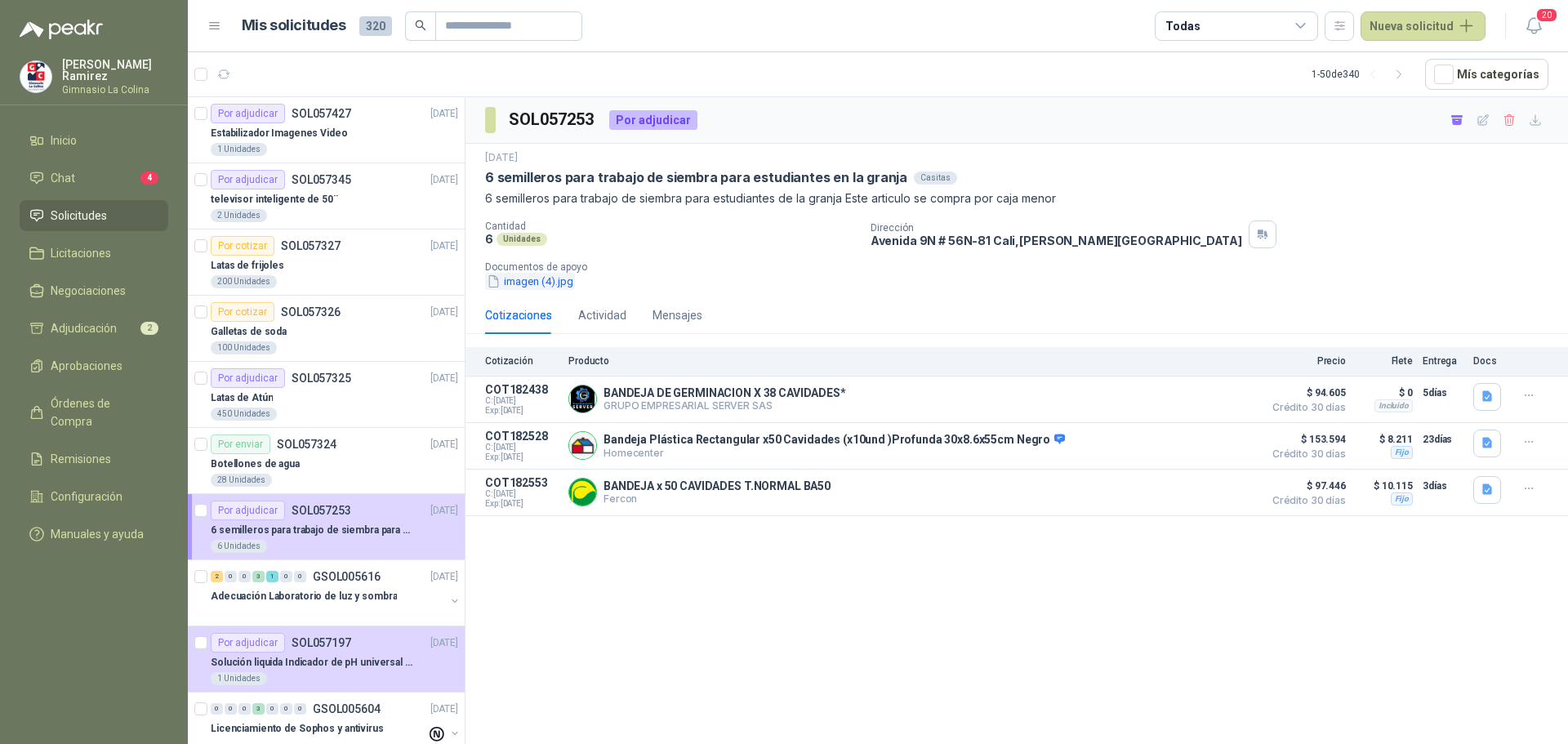
click at [522, 286] on button "imagen (4).jpg" at bounding box center [530, 281] width 90 height 17
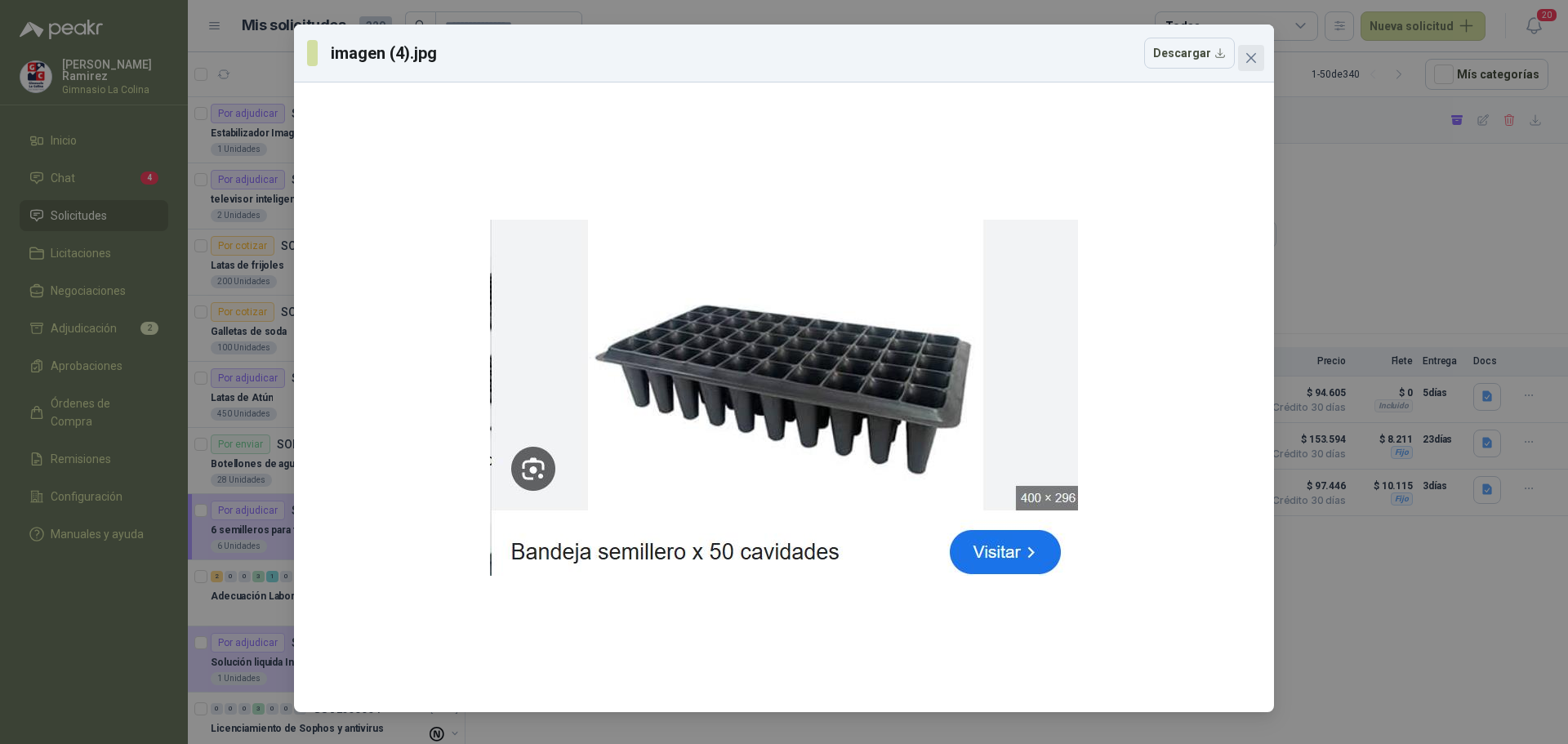
click at [1251, 58] on icon "close" at bounding box center [1251, 58] width 10 height 10
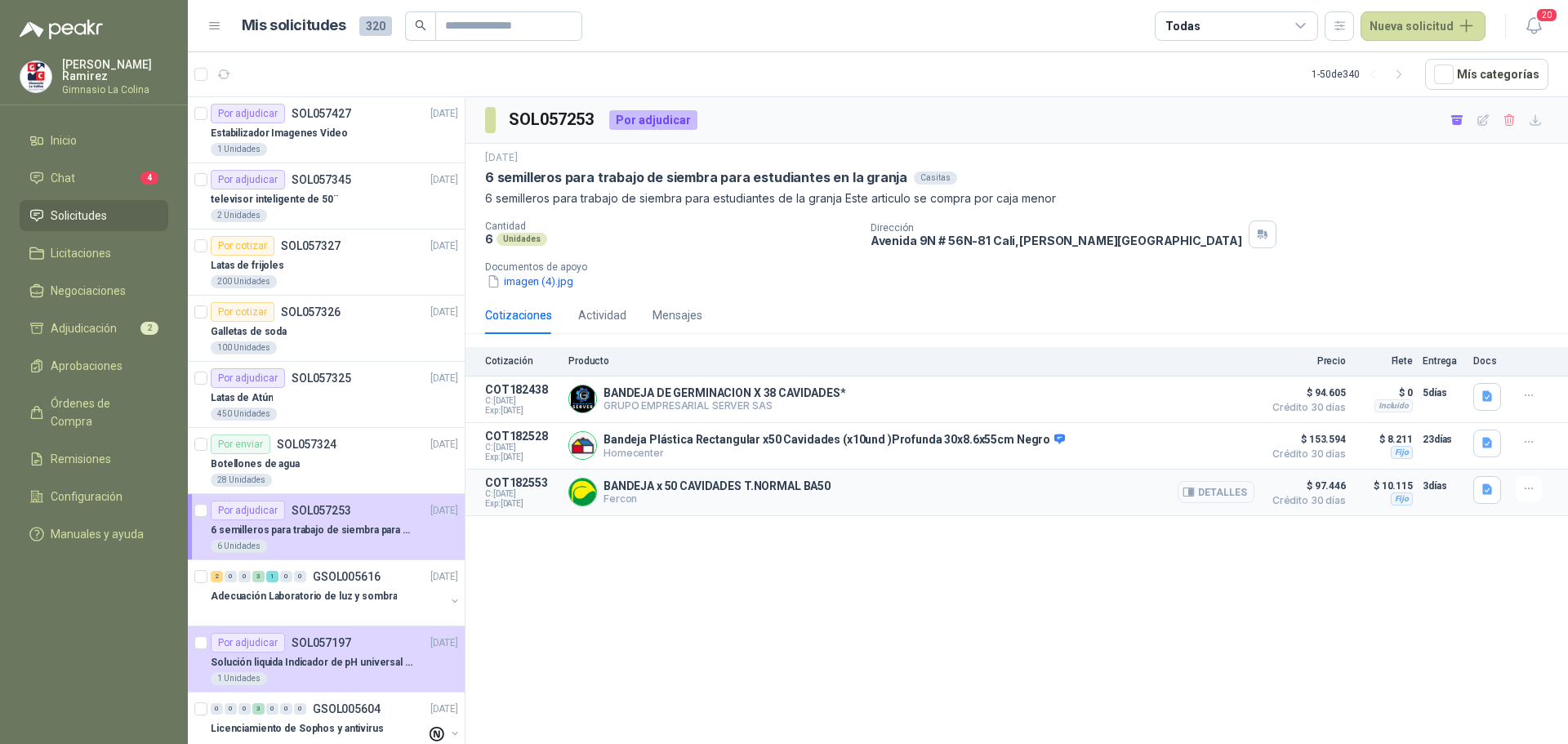
click at [1217, 494] on button "Detalles" at bounding box center [1215, 492] width 77 height 22
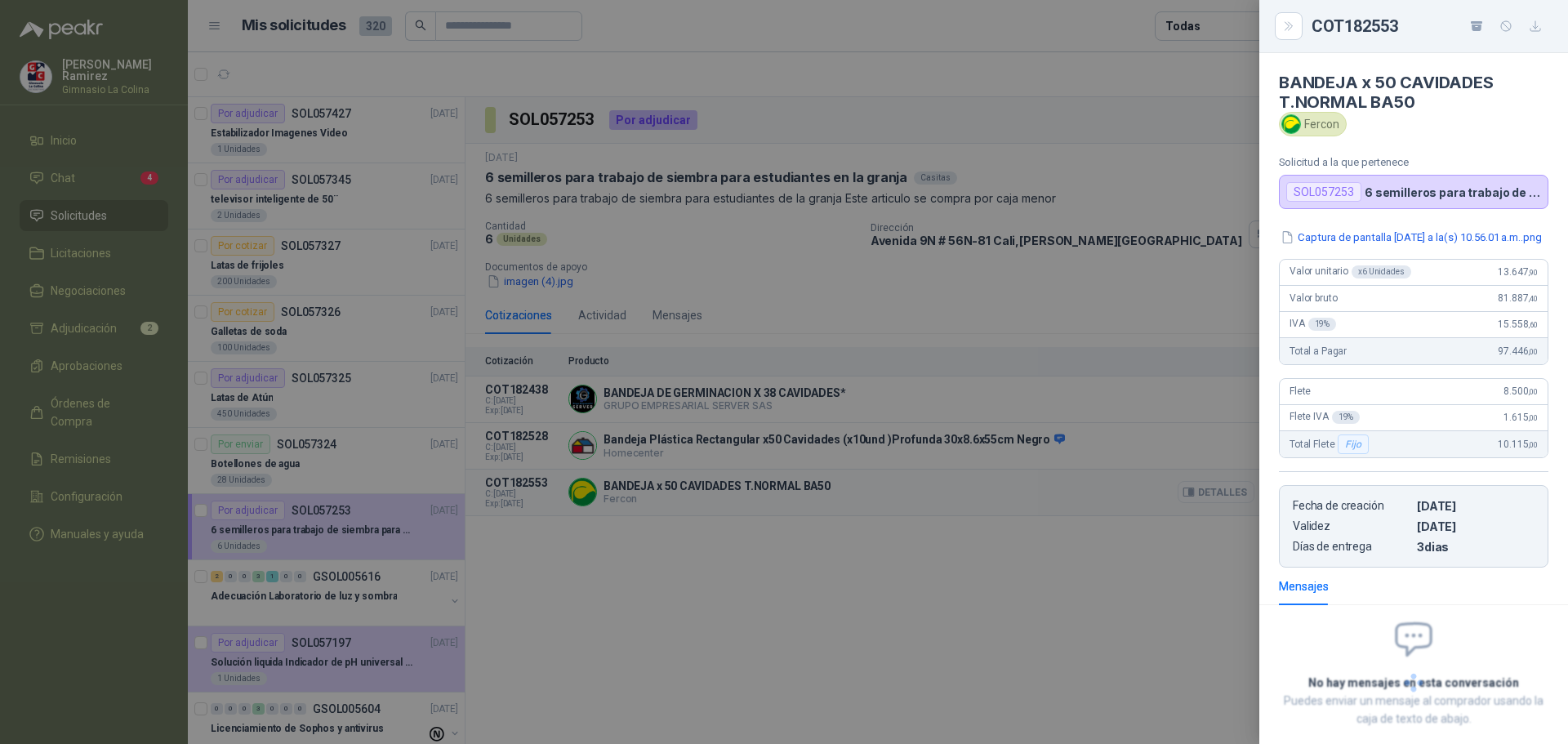
scroll to position [99, 0]
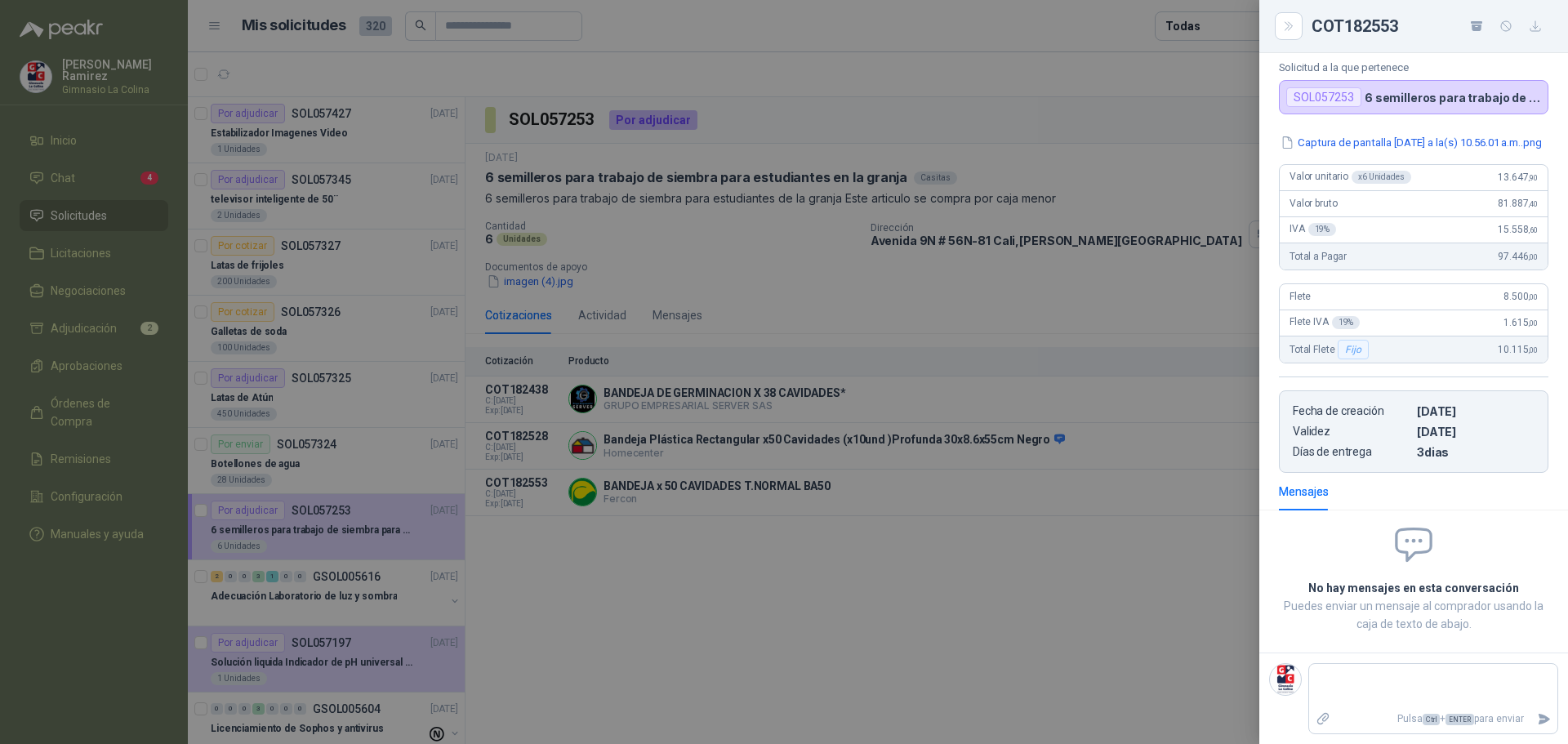
click at [126, 211] on div at bounding box center [784, 372] width 1568 height 744
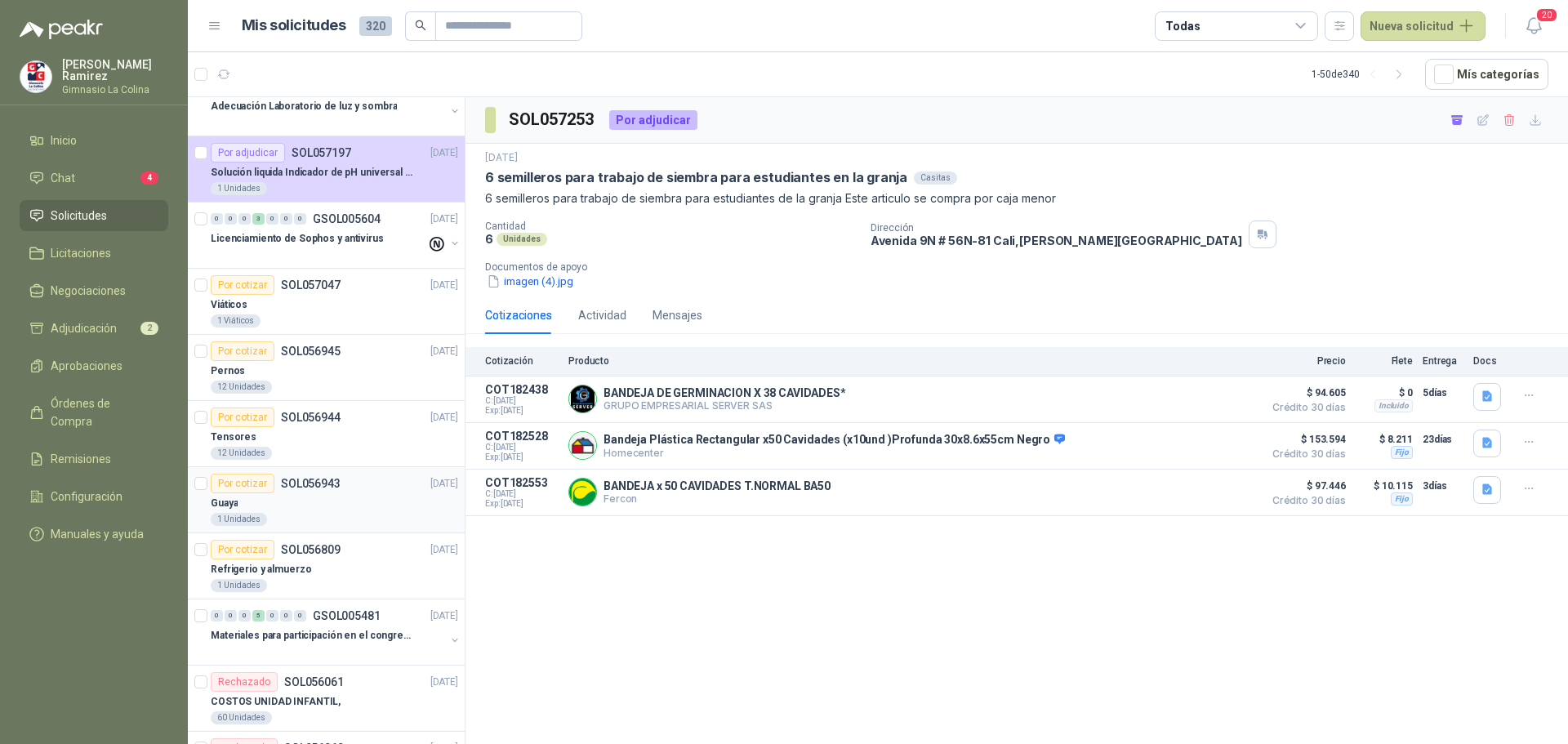
scroll to position [653, 0]
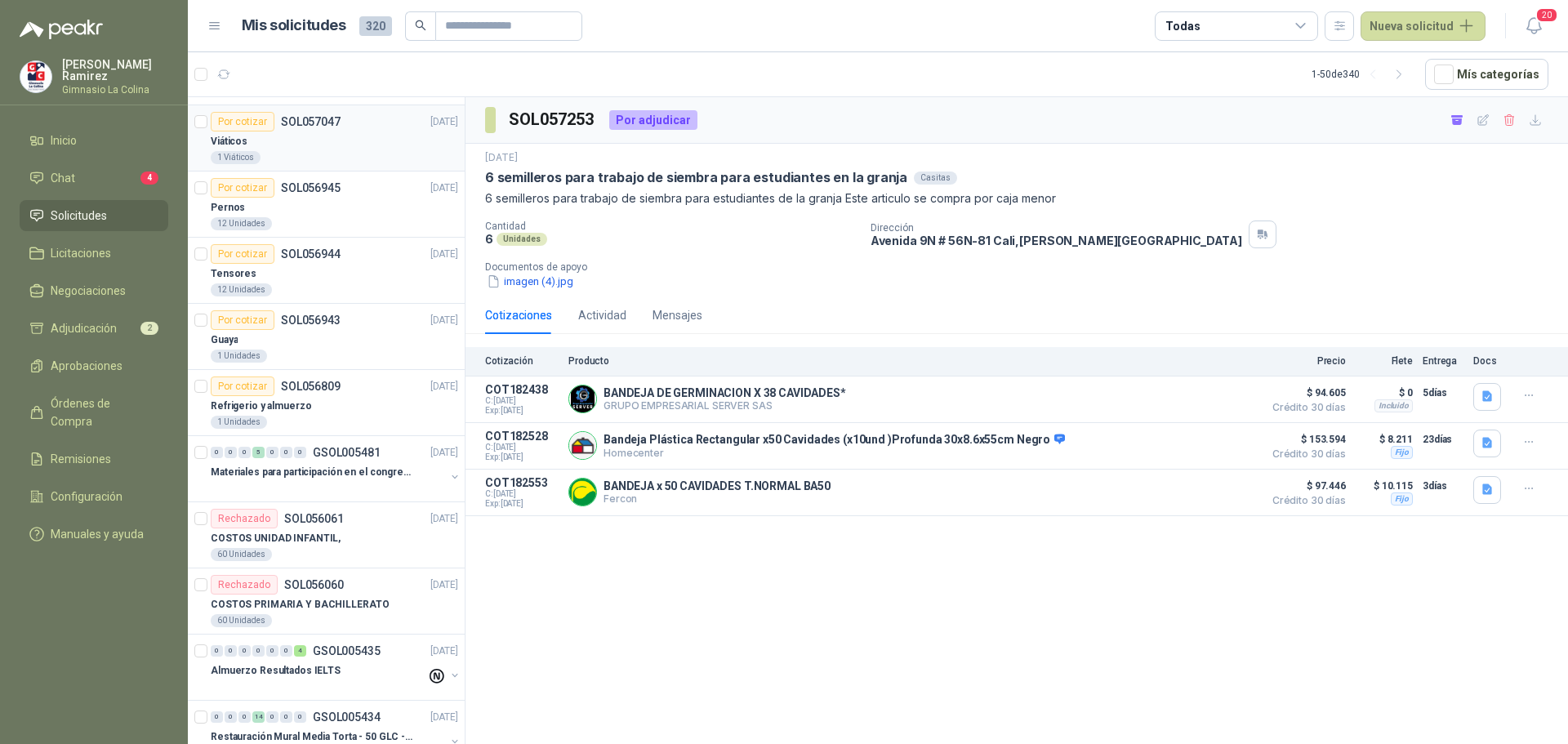
click at [271, 116] on div "Por cotizar" at bounding box center [242, 122] width 64 height 20
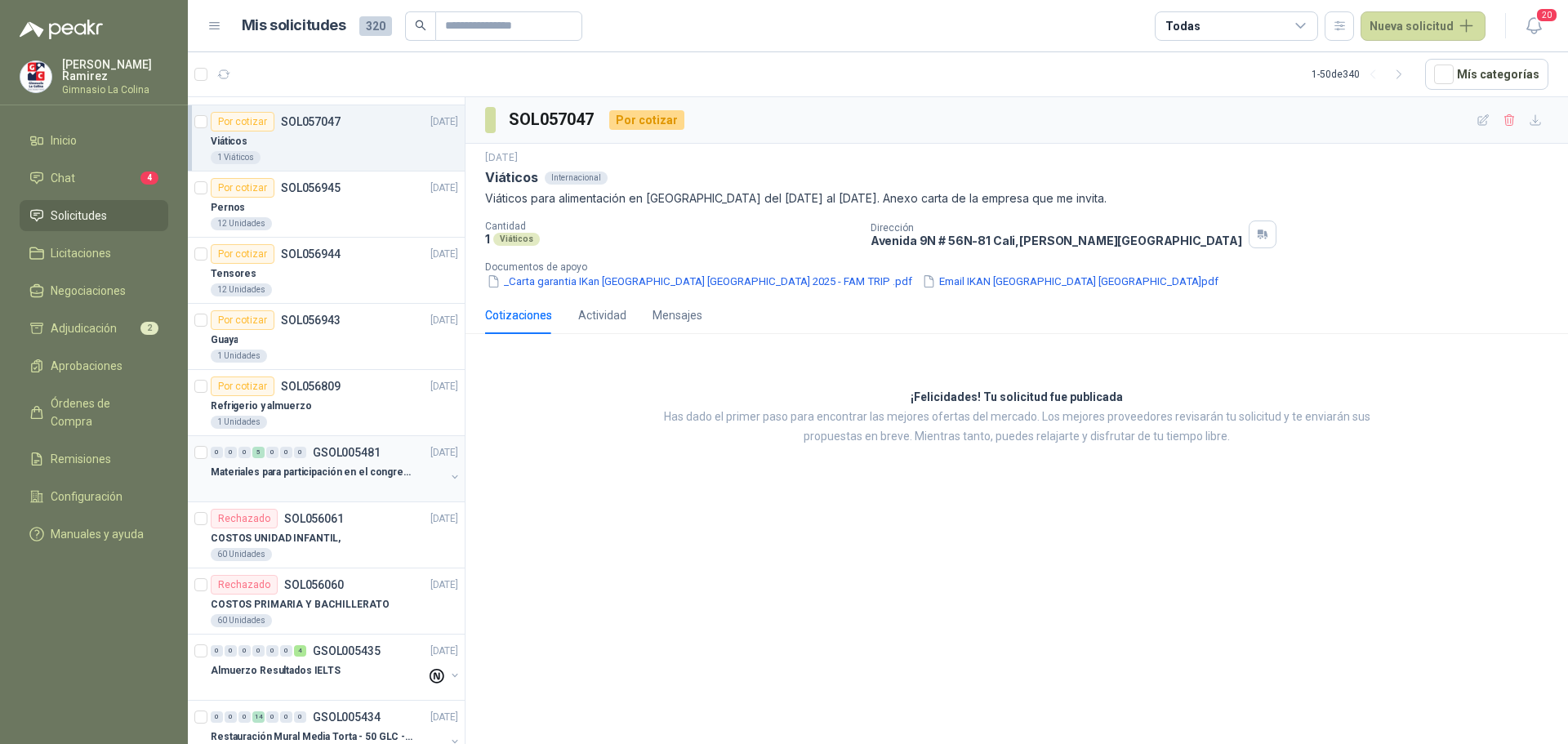
click at [275, 470] on p "Materiales para participación en el congreso, UI" at bounding box center [312, 472] width 203 height 16
